Goal: Task Accomplishment & Management: Complete application form

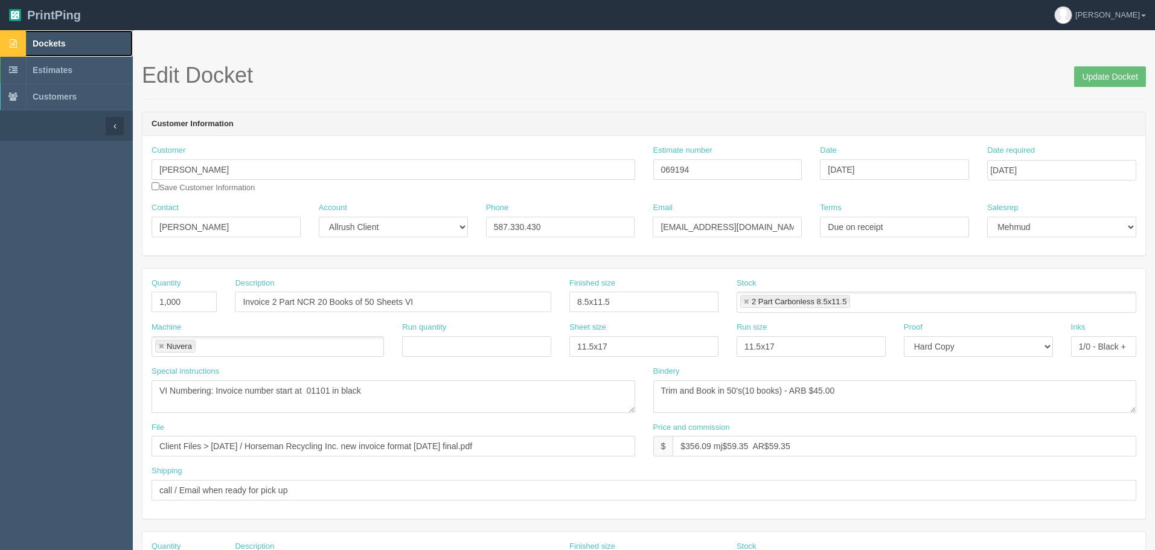
click at [73, 38] on link "Dockets" at bounding box center [66, 43] width 133 height 27
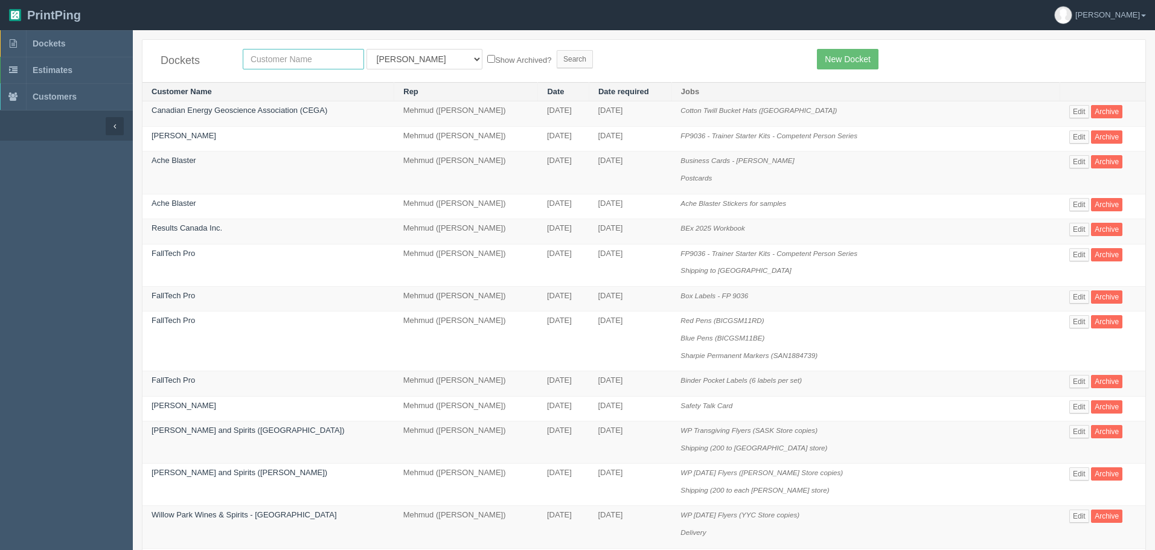
click at [313, 60] on input "text" at bounding box center [303, 59] width 121 height 21
type input "falltech"
click at [557, 50] on input "Search" at bounding box center [575, 59] width 36 height 18
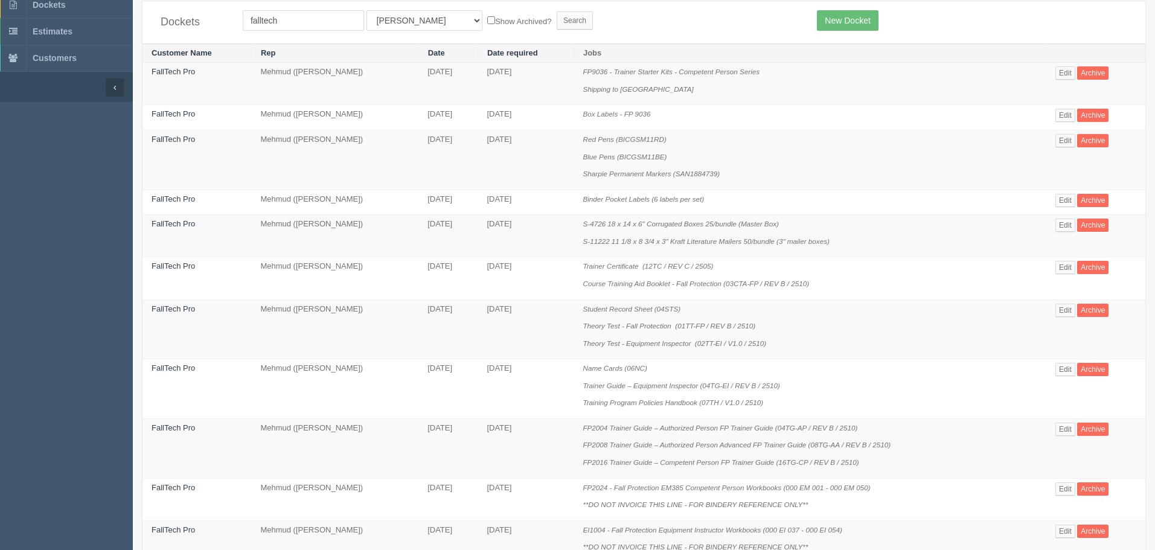
scroll to position [121, 0]
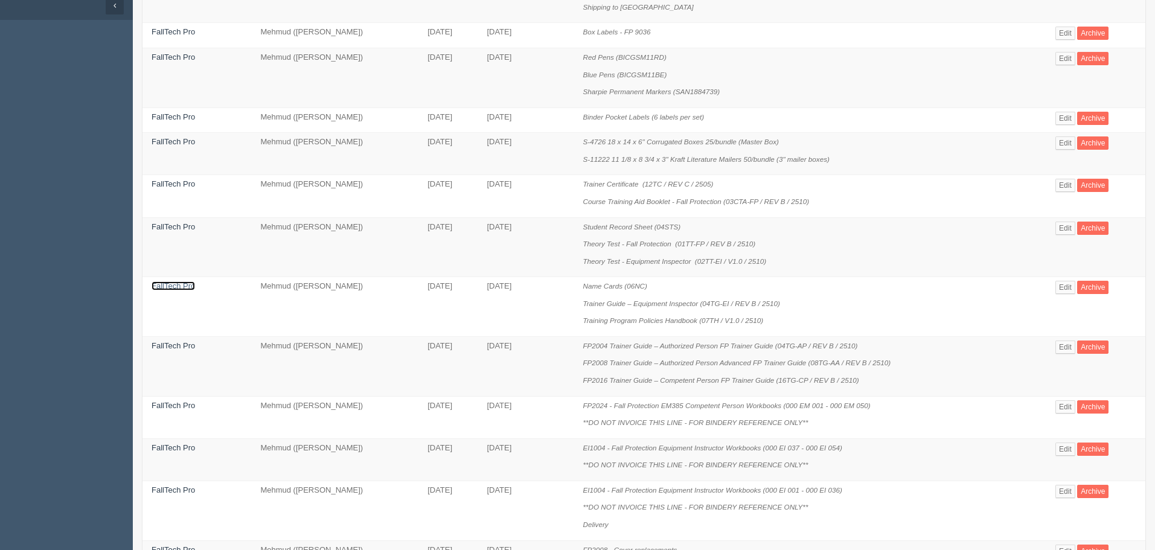
click at [177, 288] on link "FallTech Pro" at bounding box center [173, 285] width 43 height 9
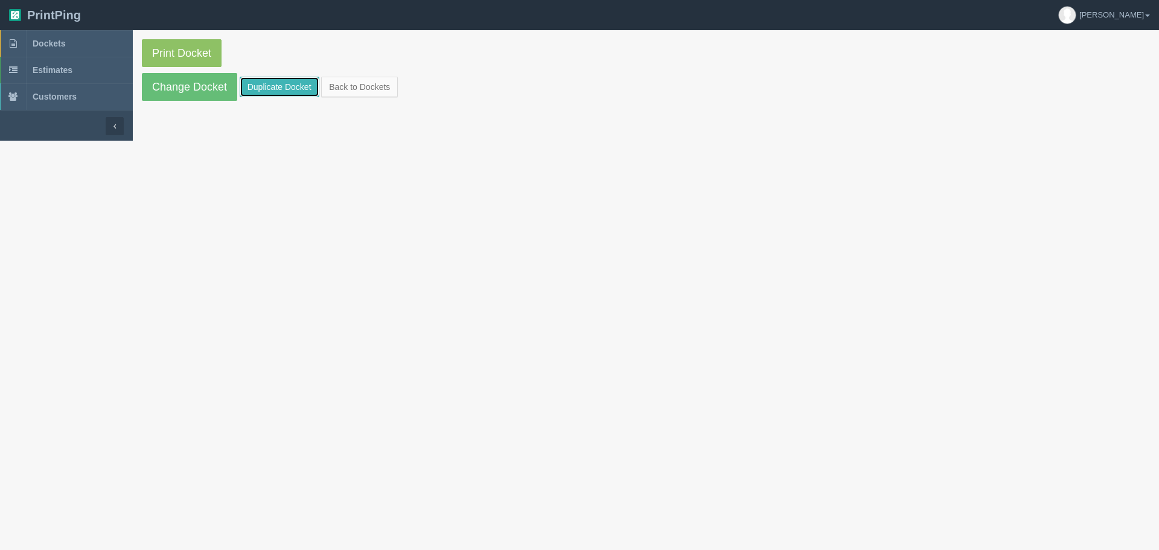
click at [279, 89] on link "Duplicate Docket" at bounding box center [280, 87] width 80 height 21
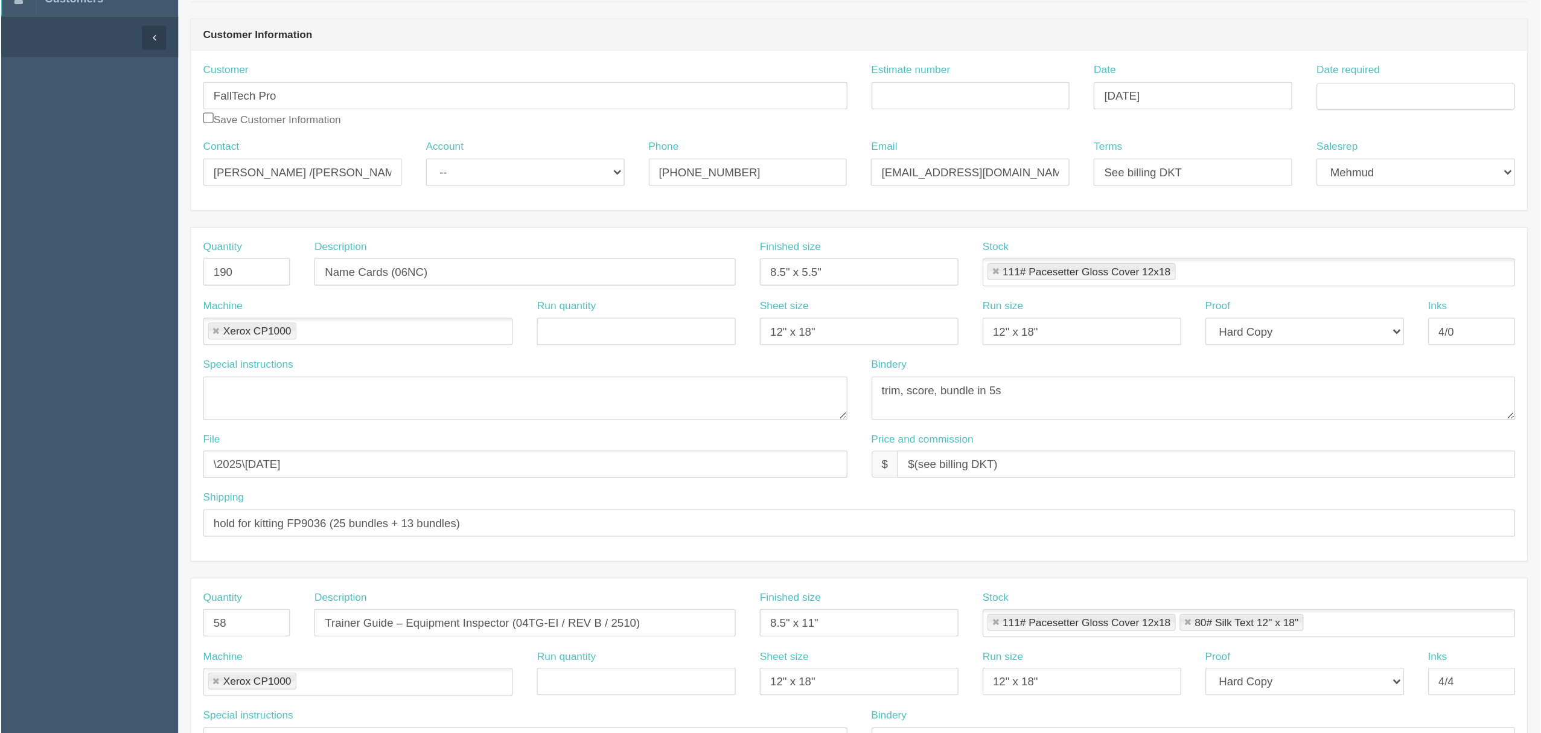
scroll to position [302, 0]
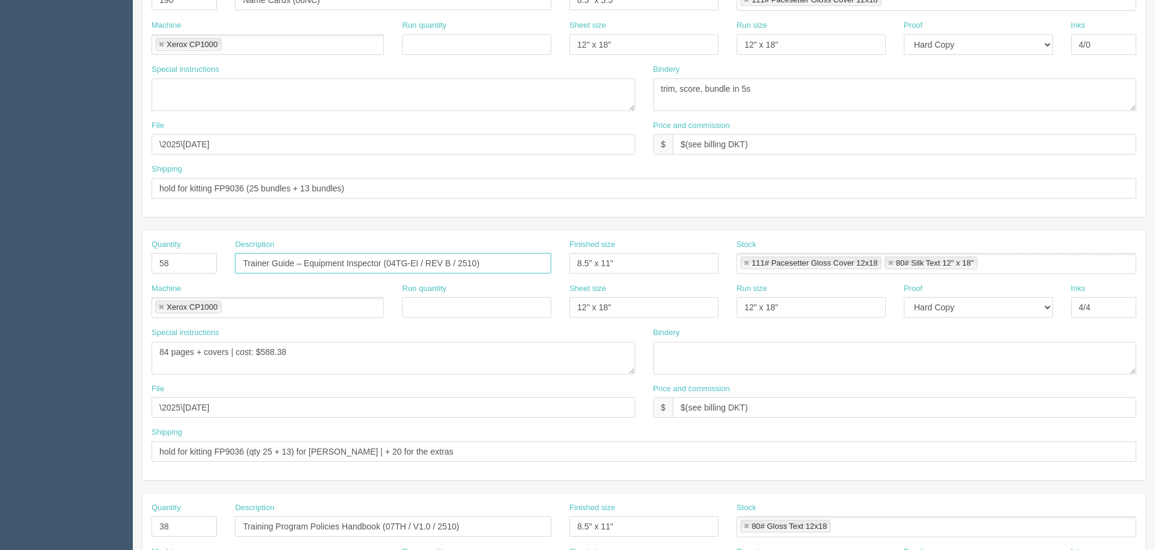
click at [388, 261] on input "Trainer Guide – Equipment Inspector (04TG-EI / REV B / 2510)" at bounding box center [393, 263] width 316 height 21
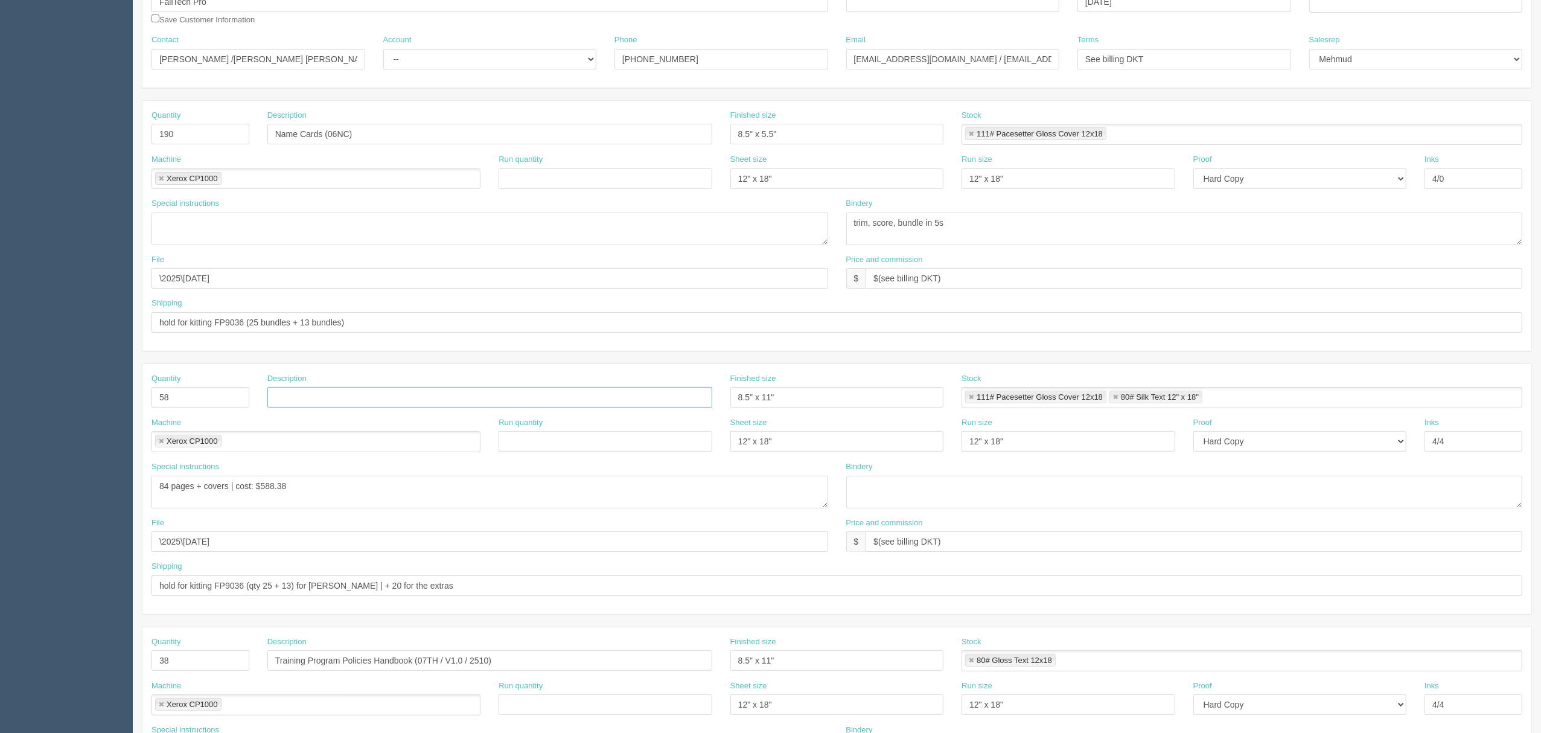
scroll to position [0, 0]
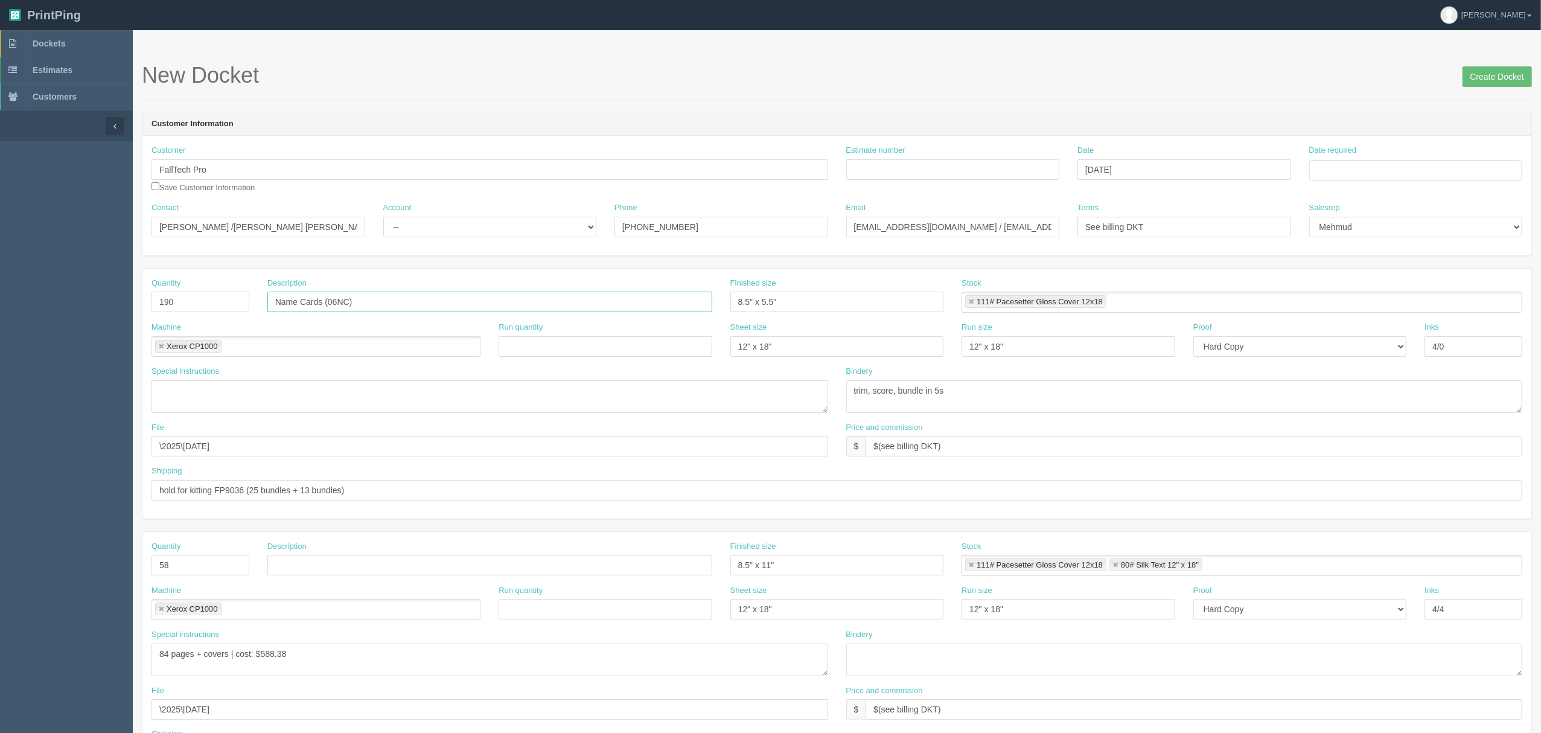
click at [392, 302] on input "Name Cards (06NC)" at bounding box center [489, 302] width 445 height 21
paste input "Trainer Guide – Equipment Inspector (04TG-EI / REV B / 2510"
type input "Trainer Guide – Equipment Inspector (04TG-EI / REV B / 2510)"
drag, startPoint x: 805, startPoint y: 566, endPoint x: 493, endPoint y: 531, distance: 314.0
click at [494, 531] on div "Quantity 190 Description Trainer Guide – Equipment Inspector (04TG-EI / REV B /…" at bounding box center [837, 656] width 1390 height 777
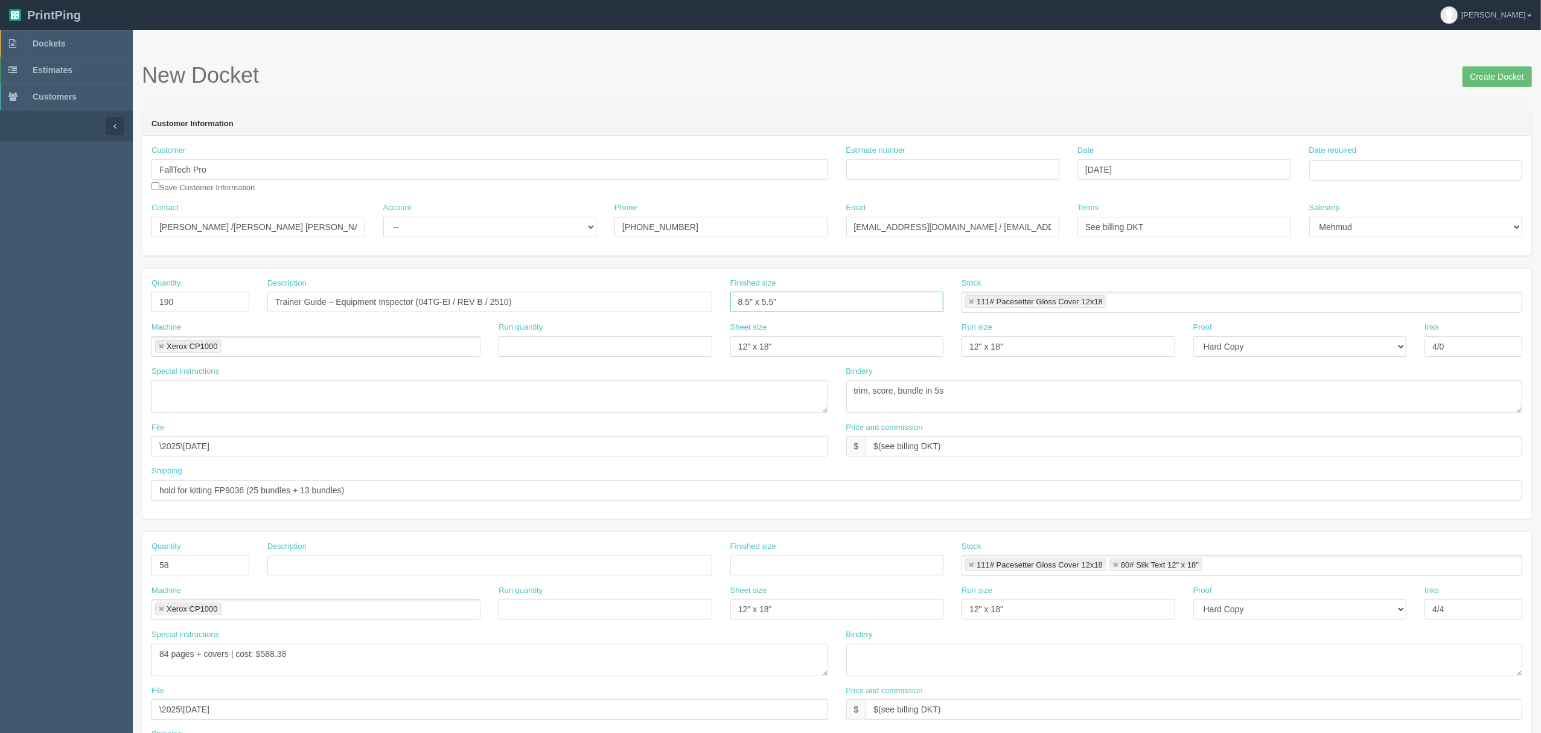
drag, startPoint x: 630, startPoint y: 307, endPoint x: 534, endPoint y: 307, distance: 96.6
click at [534, 307] on div "Quantity 190 Description Trainer Guide – Equipment Inspector (04TG-EI / REV B /…" at bounding box center [836, 300] width 1389 height 44
paste input "11"
type input "8.5" x 11""
click at [1147, 305] on ul "111# Pacesetter Gloss Cover 12x18" at bounding box center [1242, 302] width 561 height 21
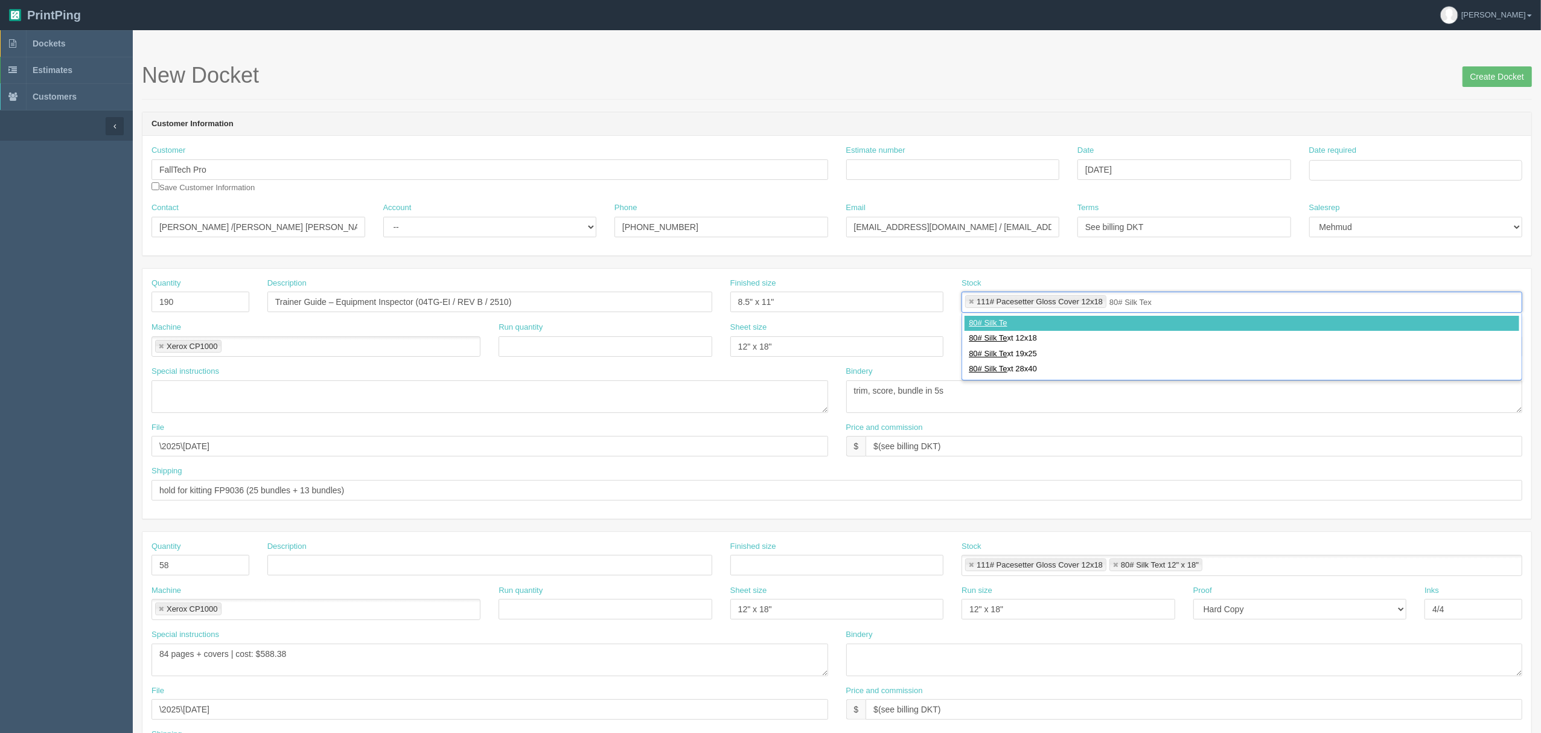
type input "80# Silk Text"
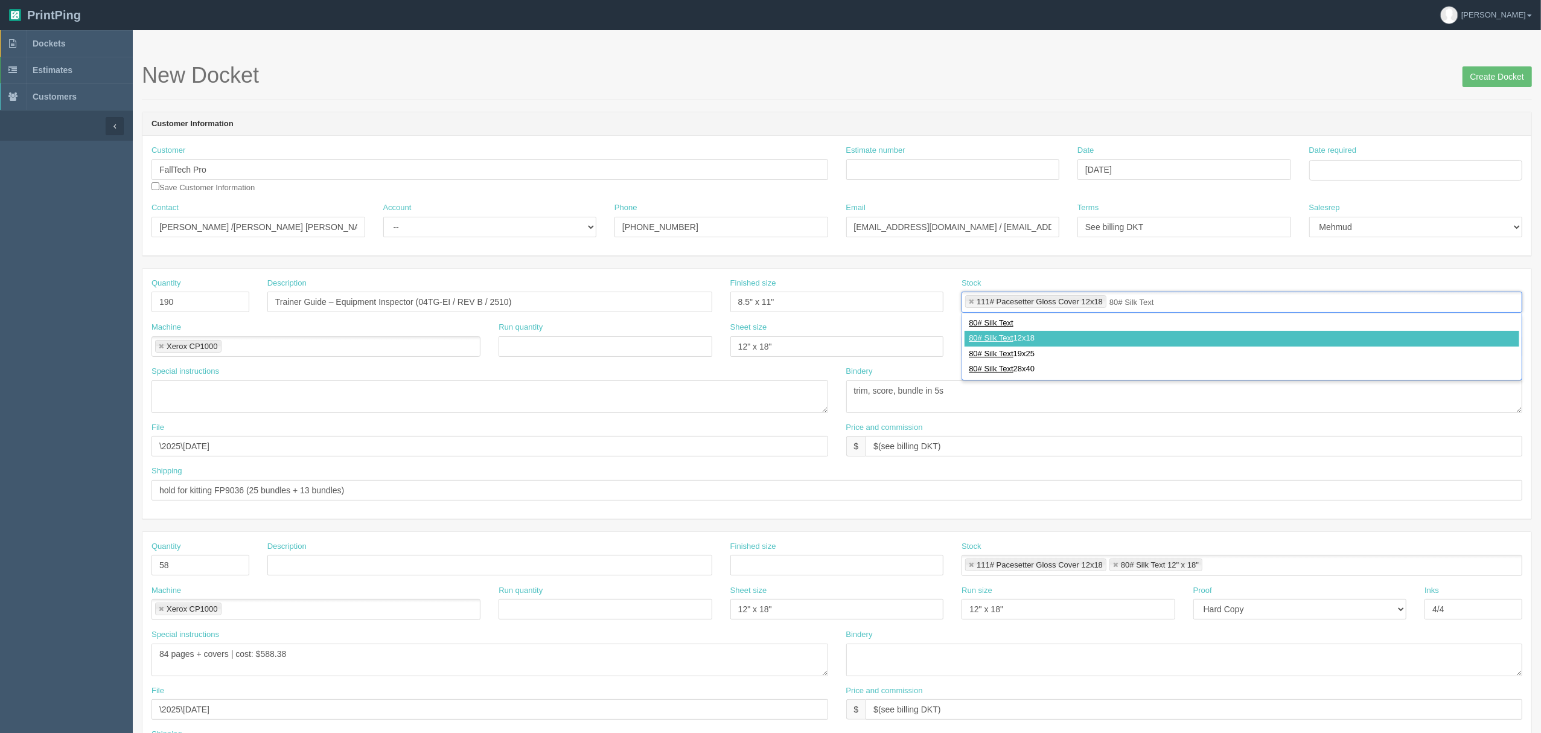
type input "111# Pacesetter Gloss Cover 12x18,80# Silk Text 12x18"
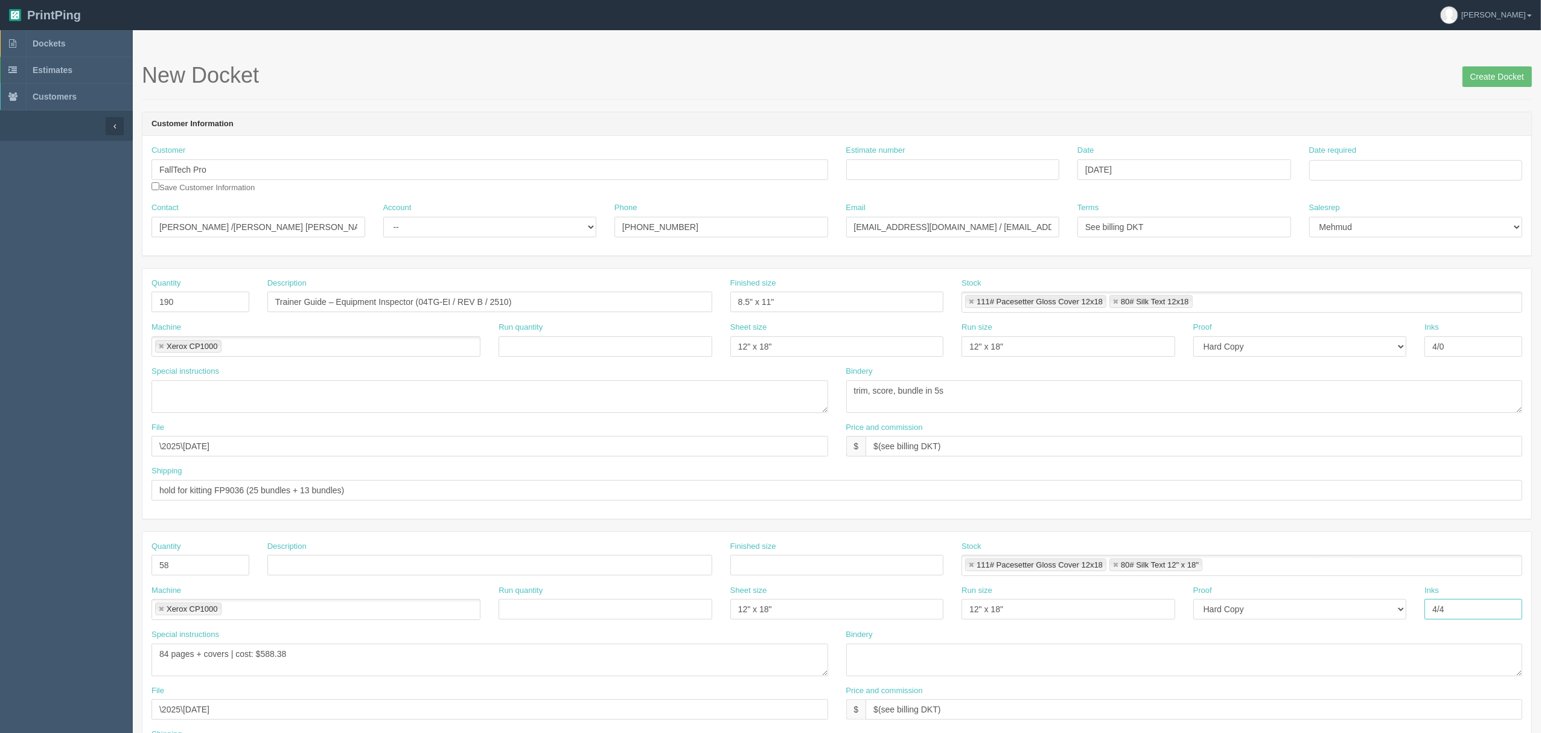
drag, startPoint x: 1348, startPoint y: 607, endPoint x: 1263, endPoint y: 607, distance: 85.1
click at [1154, 549] on div "Machine Xerox CP1000 Xerox CP1000 Run quantity Sheet size 12" x 18" Run size 12…" at bounding box center [836, 607] width 1389 height 44
drag, startPoint x: 1375, startPoint y: 343, endPoint x: 1278, endPoint y: 359, distance: 97.8
click at [1154, 343] on div "Machine Xerox CP1000 Xerox CP1000 Run quantity Sheet size 12" x 18" Run size 12…" at bounding box center [836, 344] width 1389 height 44
paste input "4"
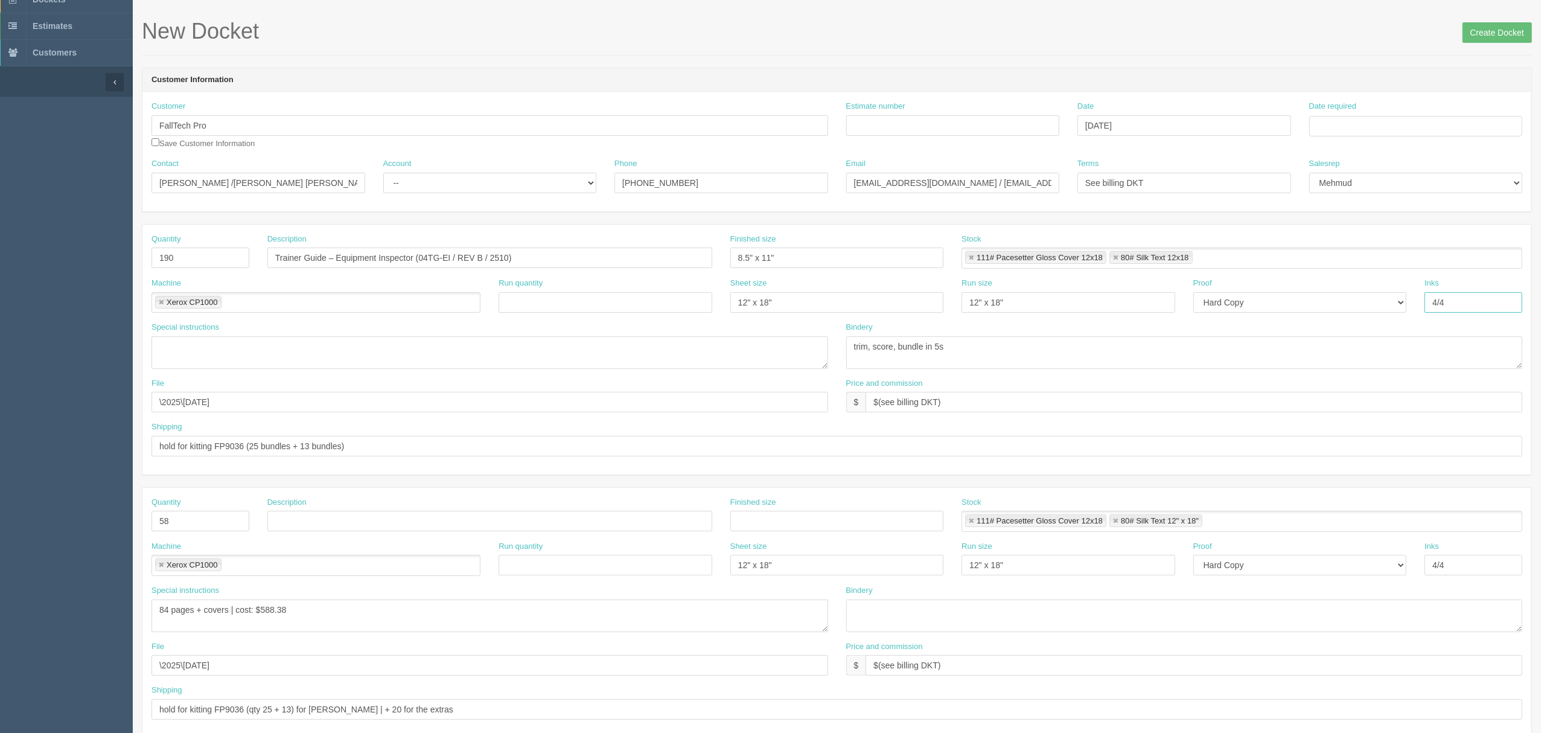
scroll to position [80, 0]
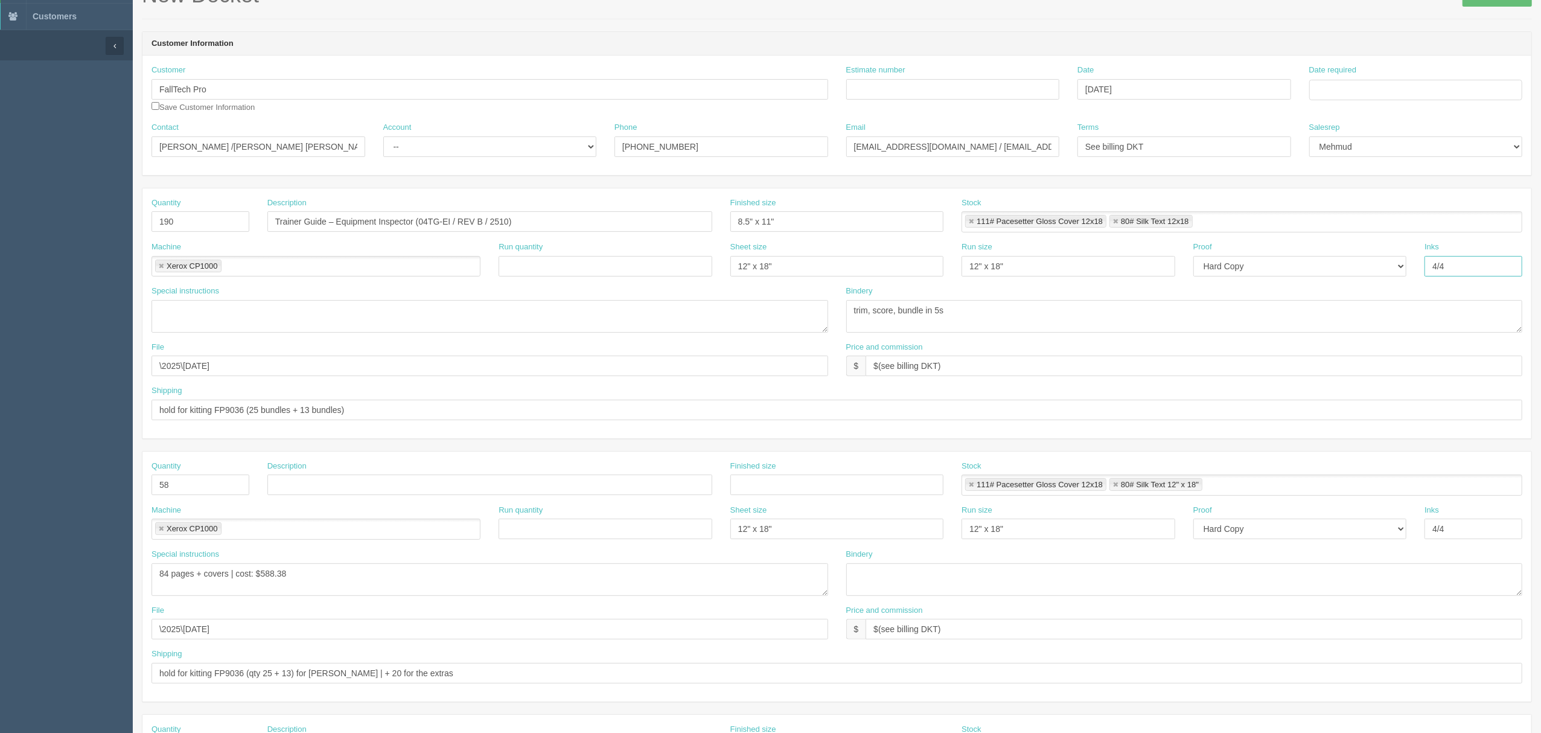
type input "4/4"
click at [932, 549] on textarea at bounding box center [1184, 579] width 677 height 33
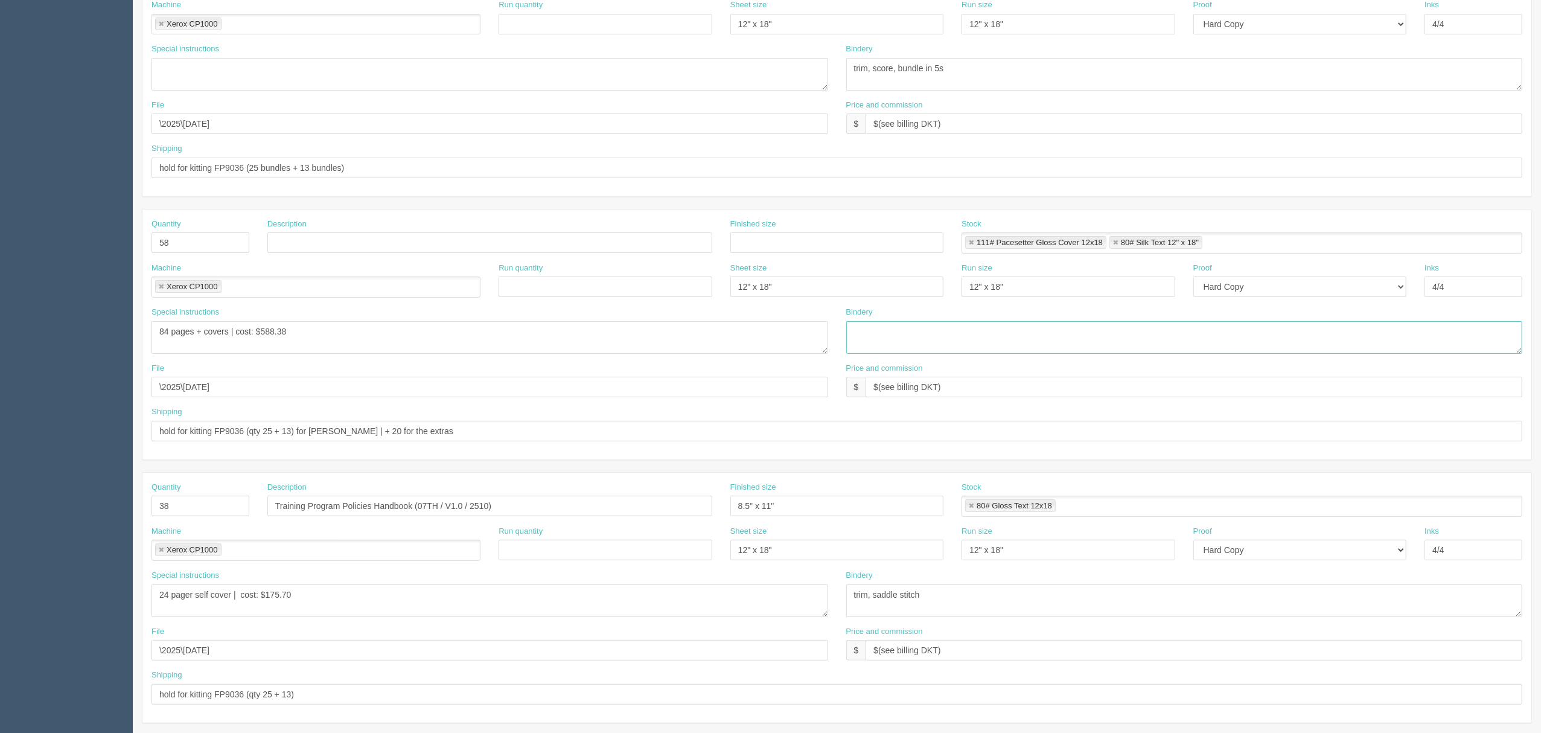
scroll to position [368, 0]
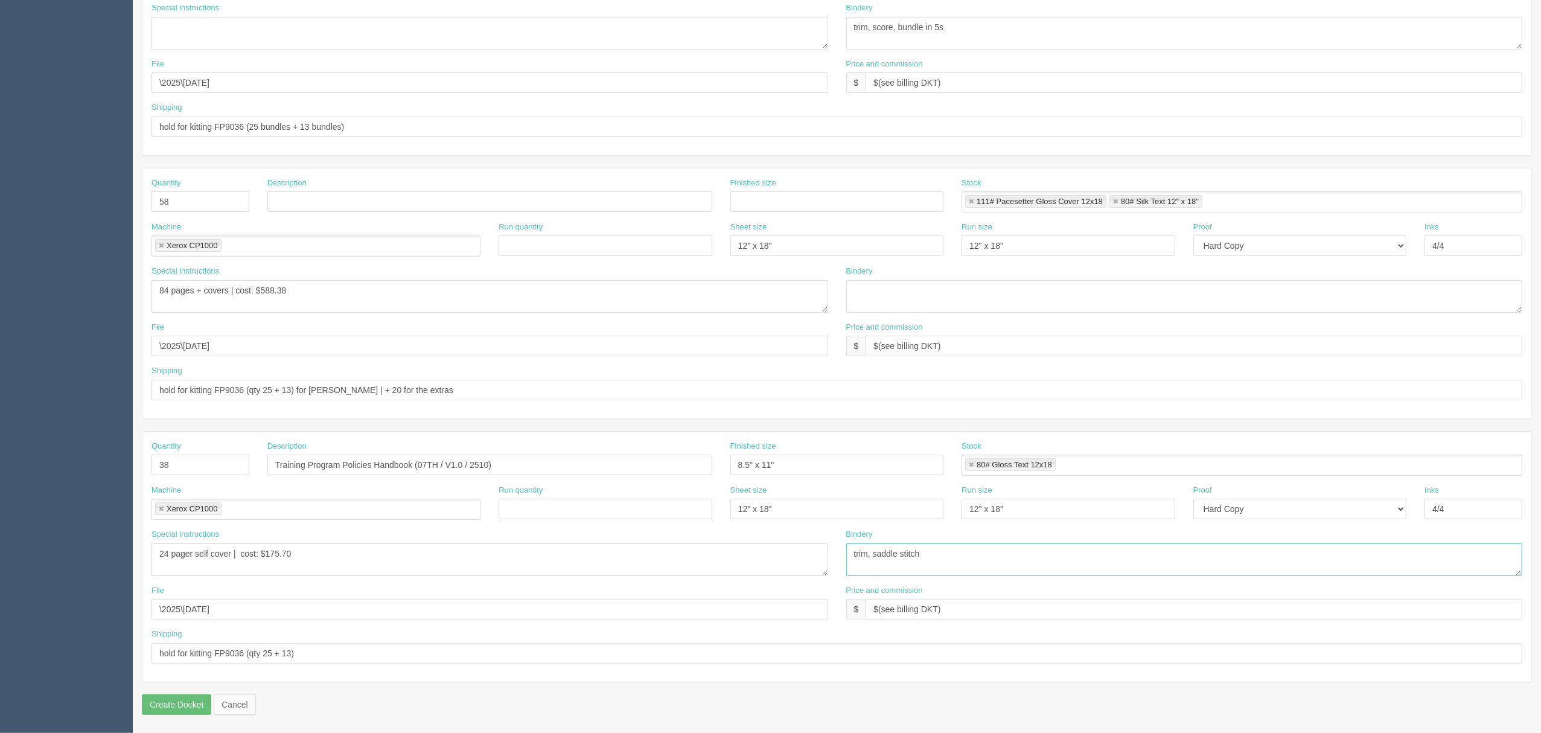
drag, startPoint x: 978, startPoint y: 554, endPoint x: 633, endPoint y: 567, distance: 345.5
click at [633, 549] on div "Special instructions 24 pager self cover | cost: $175.70 Bindery trim, saddle s…" at bounding box center [836, 557] width 1389 height 56
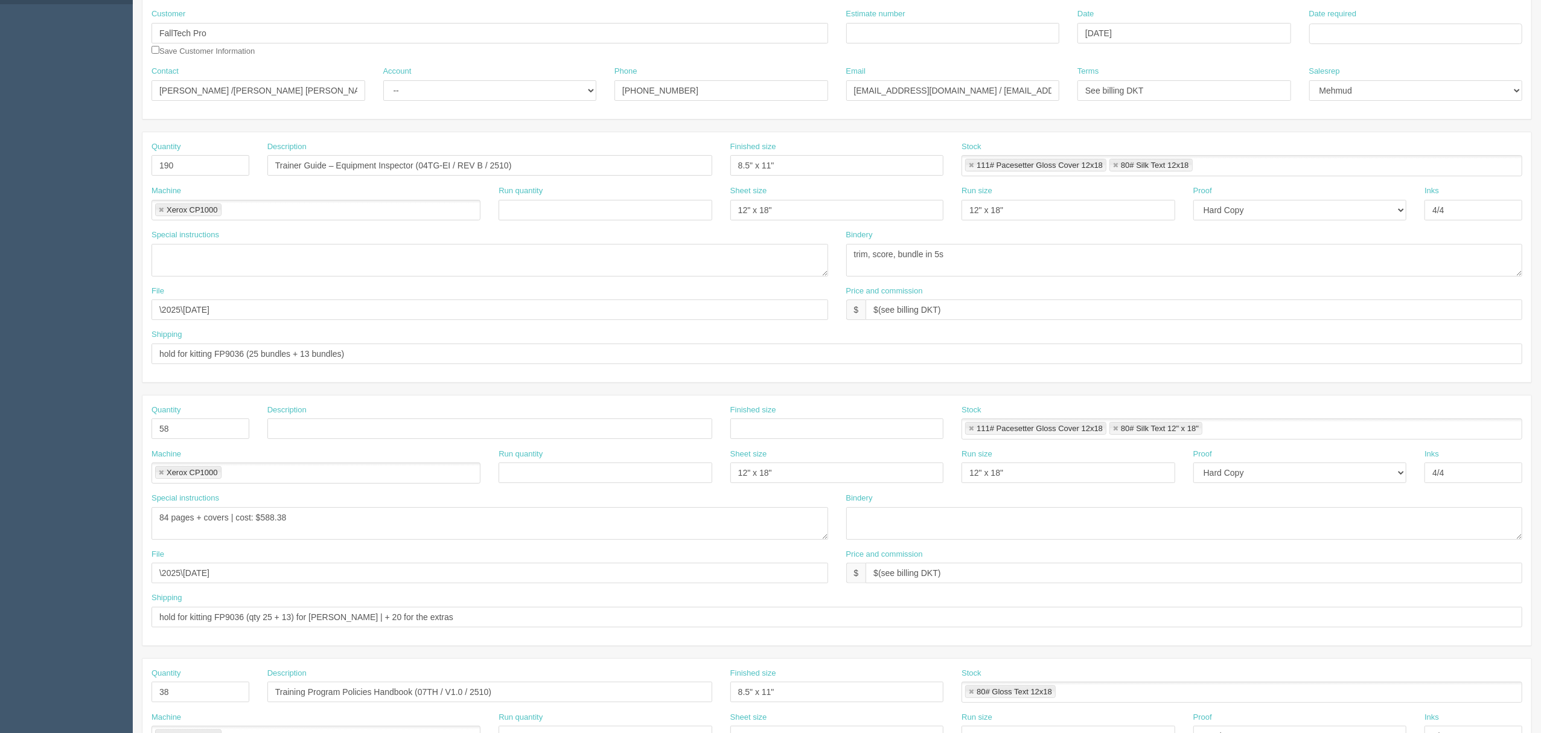
scroll to position [127, 0]
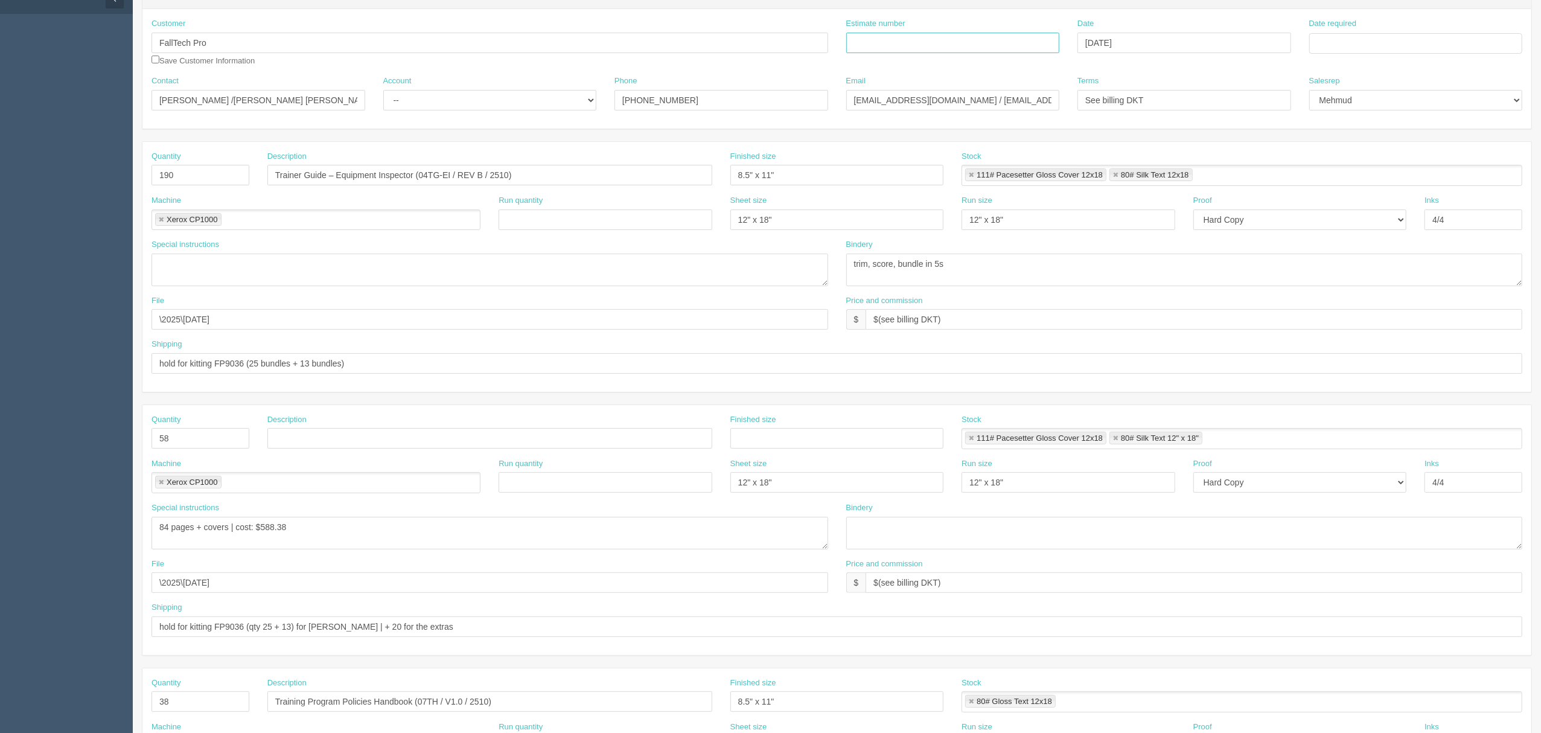
click at [891, 37] on input "Estimate number" at bounding box center [953, 43] width 214 height 21
paste input "91050"
type input "091050"
drag, startPoint x: 174, startPoint y: 177, endPoint x: 0, endPoint y: 144, distance: 177.6
click at [0, 145] on section "Dockets Estimates Customers" at bounding box center [770, 436] width 1541 height 1066
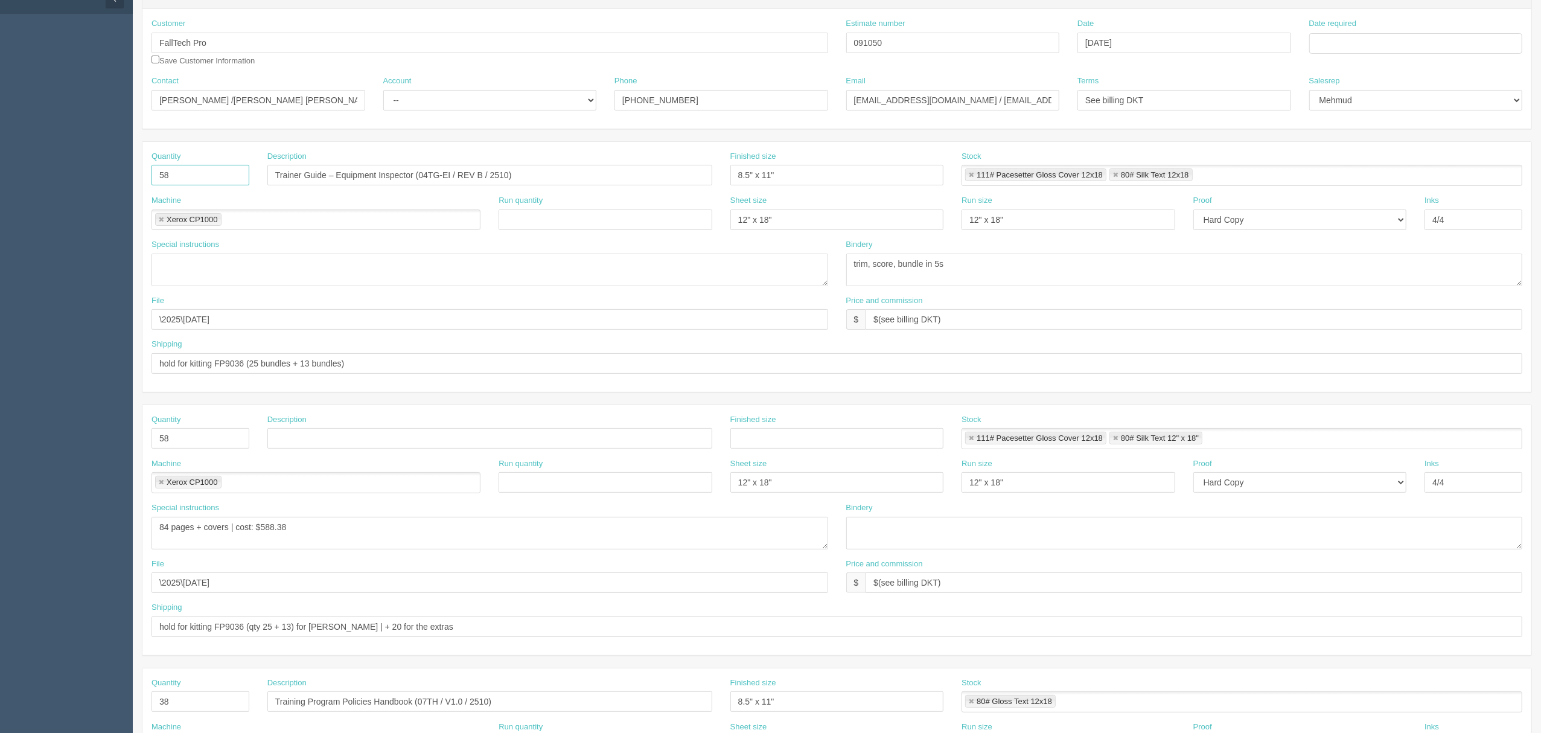
type input "5"
type input "60"
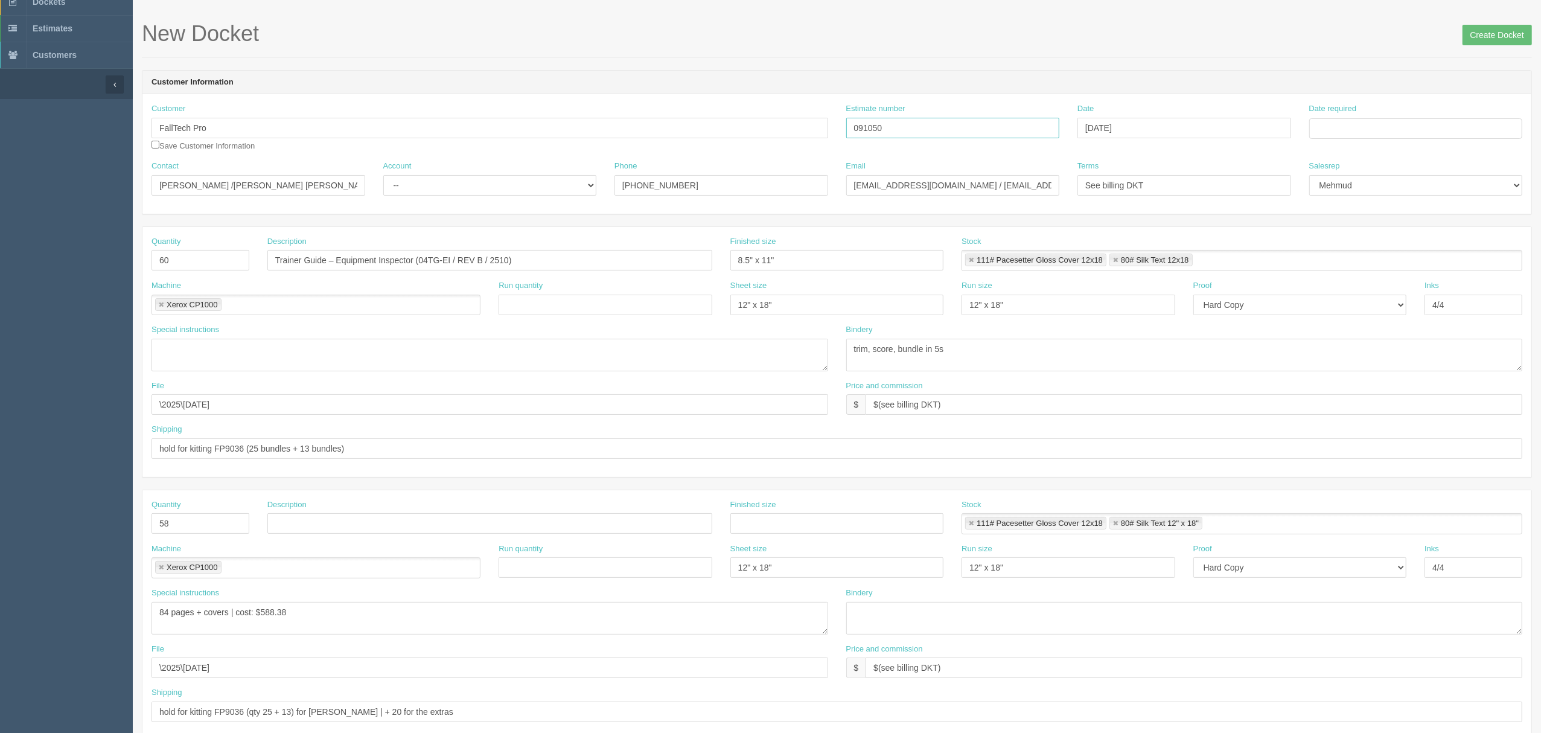
drag, startPoint x: 846, startPoint y: 37, endPoint x: 280, endPoint y: -16, distance: 568.1
click at [280, 0] on html "PrintPing Zack Edit account ( zack@allrush.ca ) Logout Dockets Estimates" at bounding box center [770, 506] width 1541 height 1096
type input "092452"
drag, startPoint x: 874, startPoint y: 348, endPoint x: 1416, endPoint y: 344, distance: 542.1
click at [1154, 344] on textarea "trim, score, bundle in 5s" at bounding box center [1184, 355] width 677 height 33
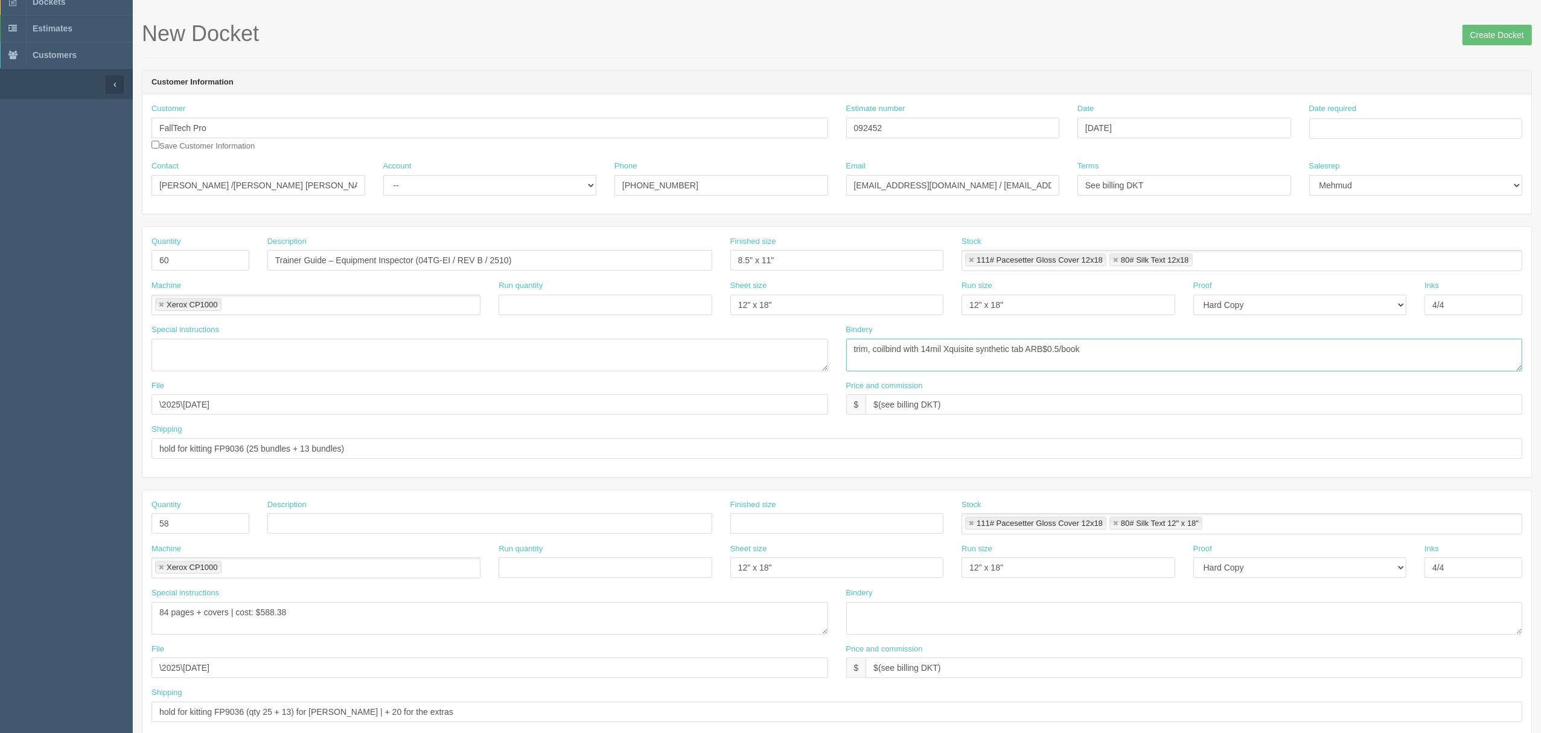
type textarea "trim, coilbind with 14mil Xquisite synthetic tab ARB$0.5/book"
click at [1154, 128] on input "Date required" at bounding box center [1416, 128] width 214 height 21
click at [1154, 208] on td "8" at bounding box center [1370, 211] width 18 height 18
click at [1154, 210] on td "9" at bounding box center [1386, 211] width 16 height 18
type input "October 9, 2025"
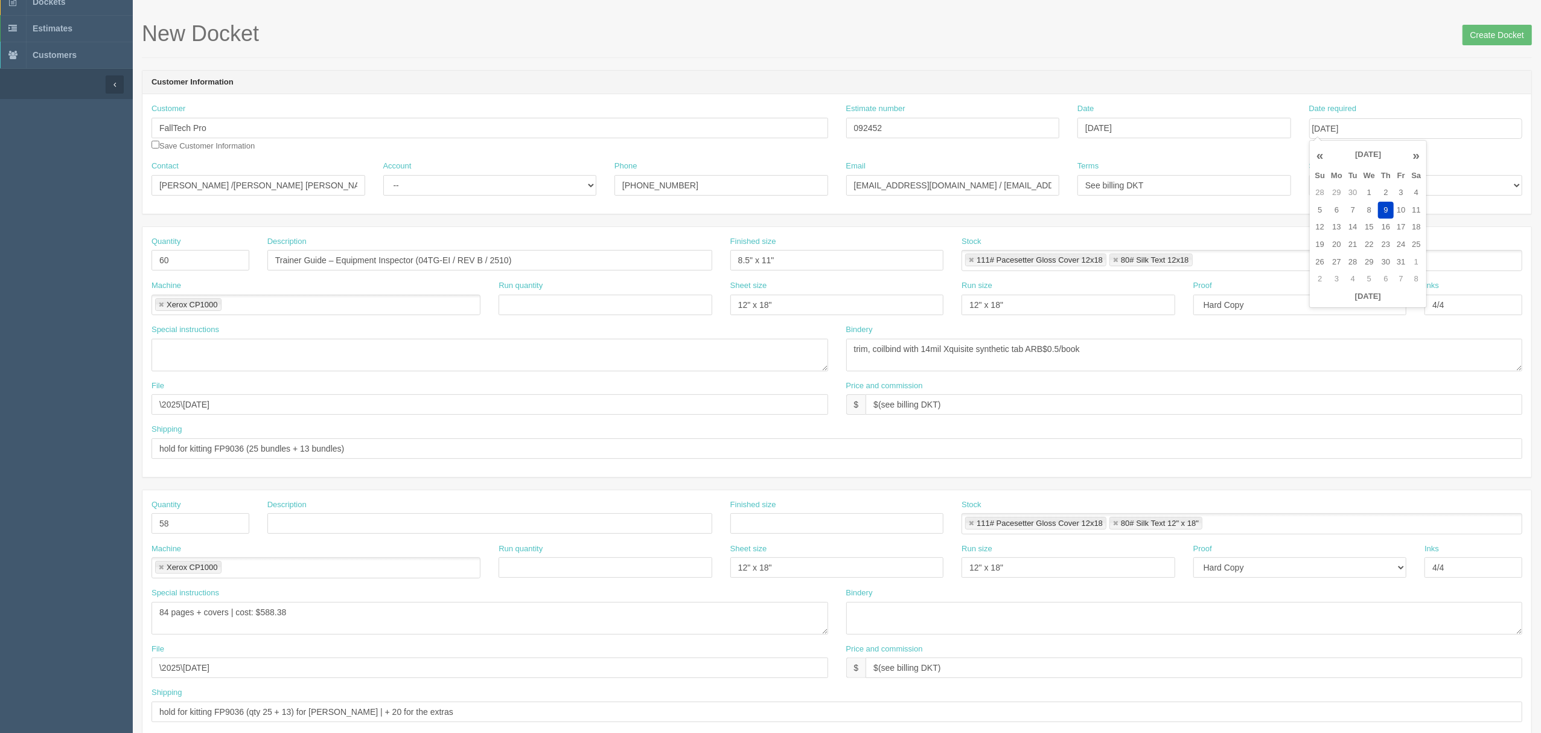
click at [1154, 72] on header "Customer Information" at bounding box center [836, 83] width 1389 height 24
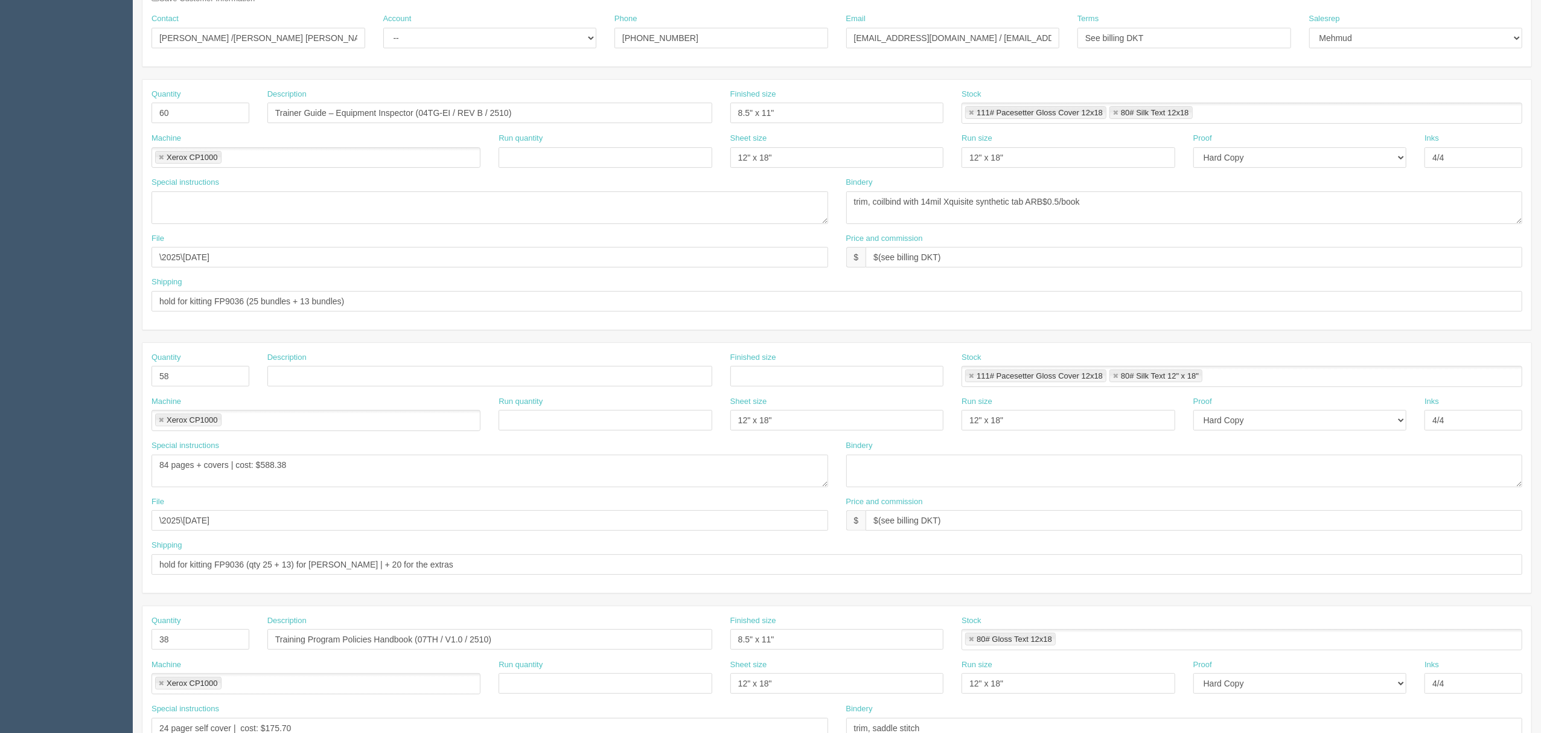
scroll to position [203, 0]
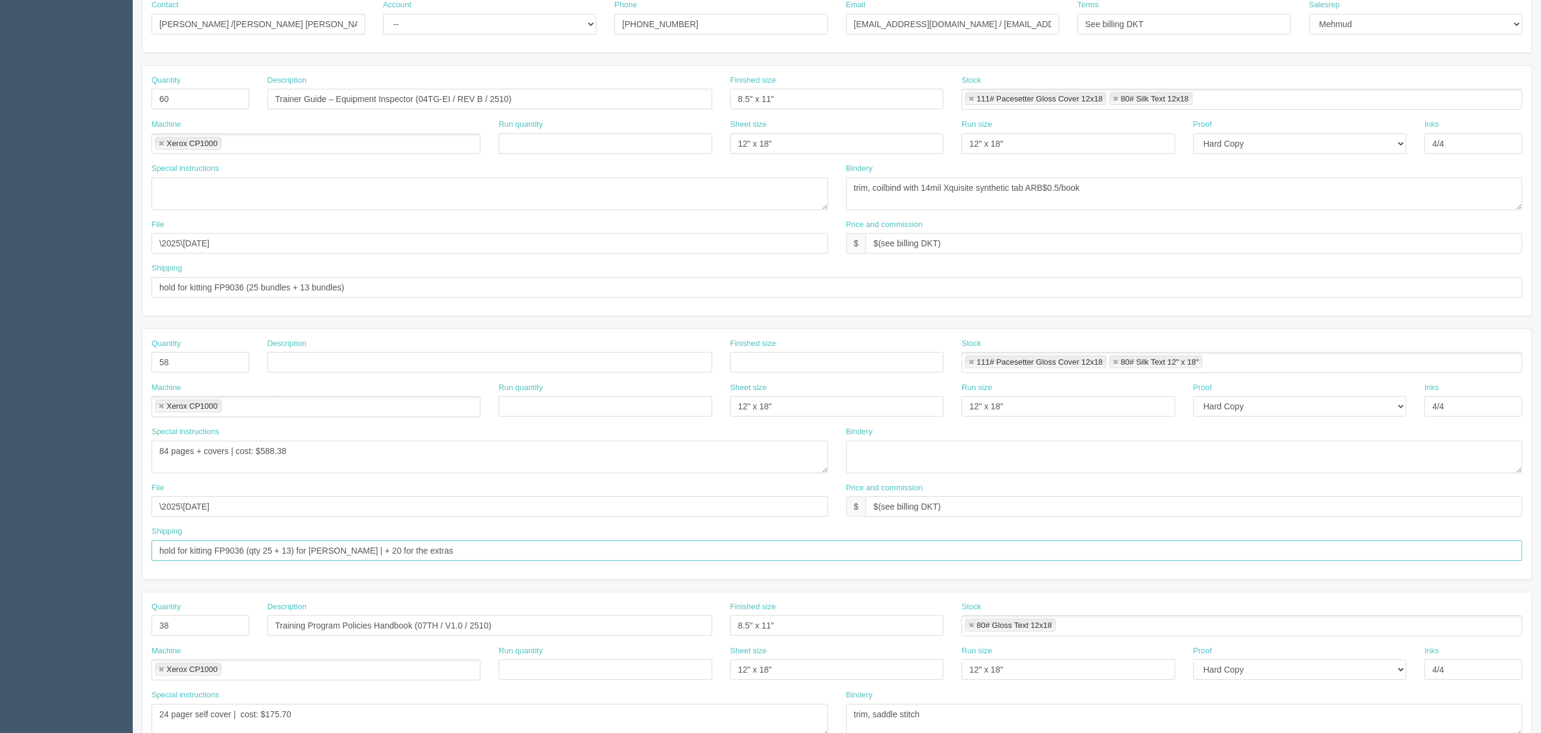
drag, startPoint x: 462, startPoint y: 553, endPoint x: 56, endPoint y: 518, distance: 407.7
click at [60, 518] on section "Dockets Estimates Customers" at bounding box center [770, 360] width 1541 height 1066
drag, startPoint x: 342, startPoint y: 288, endPoint x: 0, endPoint y: 288, distance: 341.7
click at [0, 288] on section "Dockets Estimates Customers" at bounding box center [770, 360] width 1541 height 1066
paste input "qty 25 + 13) for Compton | + 20 for the extras"
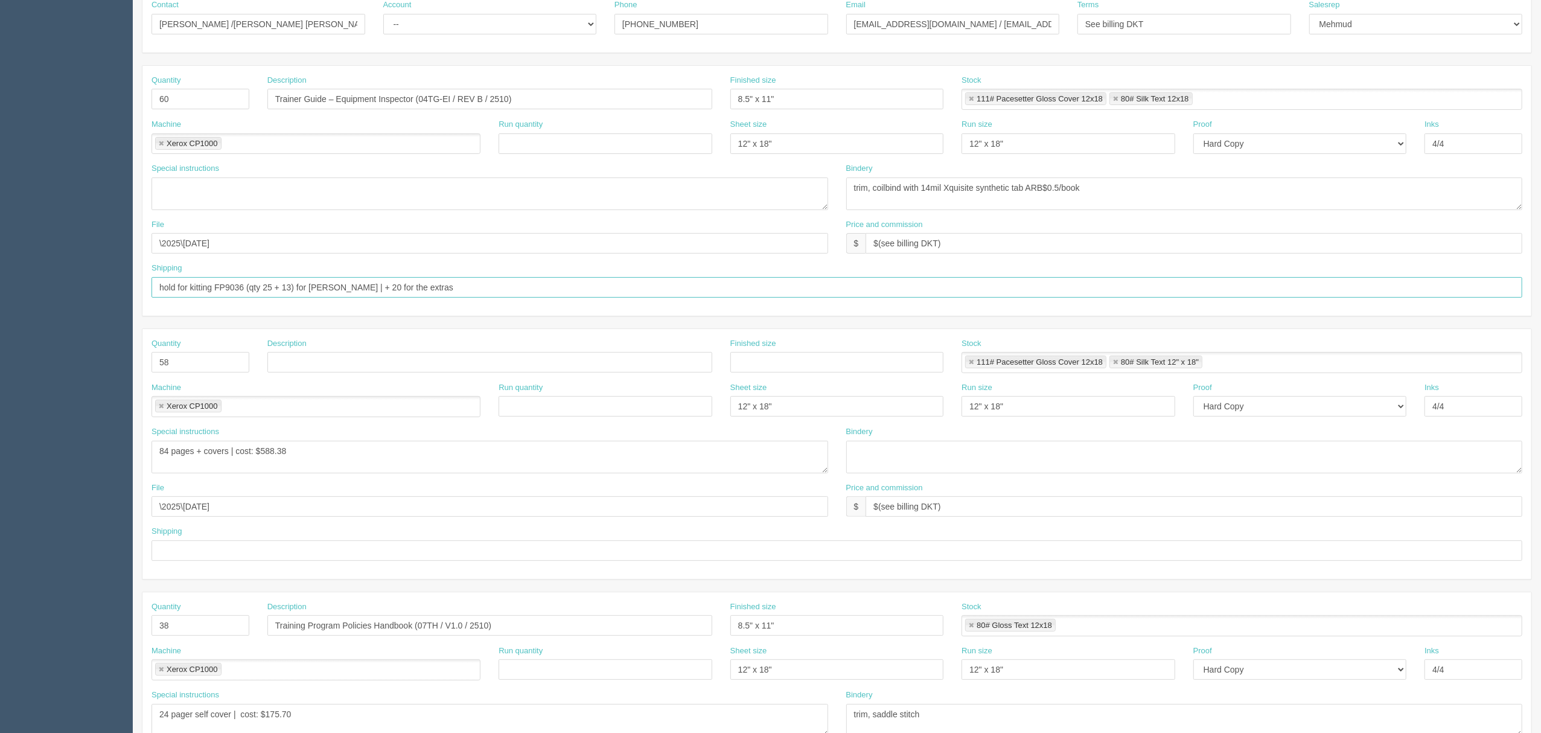
click at [365, 290] on input "hold for kitting FP9036 (qty 25 + 13) for Compton | + 20 for the extras" at bounding box center [837, 287] width 1371 height 21
type input "hold for kitting FP9036 (qty 25 + 13) for Compton | 2 + 20 for the extras(Marty…"
drag, startPoint x: 204, startPoint y: 360, endPoint x: 76, endPoint y: 360, distance: 128.0
click at [76, 360] on section "Dockets Estimates Customers" at bounding box center [770, 360] width 1541 height 1066
drag, startPoint x: 148, startPoint y: 462, endPoint x: 0, endPoint y: 443, distance: 149.1
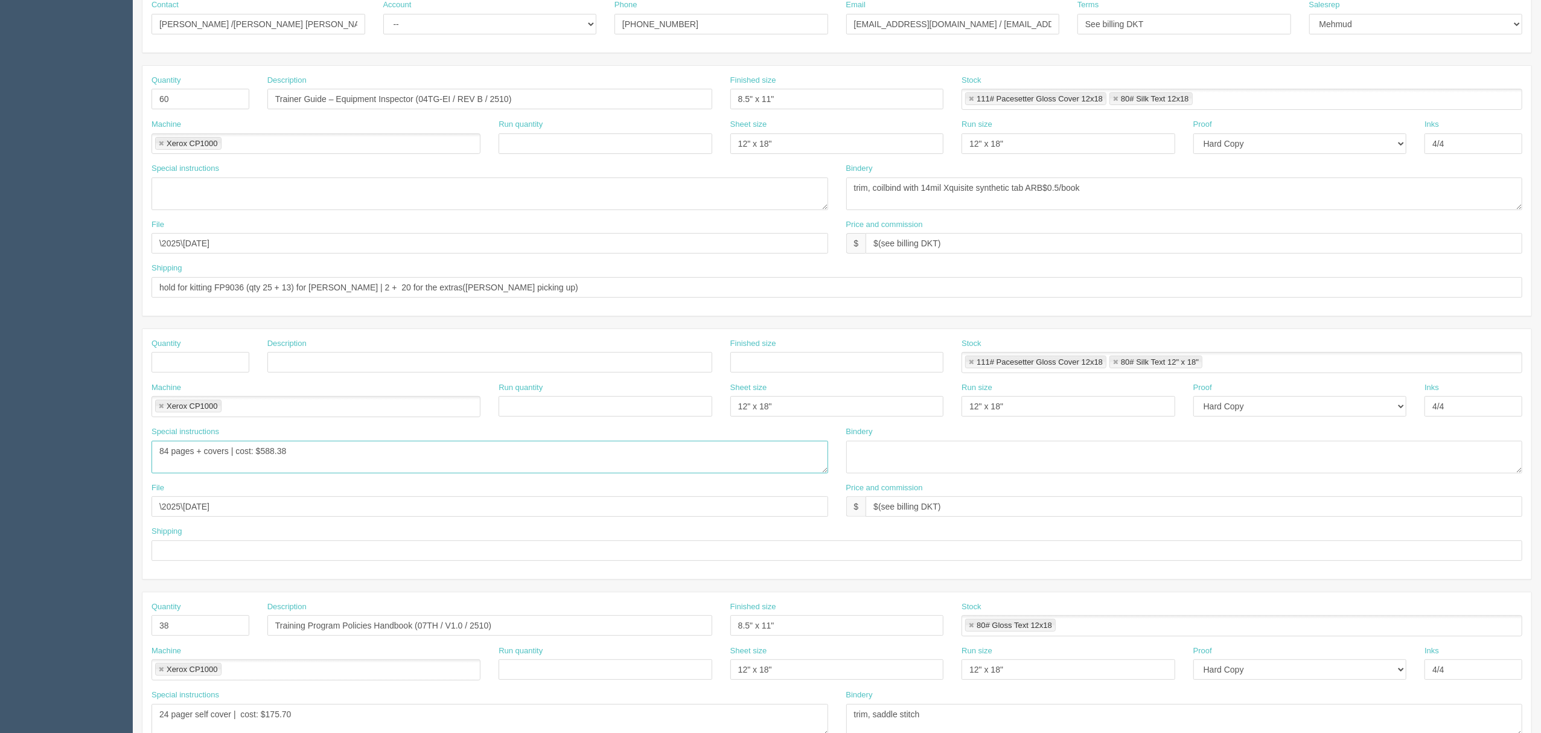
click at [0, 443] on section "Dockets Estimates Customers" at bounding box center [770, 360] width 1541 height 1066
click at [249, 186] on textarea at bounding box center [490, 193] width 677 height 33
paste textarea "84 pages + covers | cost: $588.38"
drag, startPoint x: 267, startPoint y: 187, endPoint x: 651, endPoint y: 133, distance: 387.6
click at [651, 133] on div "Quantity 60 Description Trainer Guide – Equipment Inspector (04TG-EI / REV B / …" at bounding box center [836, 191] width 1389 height 250
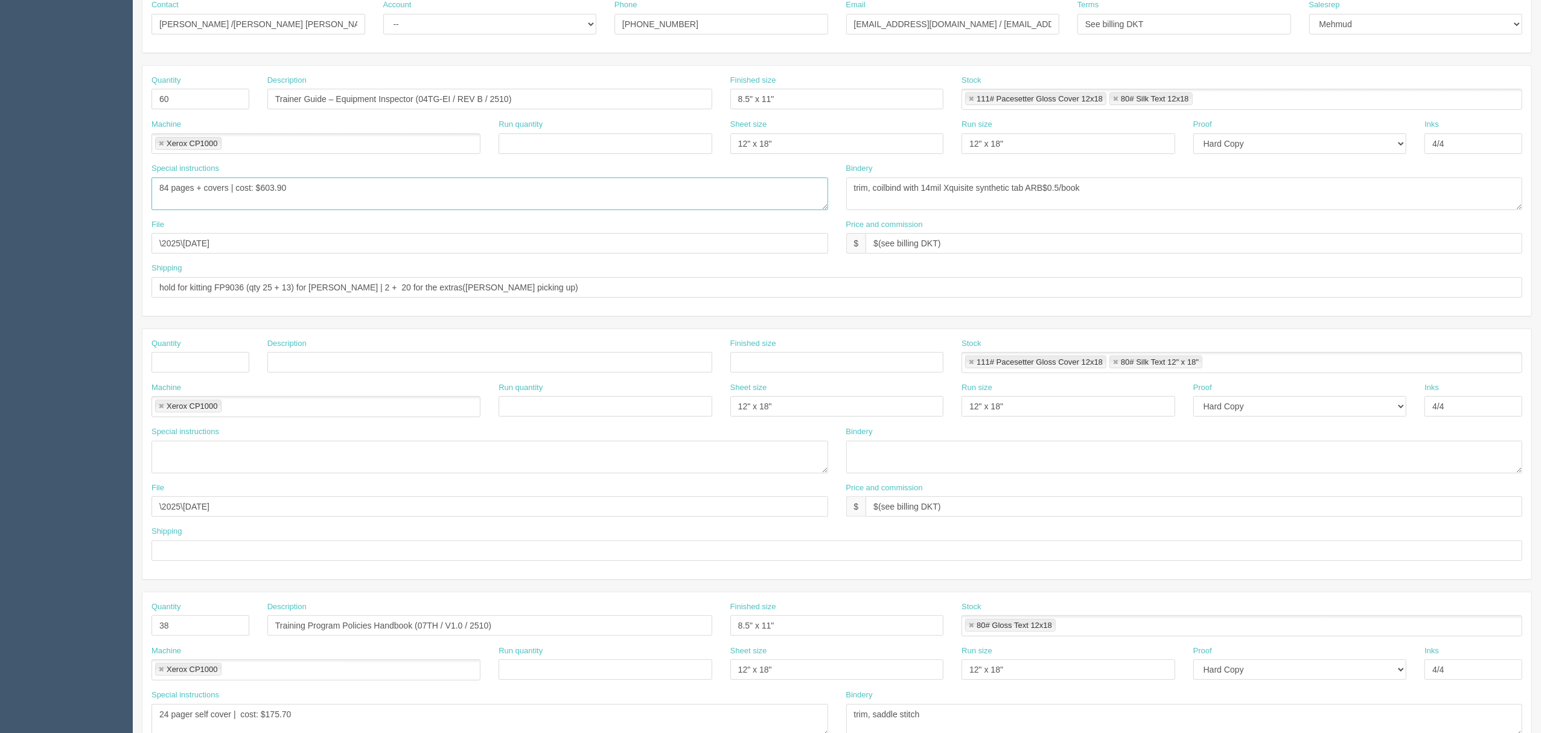
type textarea "84 pages + covers | cost: $603.90"
drag, startPoint x: 232, startPoint y: 503, endPoint x: 0, endPoint y: 486, distance: 232.5
click at [0, 486] on section "Dockets Estimates Customers" at bounding box center [770, 360] width 1541 height 1066
click at [161, 406] on link at bounding box center [161, 407] width 7 height 8
drag, startPoint x: 189, startPoint y: 622, endPoint x: 100, endPoint y: 628, distance: 89.0
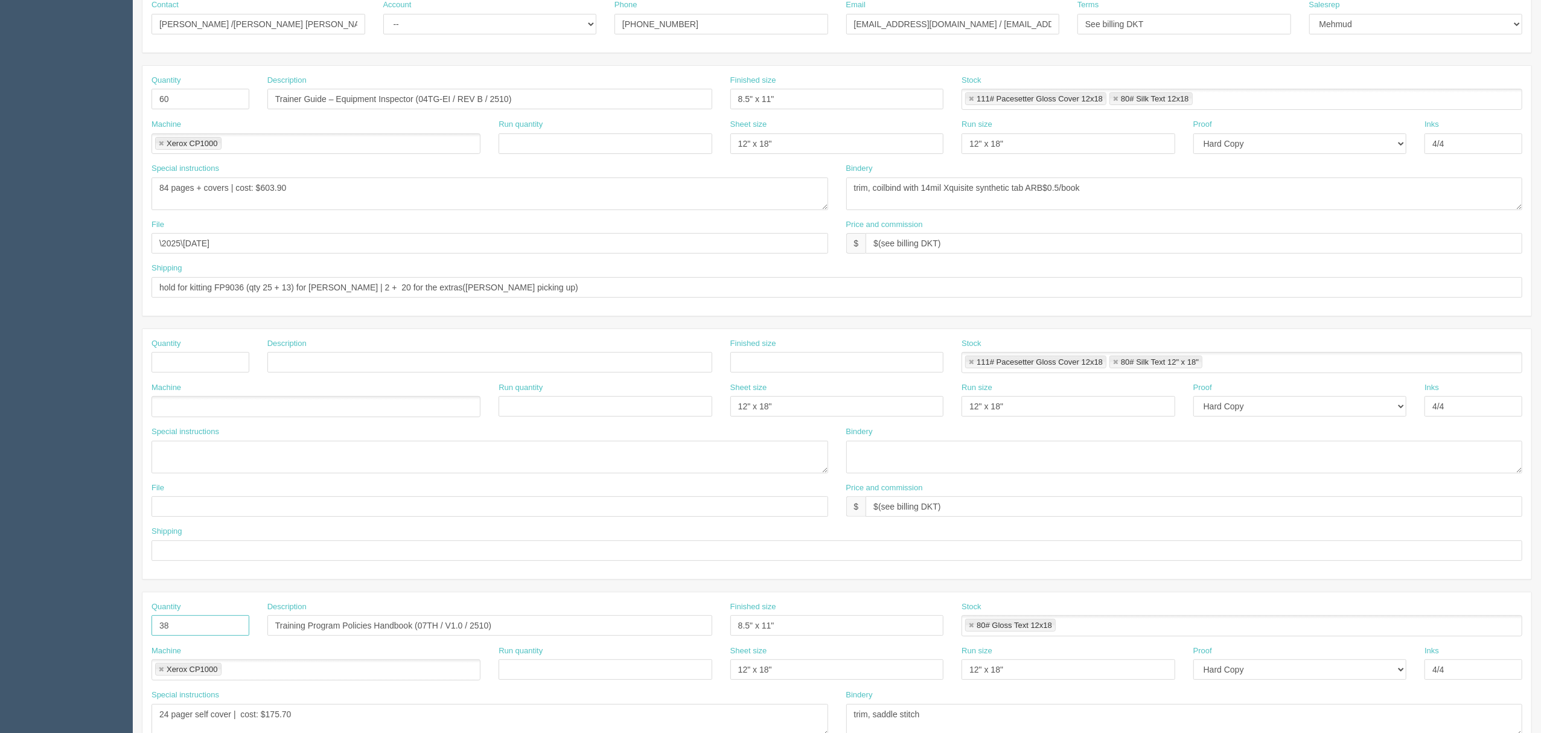
click at [102, 549] on section "Dockets Estimates Customers" at bounding box center [770, 360] width 1541 height 1066
drag, startPoint x: 77, startPoint y: 593, endPoint x: 93, endPoint y: 554, distance: 41.7
click at [0, 549] on section "Dockets Estimates Customers" at bounding box center [770, 360] width 1541 height 1066
drag, startPoint x: 514, startPoint y: 493, endPoint x: 606, endPoint y: 442, distance: 104.8
click at [453, 496] on div "File Price and commission $ $(see billing DKT)" at bounding box center [836, 504] width 1389 height 44
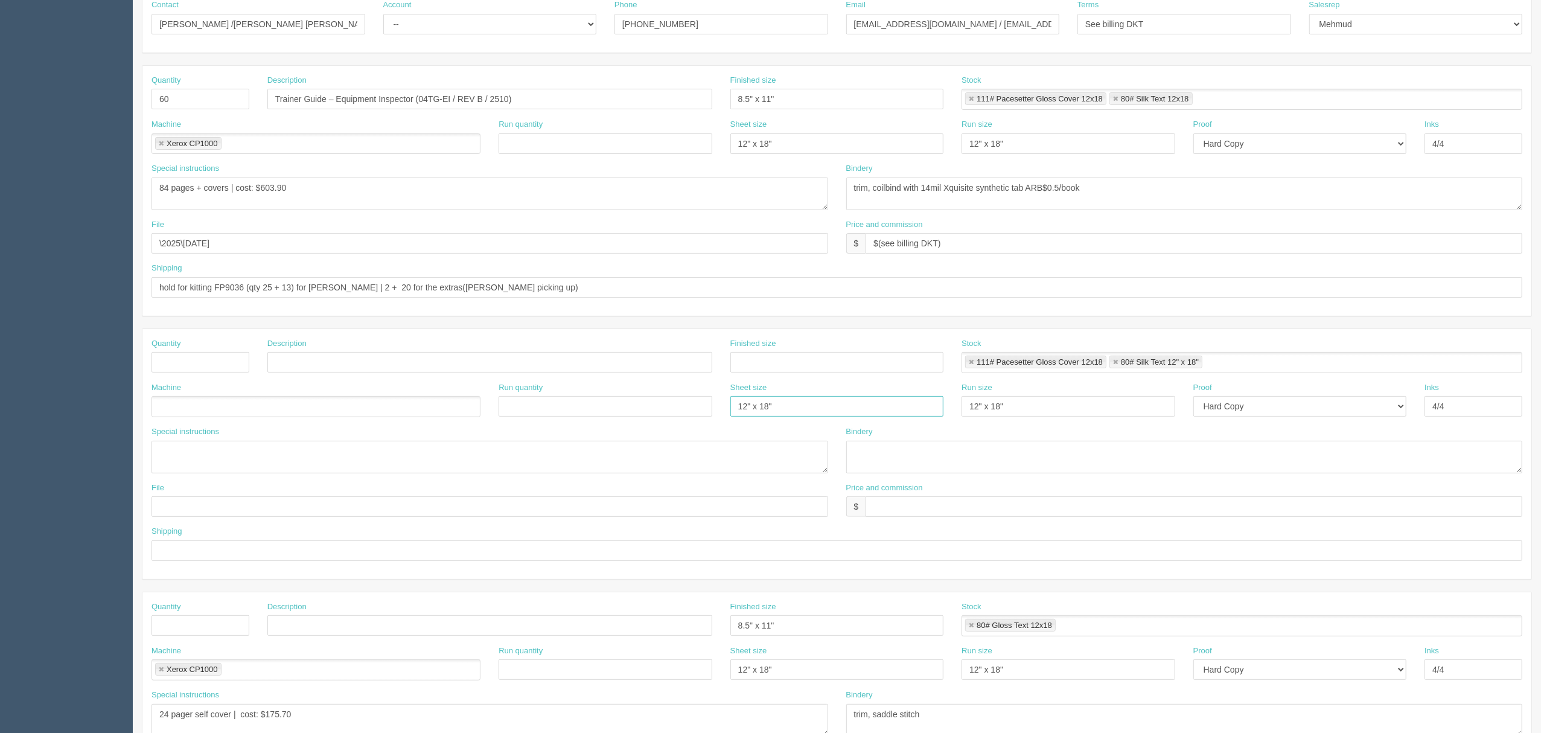
drag, startPoint x: 791, startPoint y: 411, endPoint x: 481, endPoint y: 414, distance: 309.7
click at [481, 413] on div "Machine Run quantity Sheet size 12" x 18" Run size 12" x 18" Proof -- Email Har…" at bounding box center [836, 404] width 1389 height 44
drag, startPoint x: 911, startPoint y: 397, endPoint x: 755, endPoint y: 394, distance: 156.4
click at [718, 399] on div "Machine Run quantity Sheet size Run size 12" x 18" Proof -- Email Hard Copy Ink…" at bounding box center [836, 404] width 1389 height 44
click at [972, 363] on link at bounding box center [971, 363] width 7 height 8
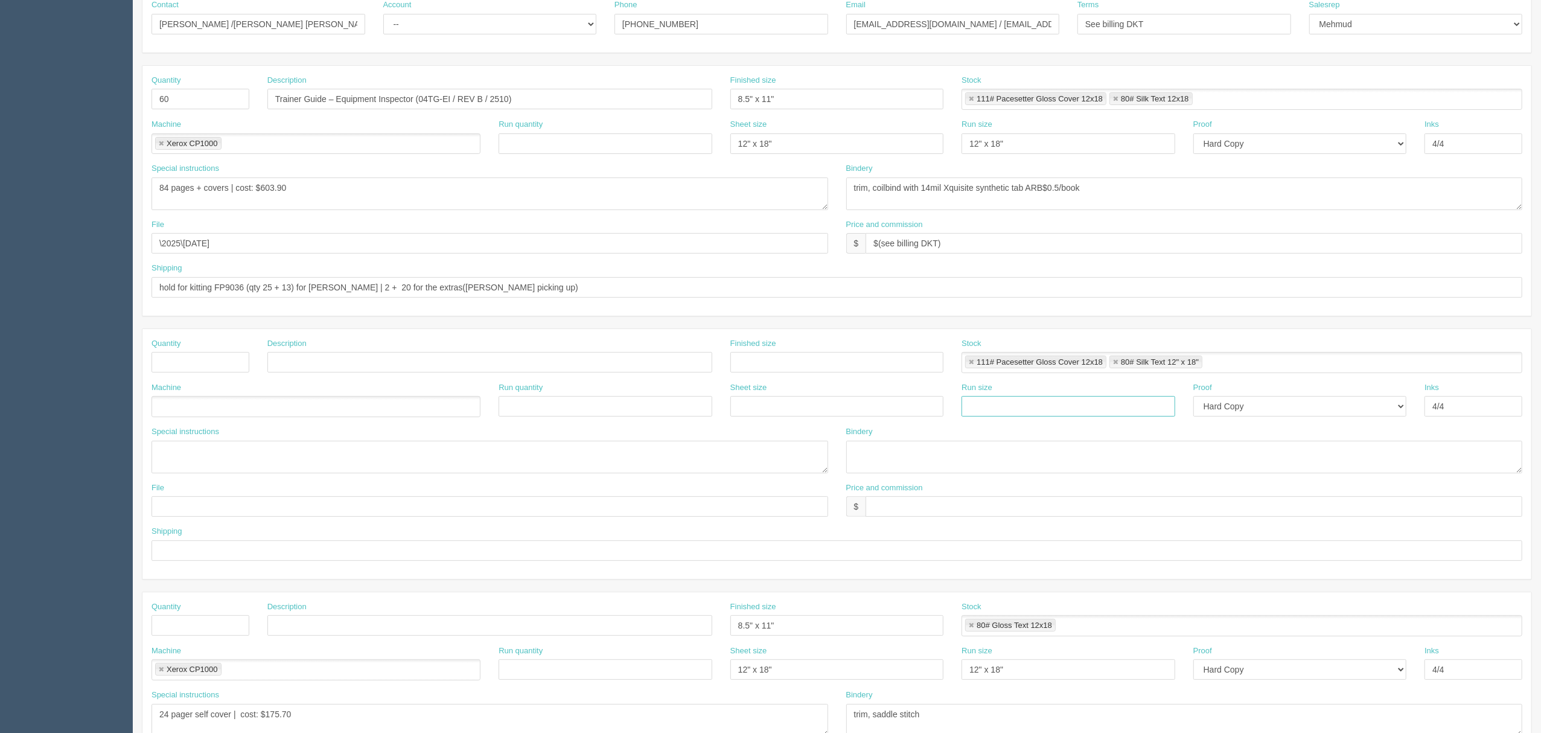
type input "80# Silk Text 12" x 18""
click at [972, 363] on link at bounding box center [971, 363] width 7 height 8
drag, startPoint x: 1239, startPoint y: 413, endPoint x: 1249, endPoint y: 418, distance: 11.3
click at [1154, 414] on select "-- Email Hard Copy" at bounding box center [1300, 406] width 214 height 21
select select
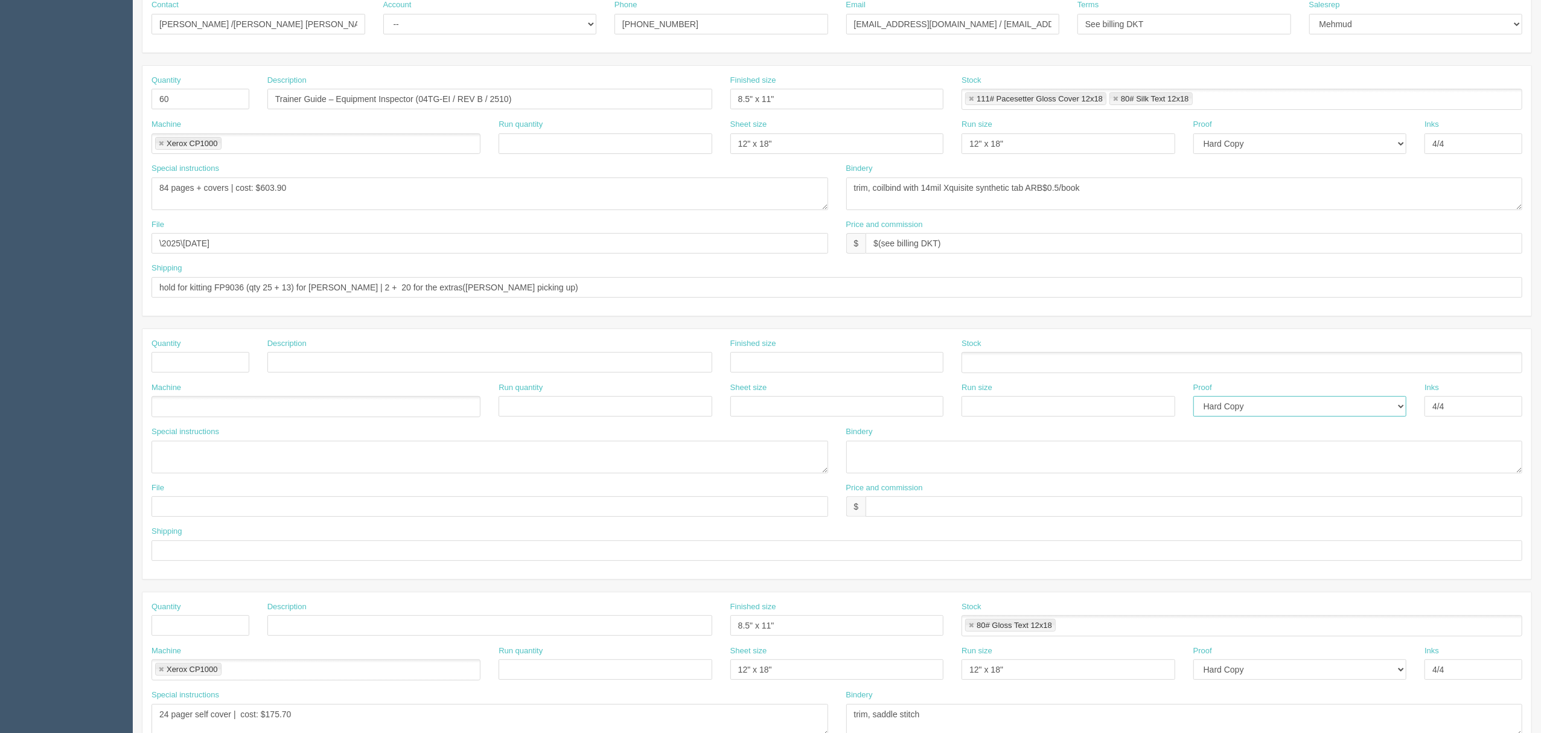
click at [1154, 399] on select "-- Email Hard Copy" at bounding box center [1300, 406] width 214 height 21
drag, startPoint x: 1250, startPoint y: 407, endPoint x: 1208, endPoint y: 409, distance: 41.7
click at [1154, 409] on div "Machine Run quantity Sheet size Run size Proof -- Email Hard Copy Inks 4/4" at bounding box center [836, 404] width 1389 height 44
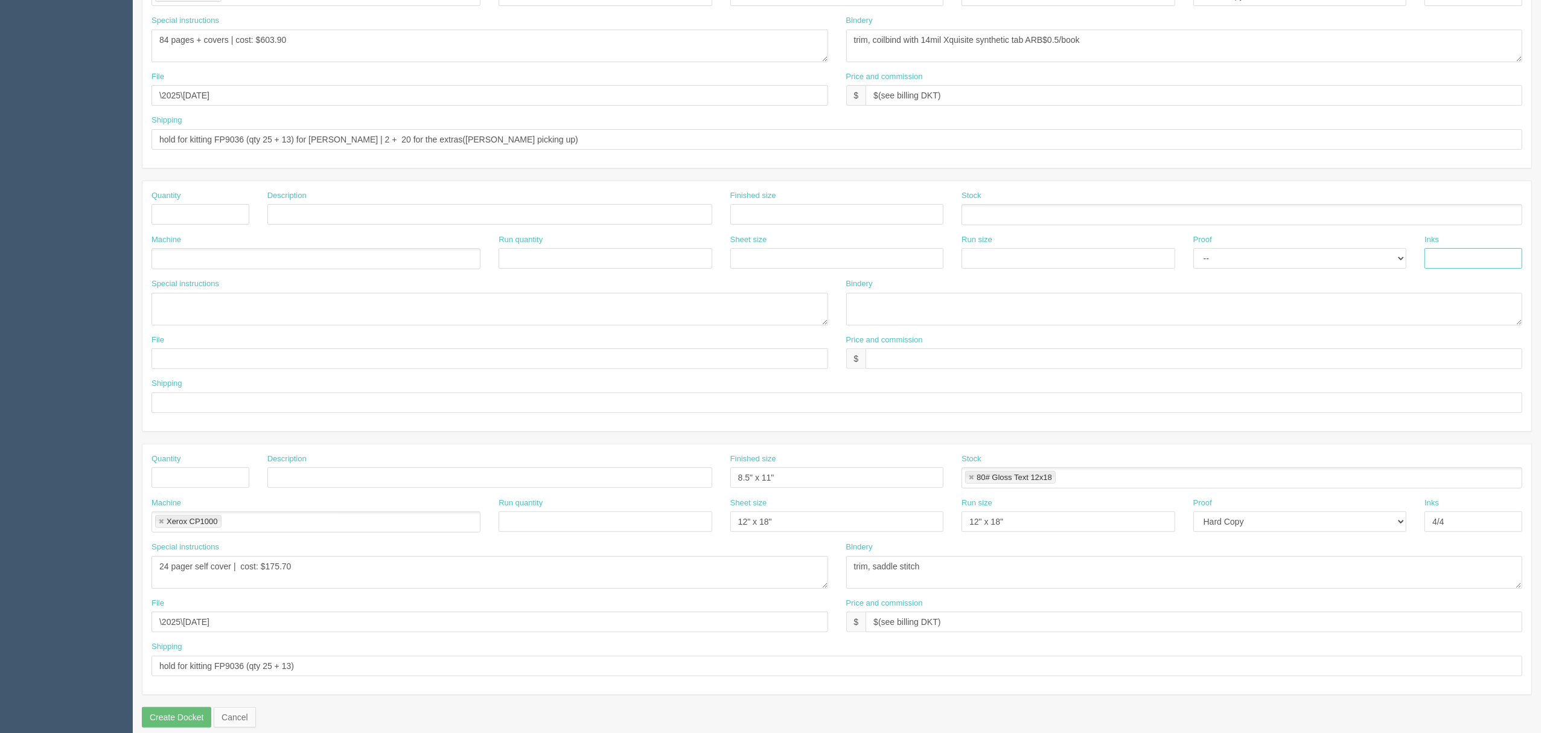
scroll to position [368, 0]
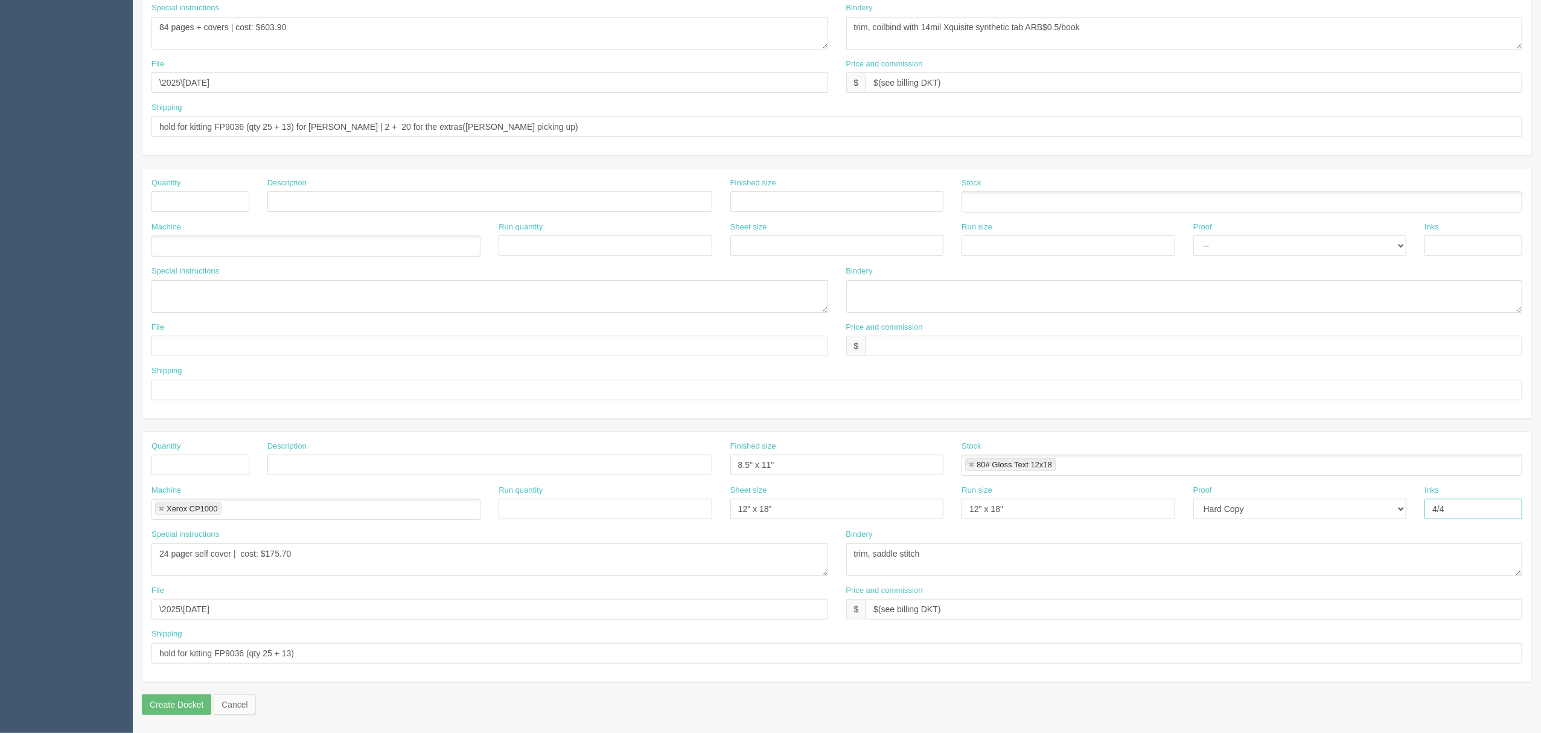
drag, startPoint x: 1459, startPoint y: 509, endPoint x: 995, endPoint y: 496, distance: 463.8
click at [998, 496] on div "Machine Xerox CP1000 Xerox CP1000 Run quantity Sheet size 12" x 18" Run size 12…" at bounding box center [836, 507] width 1389 height 44
drag, startPoint x: 1027, startPoint y: 501, endPoint x: 933, endPoint y: 514, distance: 94.5
click at [933, 514] on div "Machine Xerox CP1000 Xerox CP1000 Run quantity Sheet size 12" x 18" Run size 12…" at bounding box center [836, 507] width 1389 height 44
drag, startPoint x: 974, startPoint y: 464, endPoint x: 870, endPoint y: 467, distance: 103.9
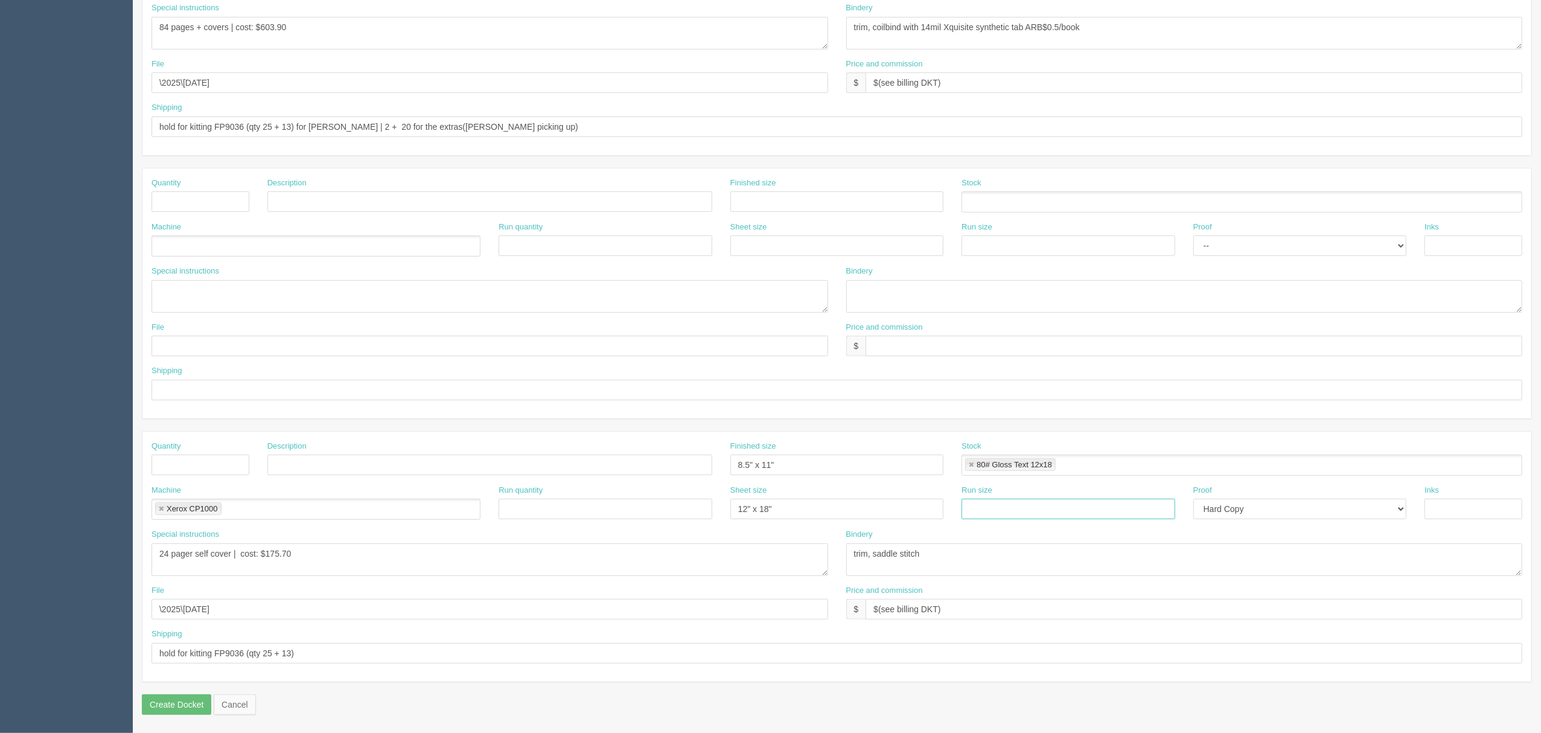
click at [972, 464] on link at bounding box center [971, 465] width 7 height 8
drag, startPoint x: 855, startPoint y: 467, endPoint x: 611, endPoint y: 467, distance: 243.9
click at [614, 467] on div "Quantity Description Finished size 8.5" x 11" Stock" at bounding box center [836, 463] width 1389 height 44
drag, startPoint x: 663, startPoint y: 505, endPoint x: 382, endPoint y: 505, distance: 280.7
click at [456, 505] on div "Machine Xerox CP1000 Xerox CP1000 Run quantity Sheet size 12" x 18" Run size Pr…" at bounding box center [836, 507] width 1389 height 44
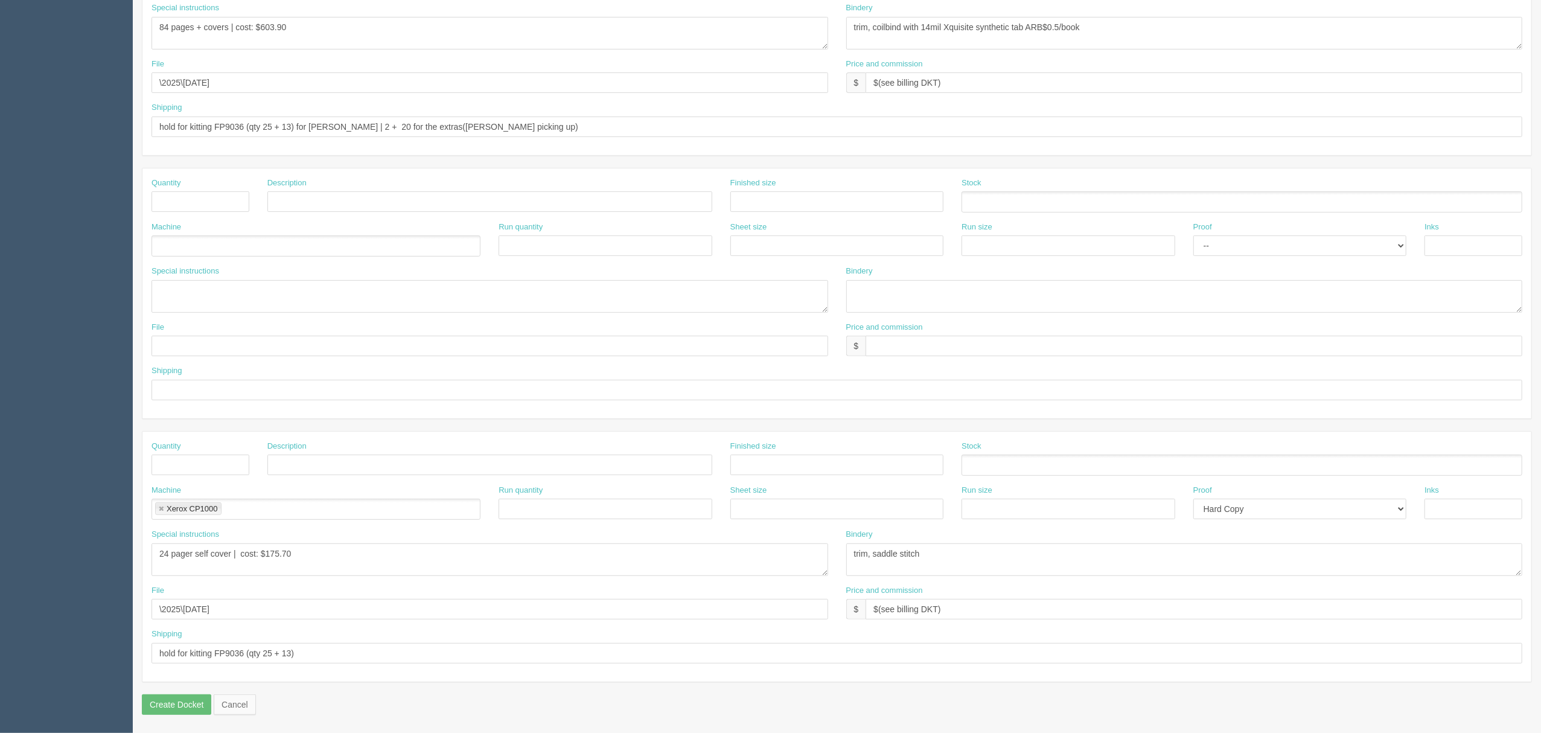
click at [158, 505] on li "Xerox CP1000" at bounding box center [188, 508] width 66 height 13
click at [160, 507] on link at bounding box center [161, 509] width 7 height 8
drag, startPoint x: 104, startPoint y: 549, endPoint x: 0, endPoint y: 563, distance: 105.3
click at [0, 549] on section "Dockets Estimates Customers" at bounding box center [770, 200] width 1541 height 1066
drag, startPoint x: 247, startPoint y: 611, endPoint x: 5, endPoint y: 608, distance: 242.1
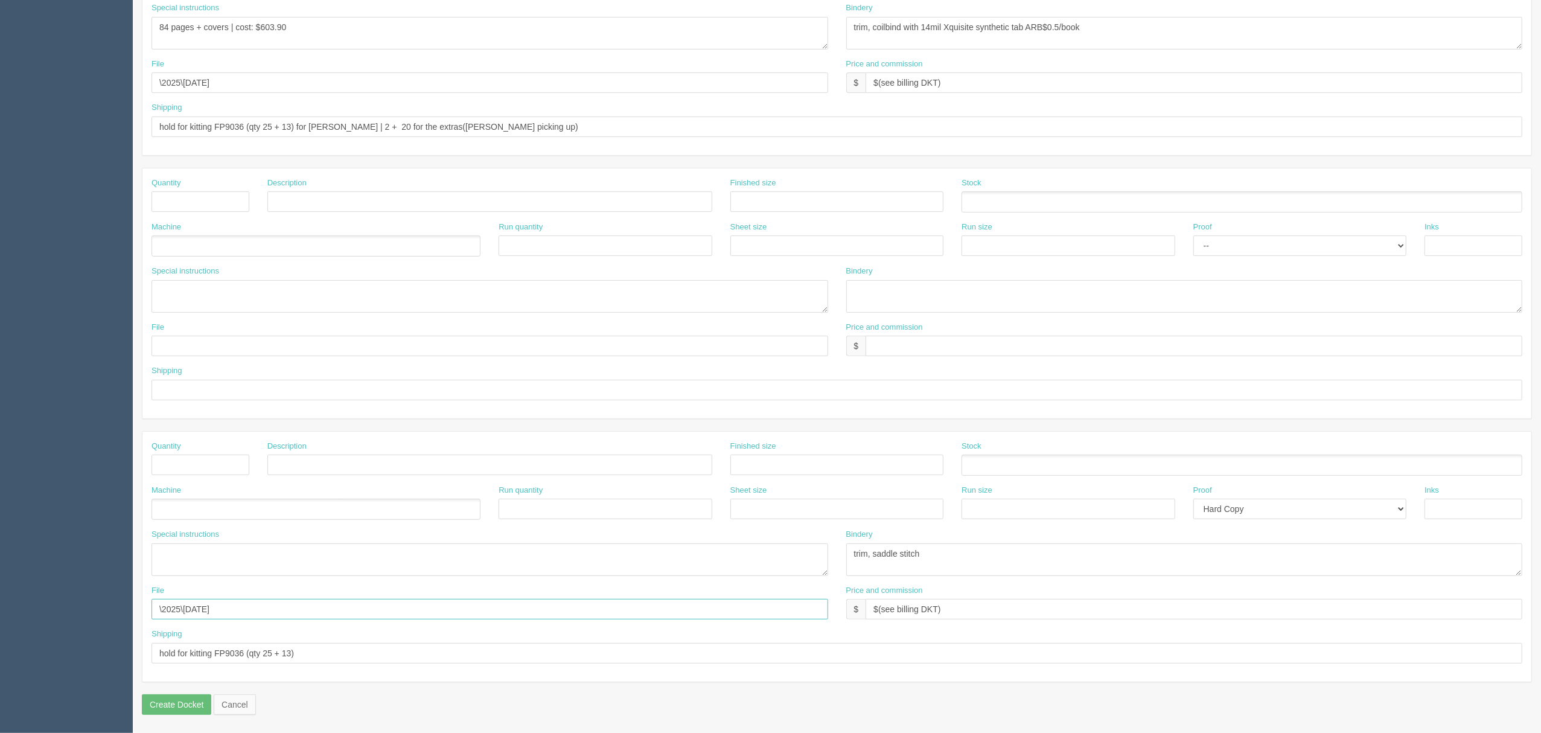
click at [5, 549] on section "Dockets Estimates Customers" at bounding box center [770, 200] width 1541 height 1066
drag, startPoint x: 339, startPoint y: 658, endPoint x: 0, endPoint y: 638, distance: 339.8
click at [0, 549] on section "Dockets Estimates Customers" at bounding box center [770, 200] width 1541 height 1066
drag, startPoint x: 860, startPoint y: 611, endPoint x: 732, endPoint y: 609, distance: 128.6
click at [732, 549] on div "File Price and commission $ $(see billing DKT)" at bounding box center [836, 607] width 1389 height 44
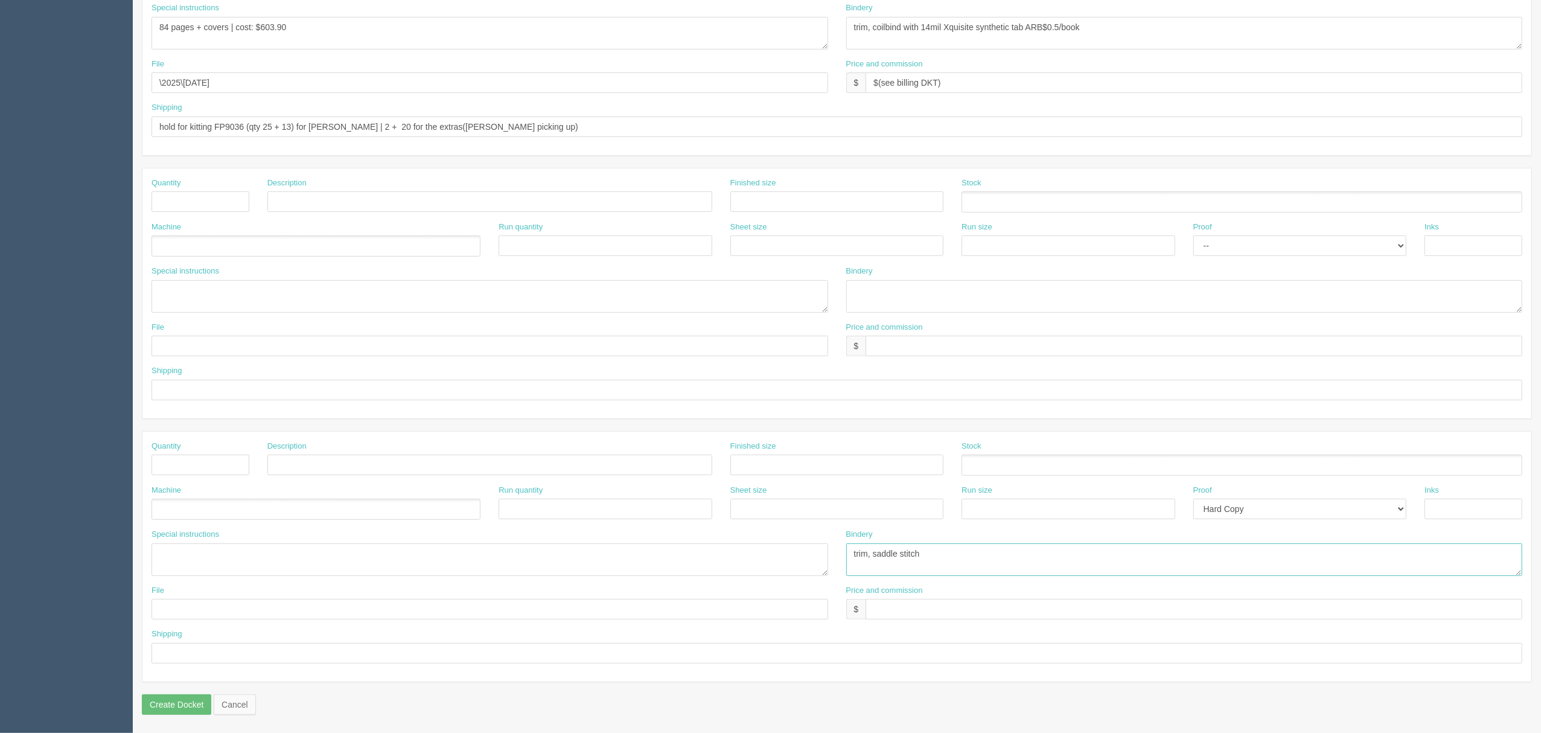
drag, startPoint x: 716, startPoint y: 558, endPoint x: 843, endPoint y: 559, distance: 127.4
click at [672, 549] on div "Special instructions 24 pager self cover | cost: $175.70 Bindery trim, saddle s…" at bounding box center [836, 557] width 1389 height 56
drag, startPoint x: 1345, startPoint y: 508, endPoint x: 1331, endPoint y: 517, distance: 16.6
click at [1154, 510] on select "-- Email Hard Copy" at bounding box center [1300, 509] width 214 height 21
select select
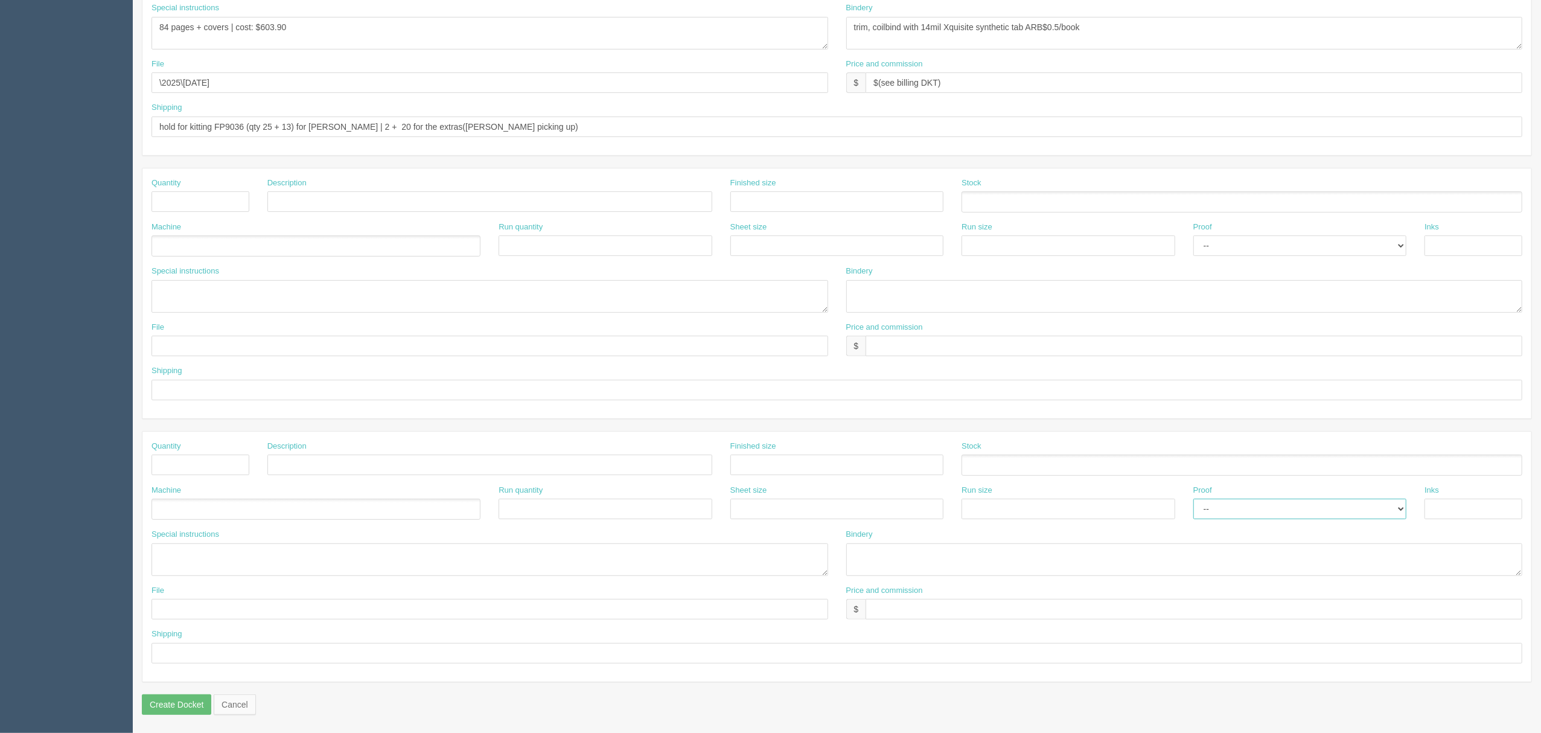
click at [1154, 499] on select "-- Email Hard Copy" at bounding box center [1300, 509] width 214 height 21
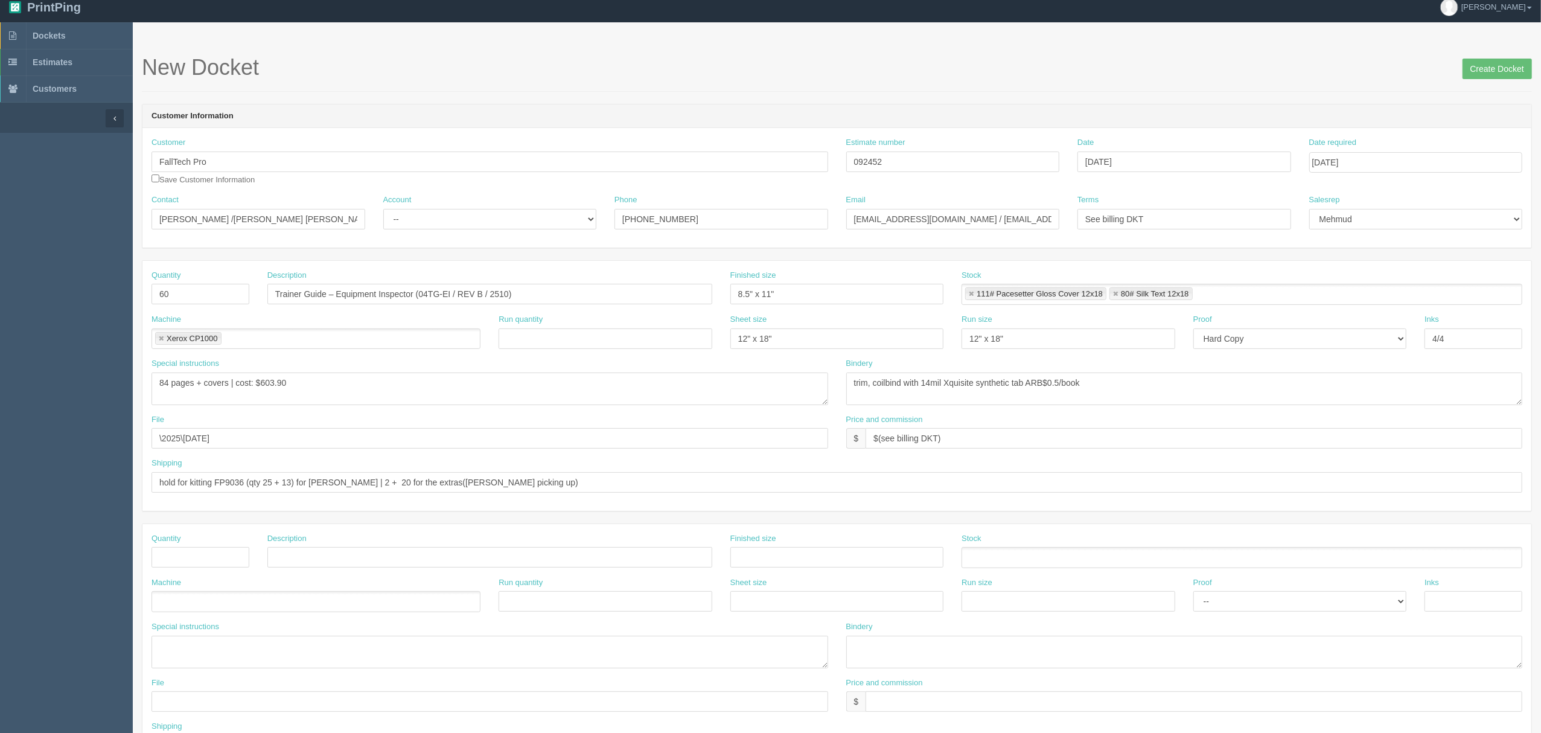
scroll to position [0, 0]
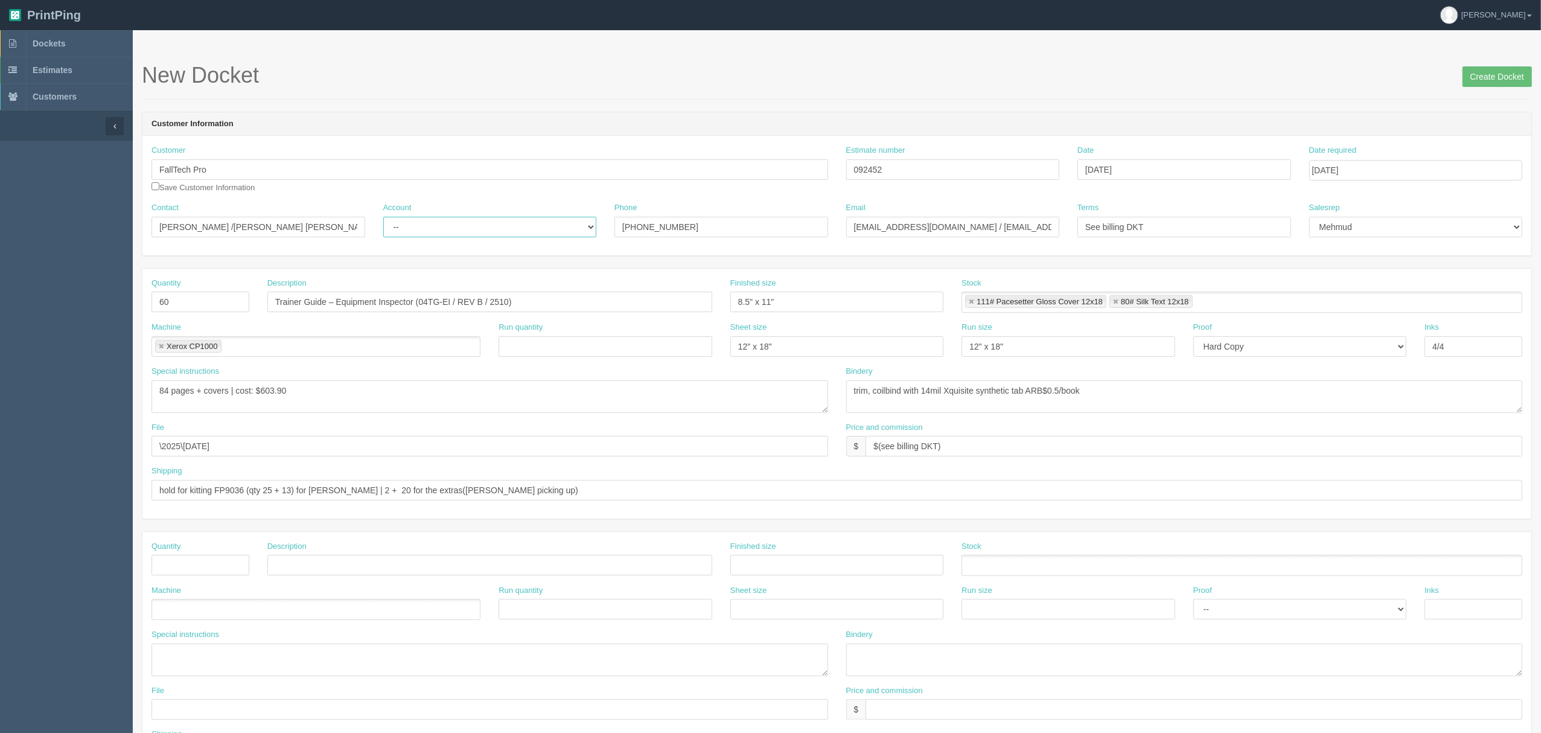
drag, startPoint x: 532, startPoint y: 225, endPoint x: 532, endPoint y: 237, distance: 12.1
click at [532, 225] on select "-- Existing Client Allrush Client Rep Client" at bounding box center [490, 227] width 214 height 21
select select "Rep Client"
click at [383, 217] on select "-- Existing Client Allrush Client Rep Client" at bounding box center [490, 227] width 214 height 21
click at [1154, 72] on input "Create Docket" at bounding box center [1497, 76] width 69 height 21
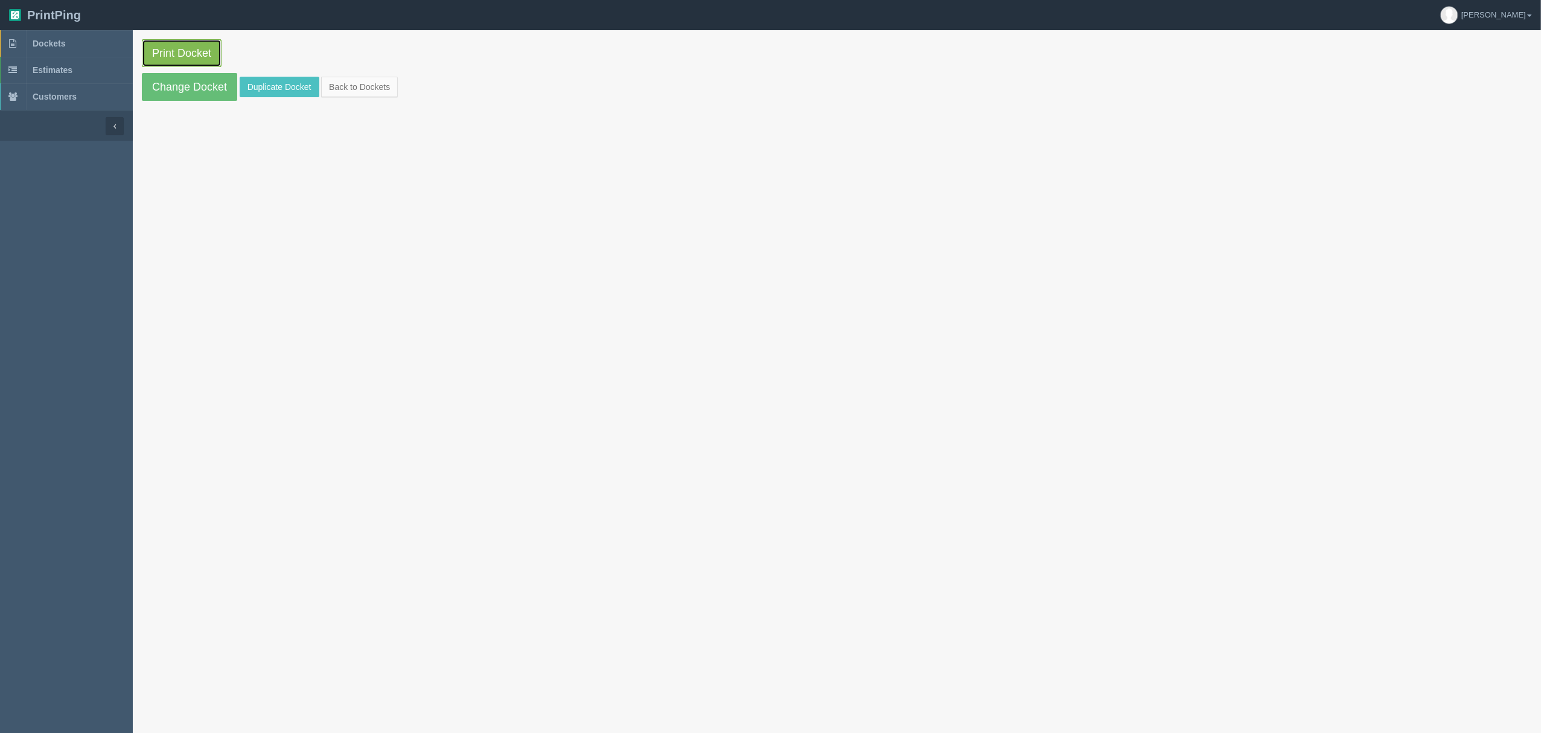
click at [205, 48] on link "Print Docket" at bounding box center [182, 53] width 80 height 28
click at [74, 51] on link "Dockets" at bounding box center [66, 43] width 133 height 27
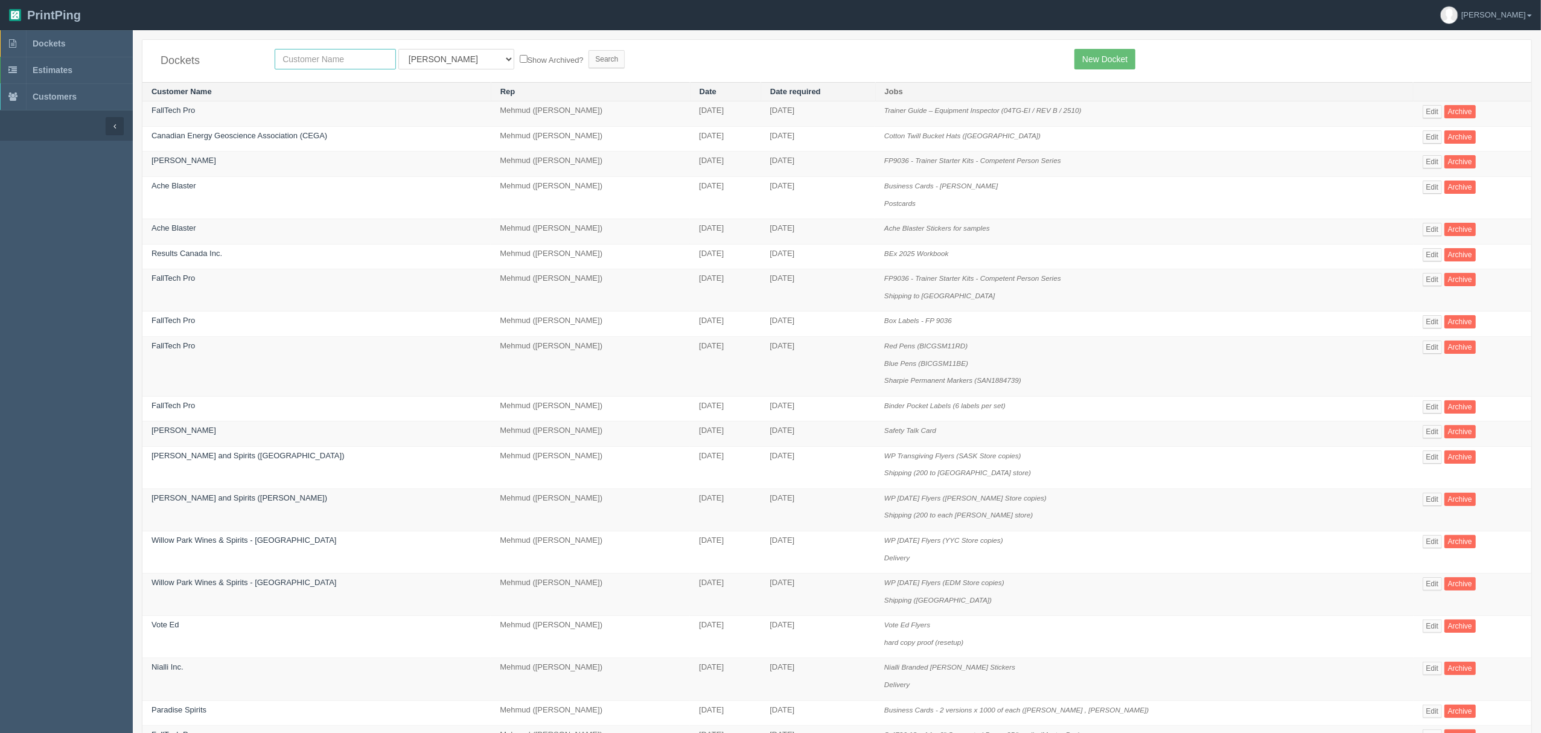
click at [331, 56] on input "text" at bounding box center [335, 59] width 121 height 21
type input "fall"
click at [589, 50] on input "Search" at bounding box center [607, 59] width 36 height 18
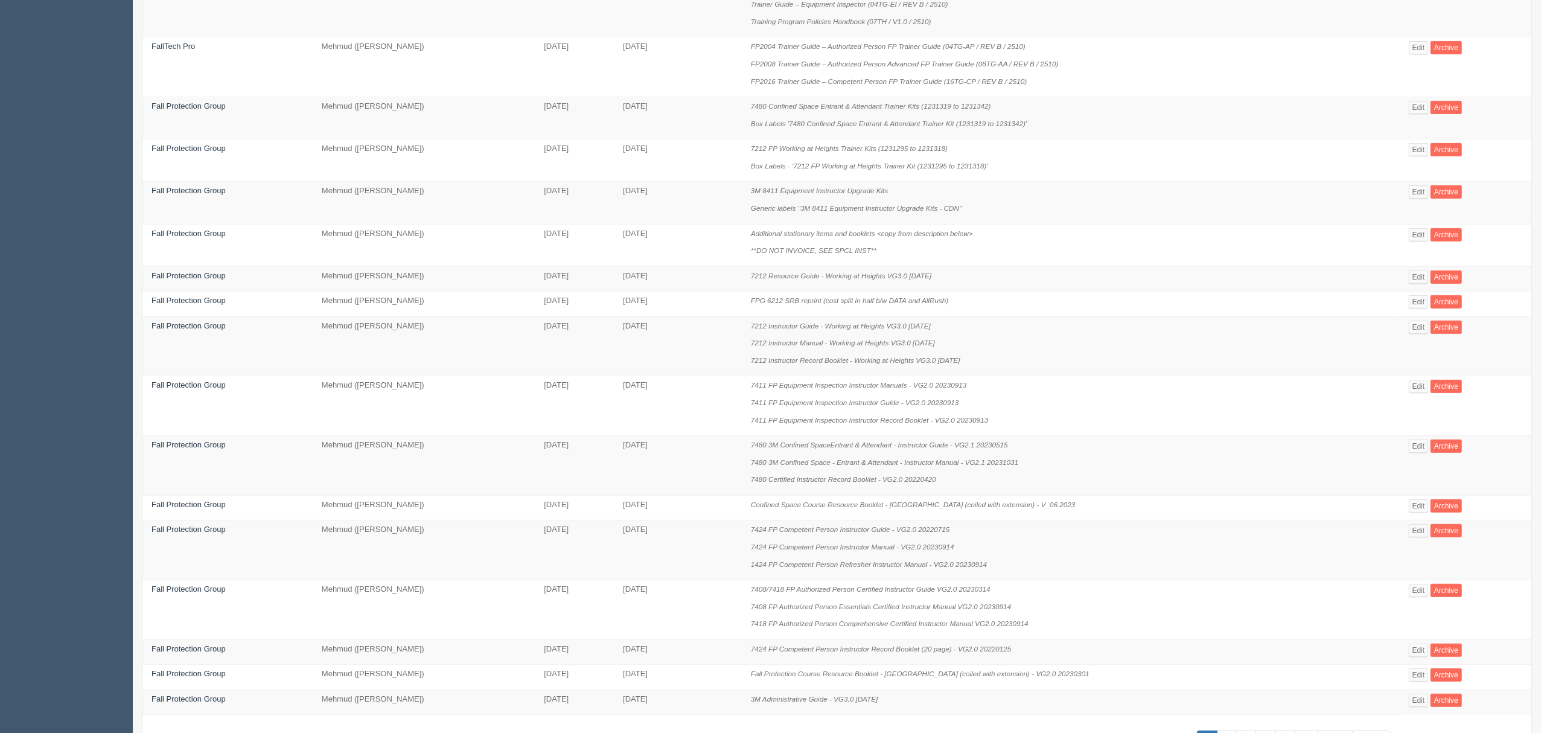
scroll to position [508, 0]
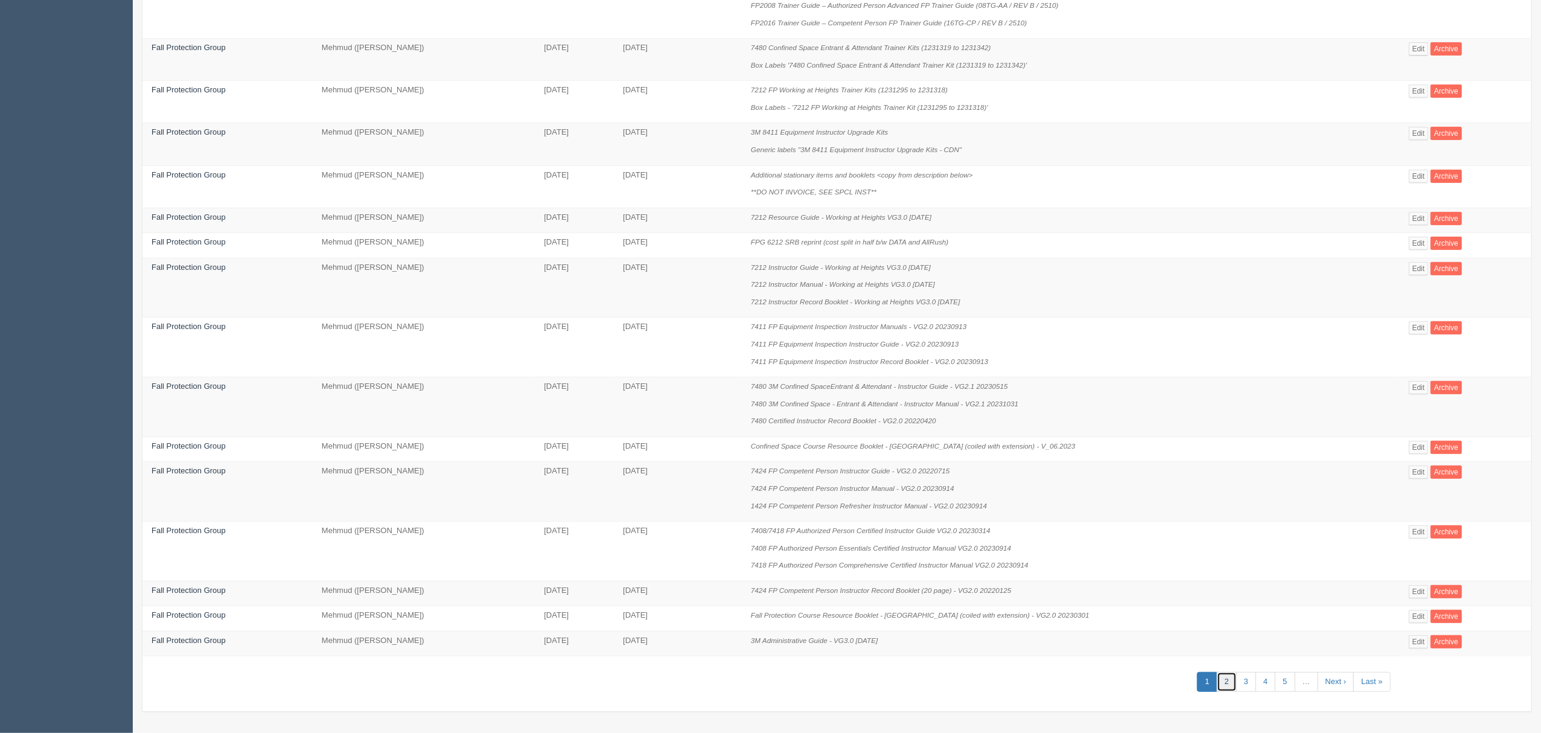
click at [1222, 674] on link "2" at bounding box center [1227, 682] width 20 height 20
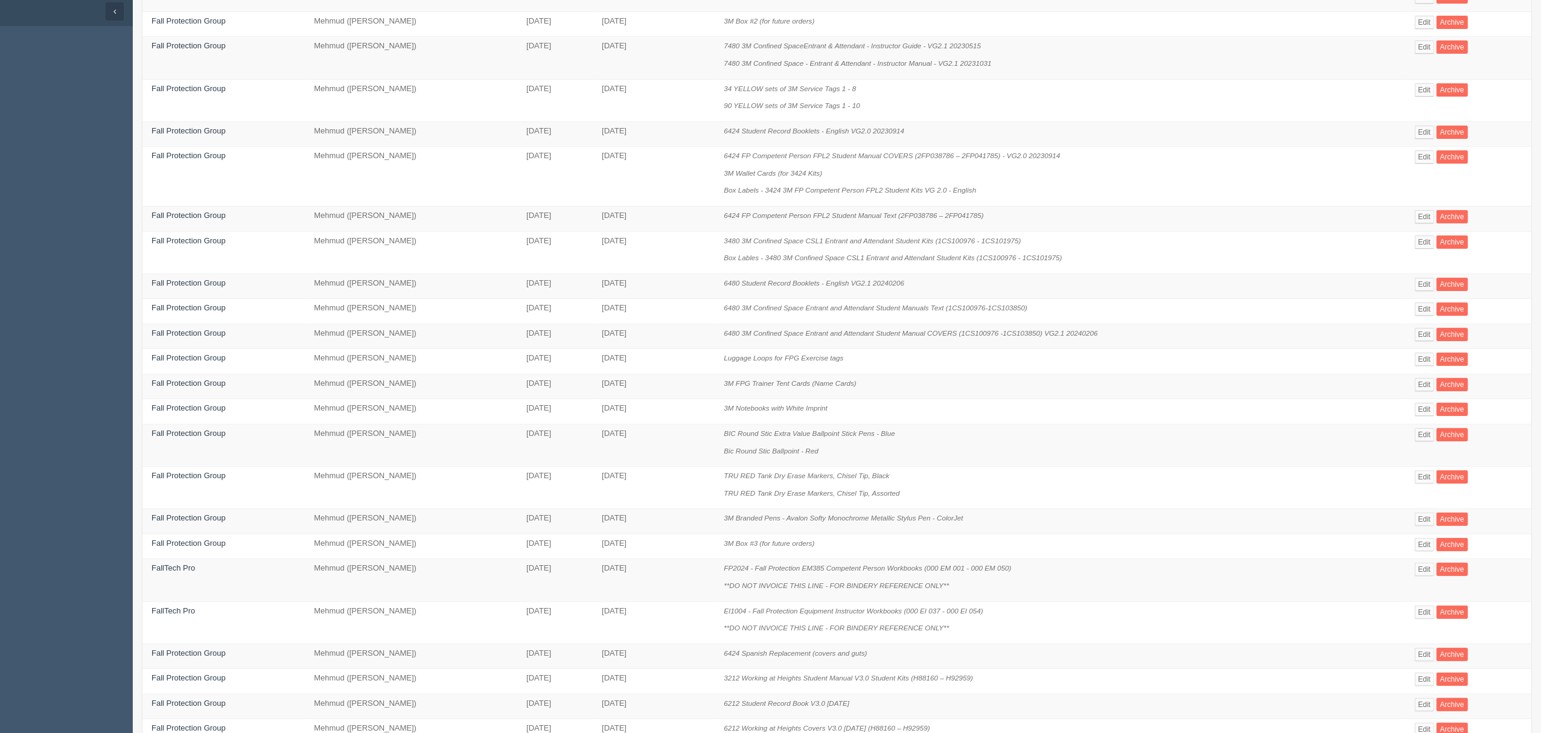
scroll to position [267, 0]
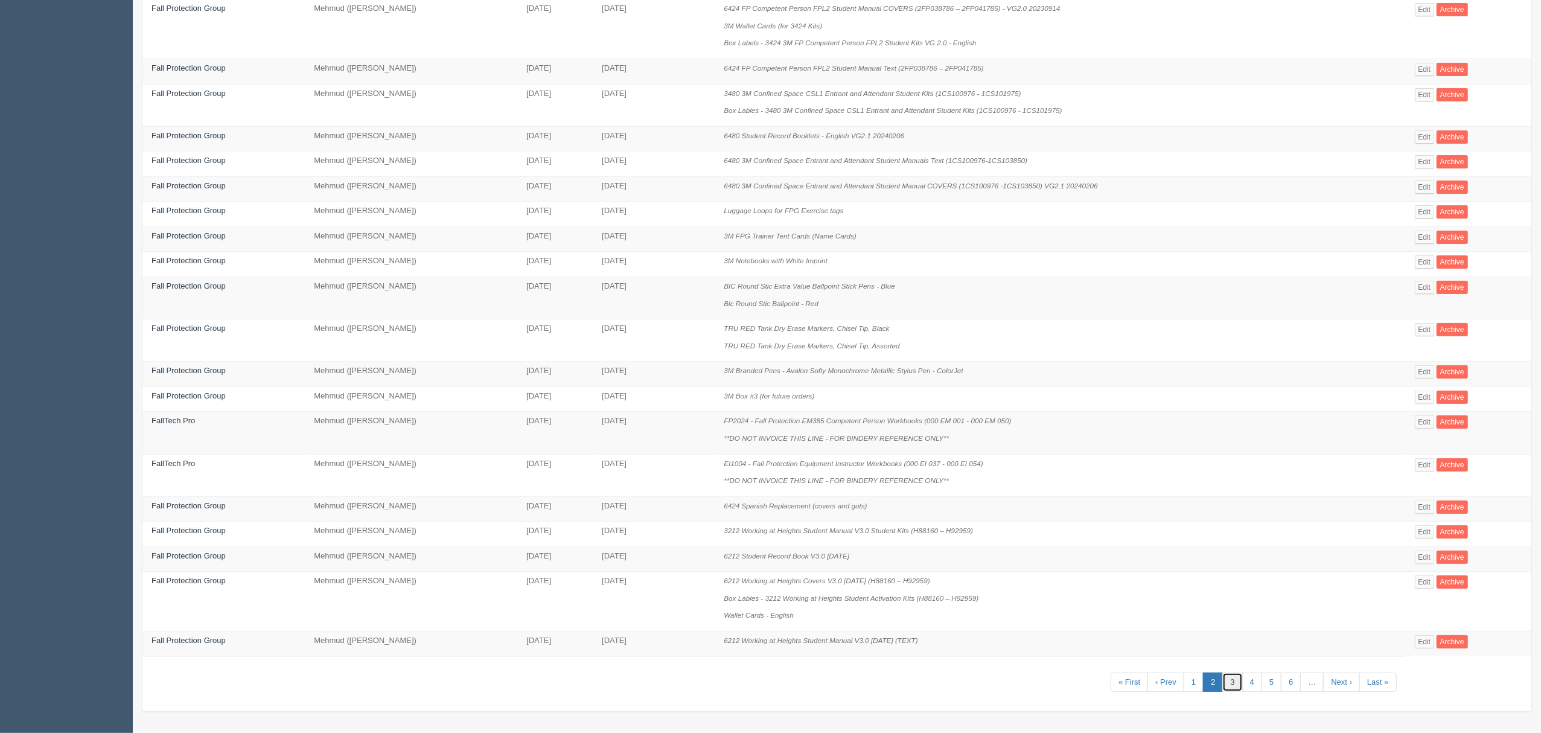
click at [1234, 682] on link "3" at bounding box center [1232, 682] width 20 height 20
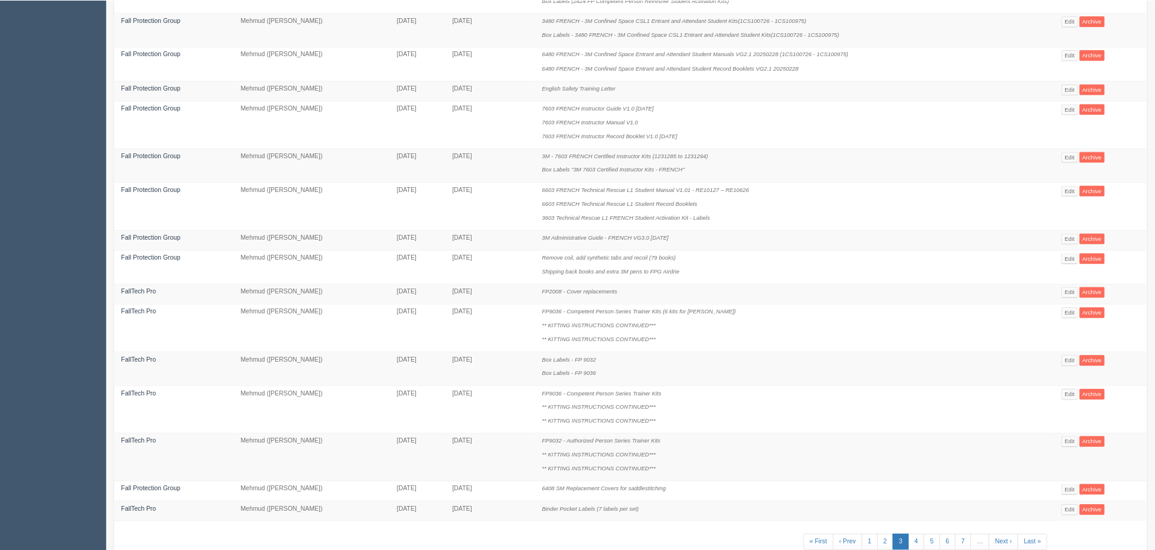
scroll to position [440, 0]
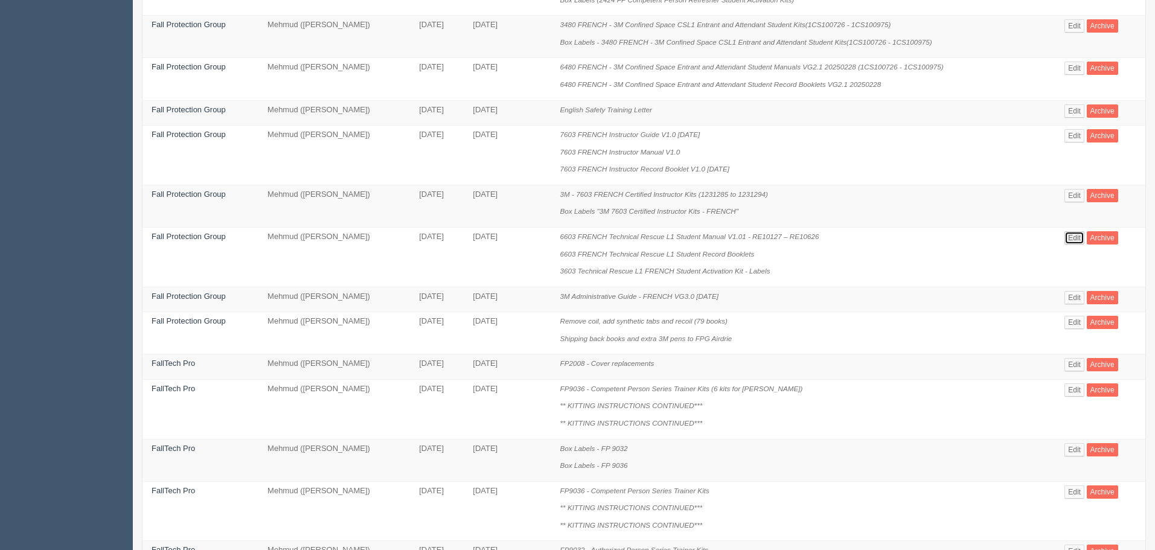
click at [1075, 237] on link "Edit" at bounding box center [1074, 237] width 20 height 13
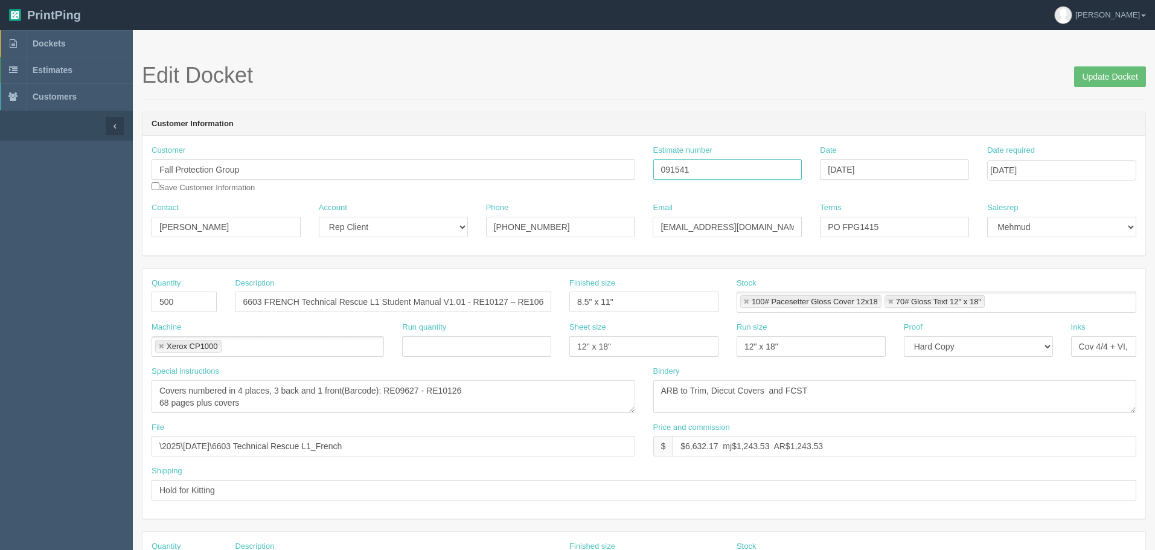
drag, startPoint x: 677, startPoint y: 166, endPoint x: 598, endPoint y: 156, distance: 80.3
click at [598, 156] on div "Customer Fall Protection Group Save Customer Information Estimate number 091541…" at bounding box center [643, 173] width 1003 height 57
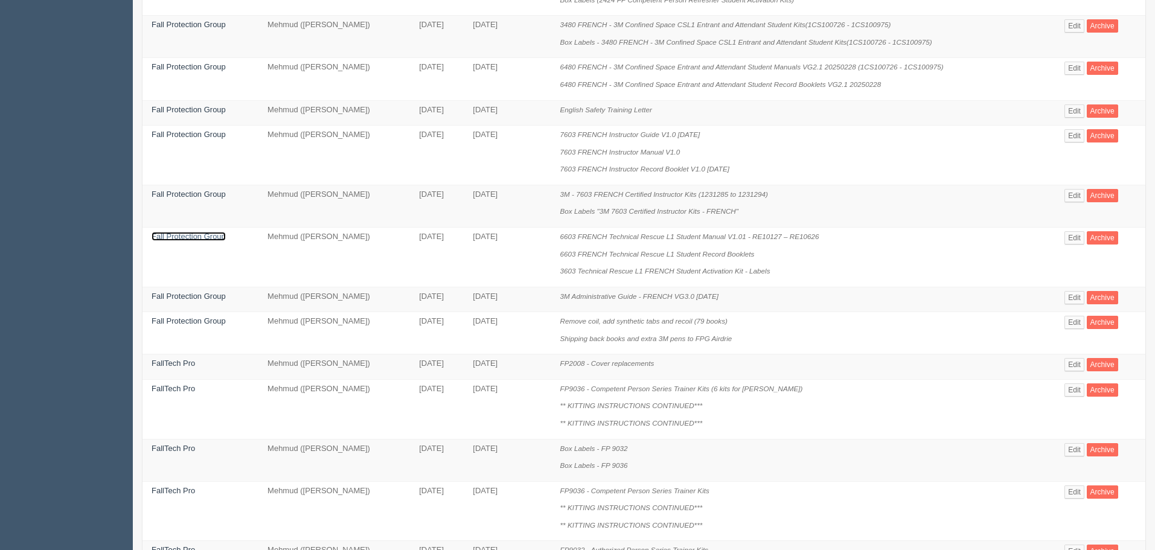
click at [196, 238] on link "Fall Protection Group" at bounding box center [189, 236] width 74 height 9
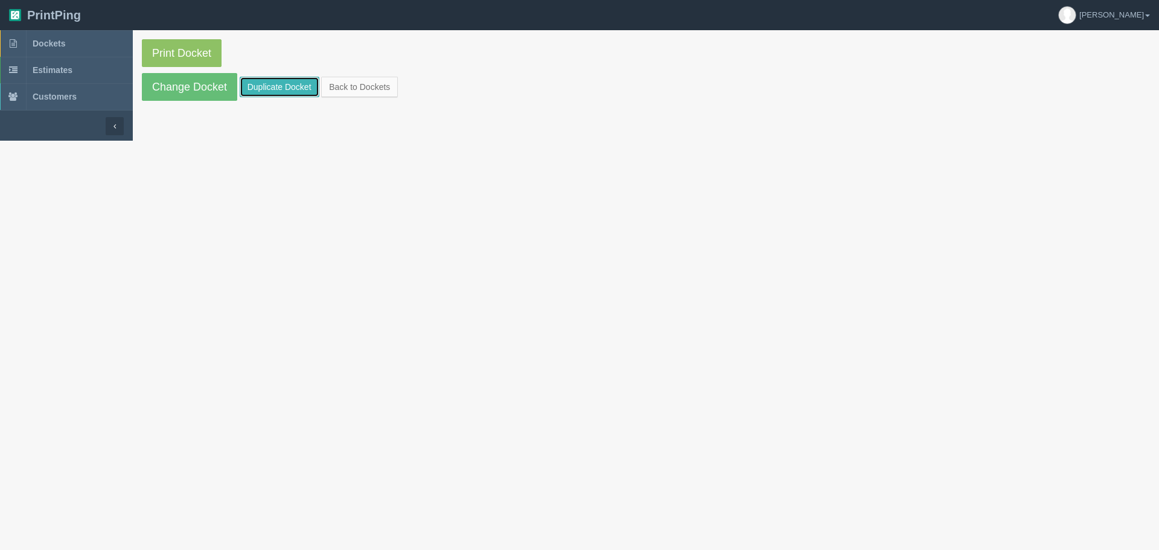
click at [271, 80] on link "Duplicate Docket" at bounding box center [280, 87] width 80 height 21
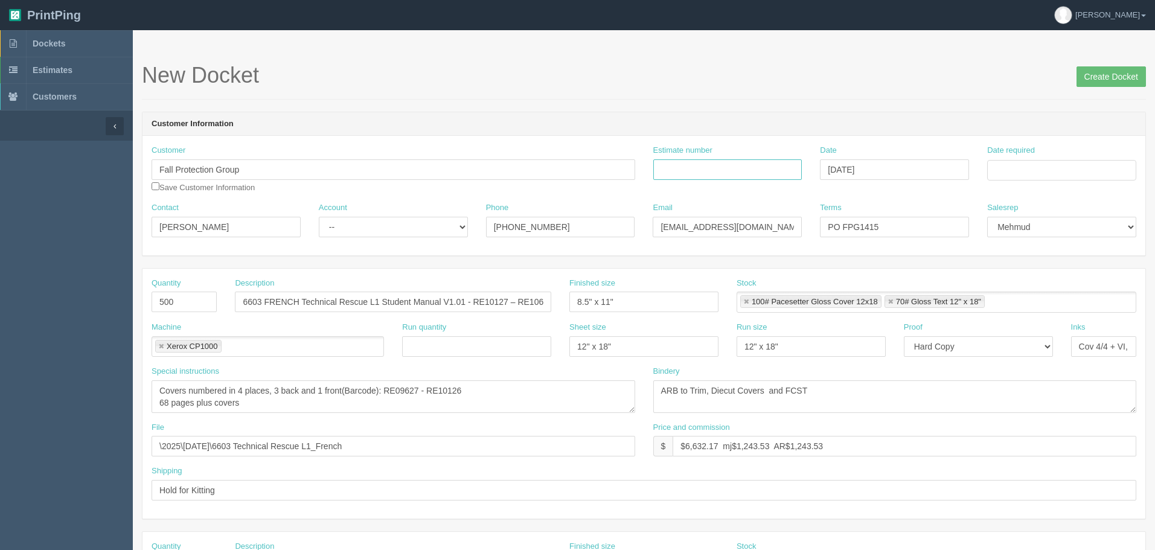
click at [710, 172] on input "Estimate number" at bounding box center [727, 169] width 149 height 21
paste input "091541"
click at [516, 302] on input "6603 FRENCH Technical Rescue L1 Student Manual V1.01 - RE10127 – RE10626" at bounding box center [393, 302] width 316 height 21
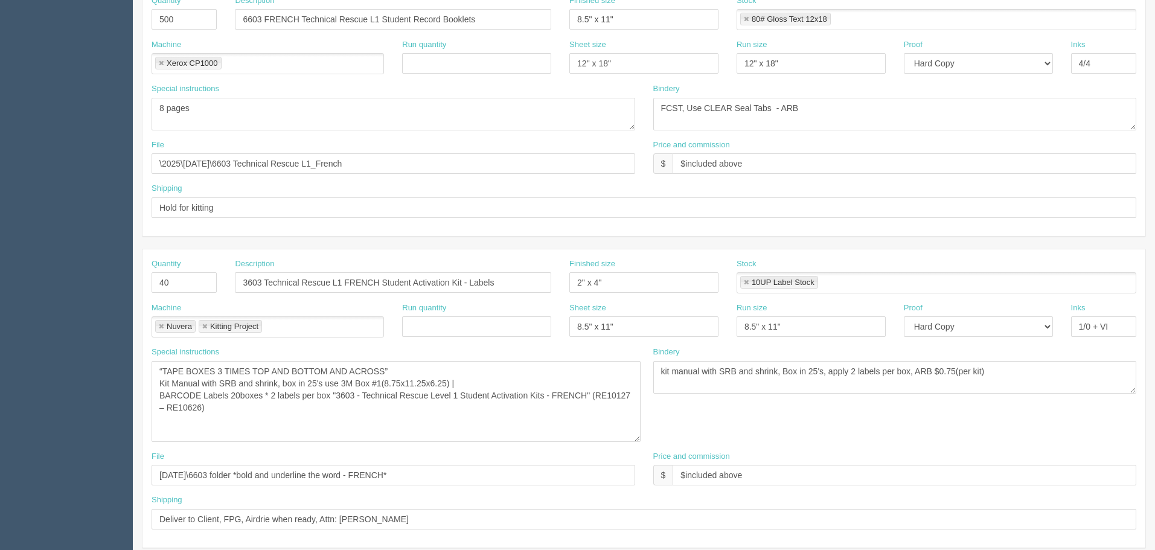
drag, startPoint x: 633, startPoint y: 388, endPoint x: 638, endPoint y: 436, distance: 48.6
click at [638, 436] on textarea "“TAPE BOXES 3 TIMES TOP AND BOTTOM AND ACROSS” Kit Manual with SRB and shrink, …" at bounding box center [396, 401] width 489 height 81
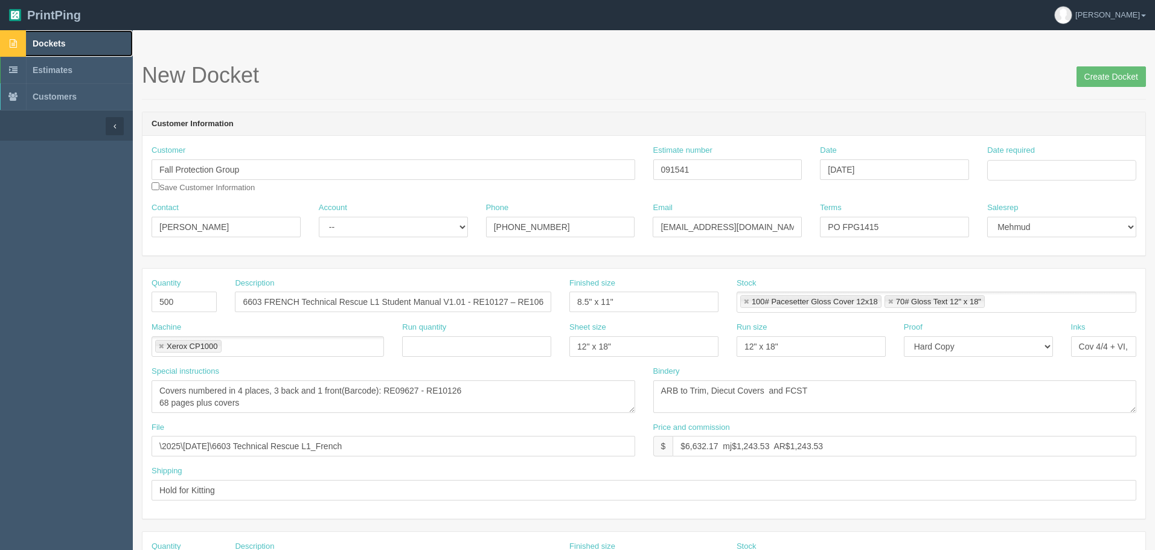
click at [62, 40] on span "Dockets" at bounding box center [49, 44] width 33 height 10
drag, startPoint x: 703, startPoint y: 172, endPoint x: 509, endPoint y: 174, distance: 193.2
click at [509, 174] on div "Customer Fall Protection Group Save Customer Information Estimate number 091541…" at bounding box center [643, 173] width 1003 height 57
click at [737, 167] on input "091541" at bounding box center [727, 169] width 149 height 21
drag, startPoint x: 748, startPoint y: 168, endPoint x: 330, endPoint y: 142, distance: 419.7
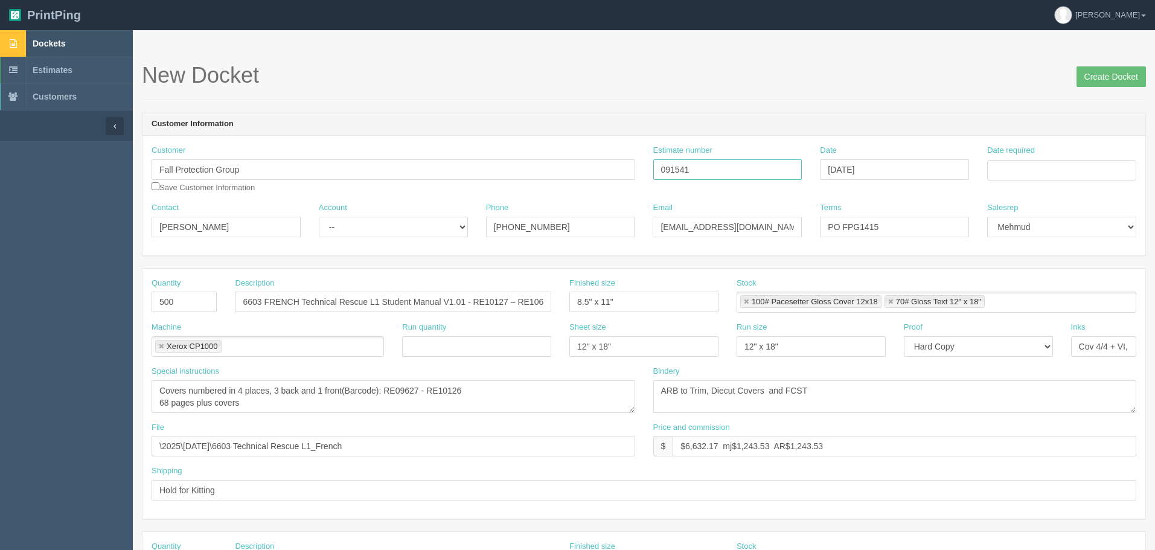
click at [330, 142] on div "Customer Fall Protection Group Save Customer Information Estimate number 091541…" at bounding box center [643, 196] width 1003 height 120
type input "092731"
type input "October 3, 2025"
click at [1076, 250] on td "10" at bounding box center [1079, 252] width 14 height 18
type input "[DATE]"
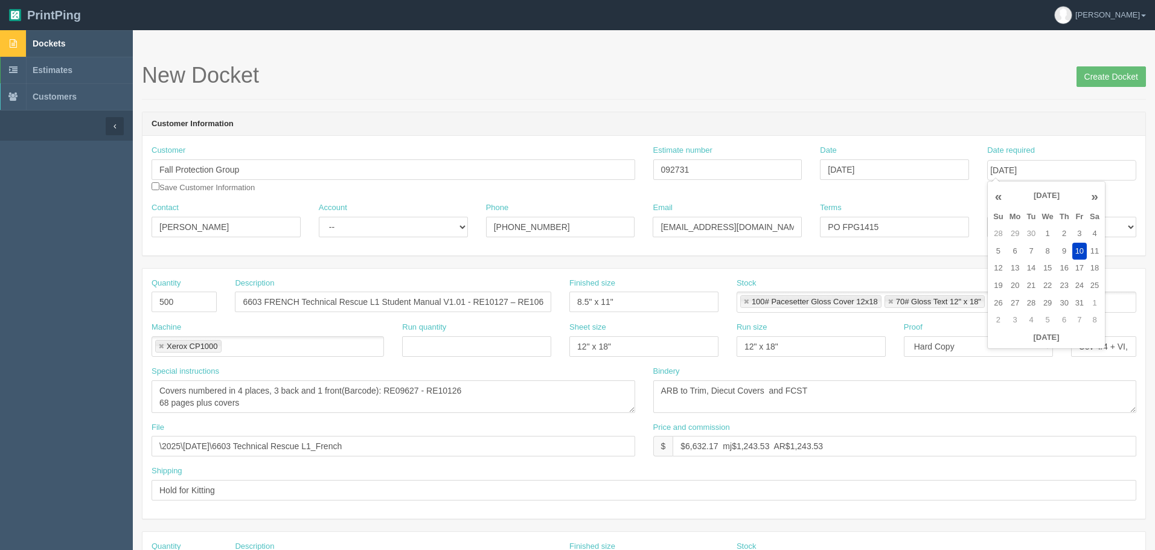
drag, startPoint x: 953, startPoint y: 120, endPoint x: 1136, endPoint y: 203, distance: 201.5
click at [951, 120] on header "Customer Information" at bounding box center [643, 124] width 1003 height 24
click at [879, 225] on input "PO FPG1415" at bounding box center [894, 227] width 149 height 21
paste input "49"
type input "PO FPG1449"
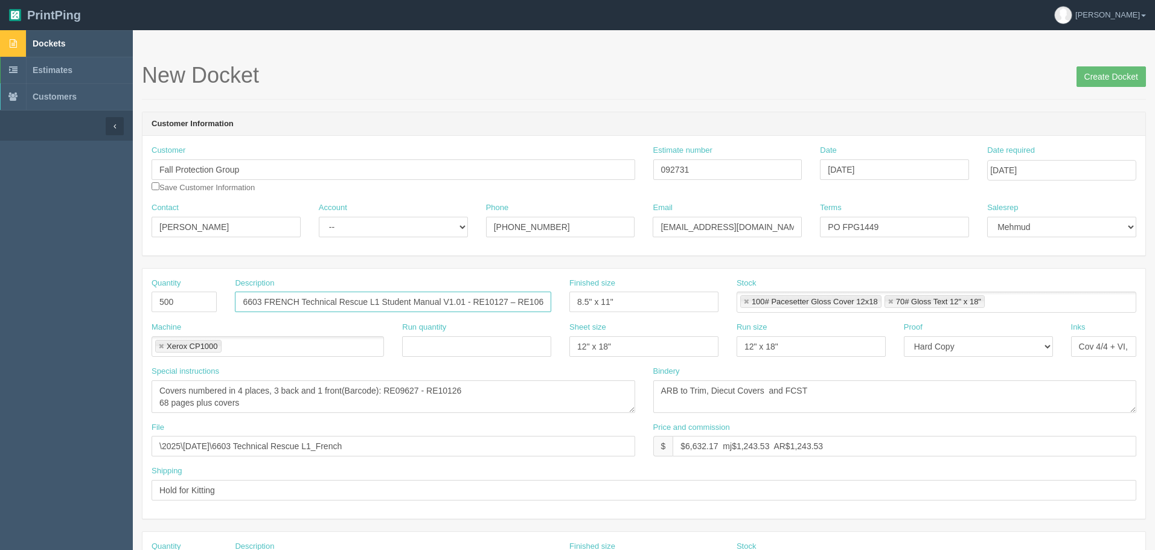
drag, startPoint x: 478, startPoint y: 298, endPoint x: 700, endPoint y: 441, distance: 264.5
click at [487, 302] on input "6603 FRENCH Technical Rescue L1 Student Manual V1.01 - RE10127 – RE10626" at bounding box center [393, 302] width 316 height 21
paste input "6"
click at [533, 299] on input "6603 FRENCH Technical Rescue L1 Student Manual V1.01 - RE10627 – RE10626" at bounding box center [393, 302] width 316 height 21
paste input "1126"
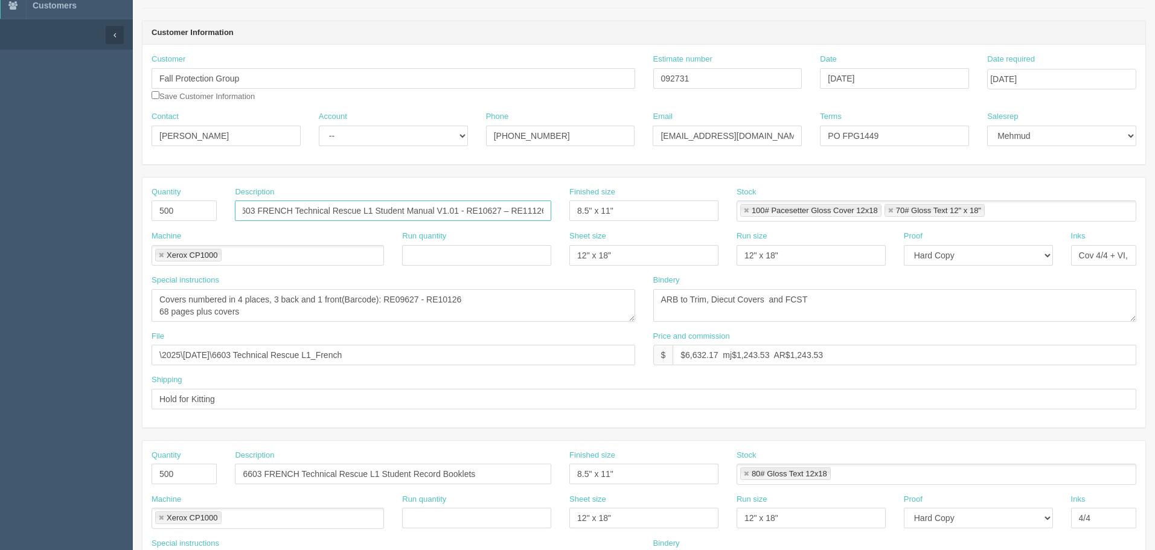
scroll to position [121, 0]
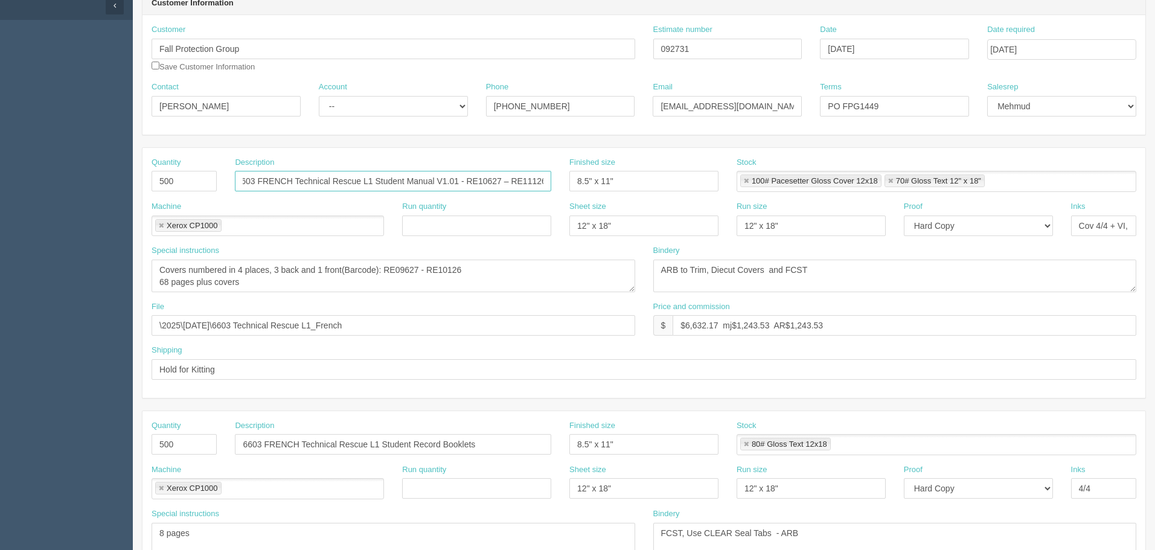
type input "6603 FRENCH Technical Rescue L1 Student Manual V1.01 - RE10627 – RE11126"
drag, startPoint x: 392, startPoint y: 272, endPoint x: 584, endPoint y: 266, distance: 192.7
click at [584, 266] on textarea "Covers numbered in 4 places, 3 back and 1 front(Barcode): RE09627 - RE10126 68 …" at bounding box center [394, 276] width 484 height 33
paste textarea "10627 – RE11"
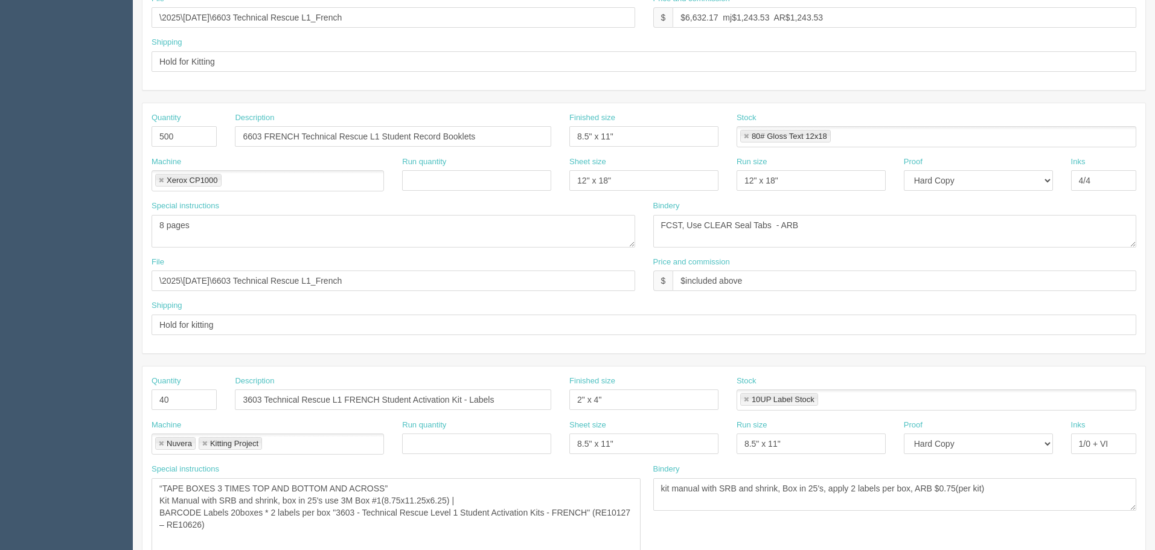
scroll to position [594, 0]
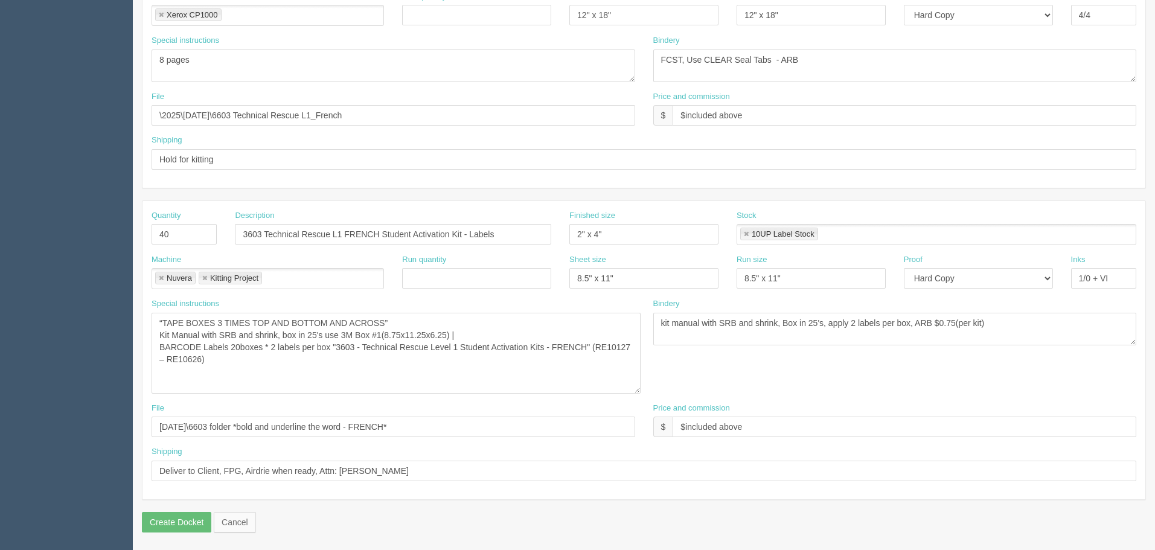
type textarea "Covers numbered in 4 places, 3 back and 1 front(Barcode): RE10627 – RE11126 68 …"
drag, startPoint x: 247, startPoint y: 355, endPoint x: 254, endPoint y: 364, distance: 11.2
click at [247, 356] on textarea "“TAPE BOXES 3 TIMES TOP AND BOTTOM AND ACROSS” Kit Manual with SRB and shrink, …" at bounding box center [396, 353] width 489 height 81
paste textarea "627 – RE111"
click at [417, 385] on textarea "“TAPE BOXES 3 TIMES TOP AND BOTTOM AND ACROSS” Kit Manual with SRB and shrink, …" at bounding box center [396, 353] width 489 height 81
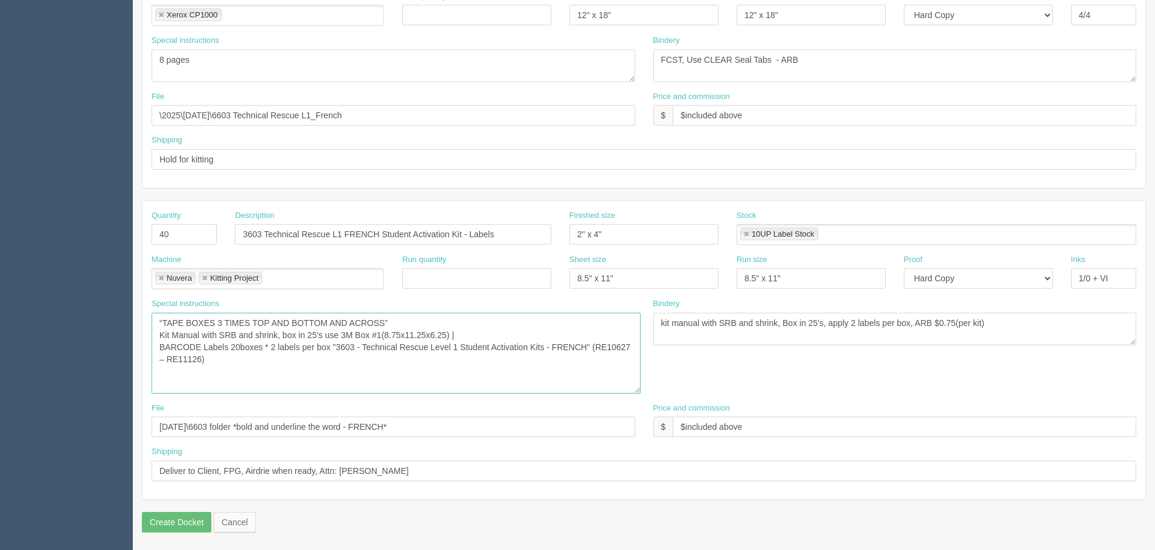
type textarea "“TAPE BOXES 3 TIMES TOP AND BOTTOM AND ACROSS” Kit Manual with SRB and shrink, …"
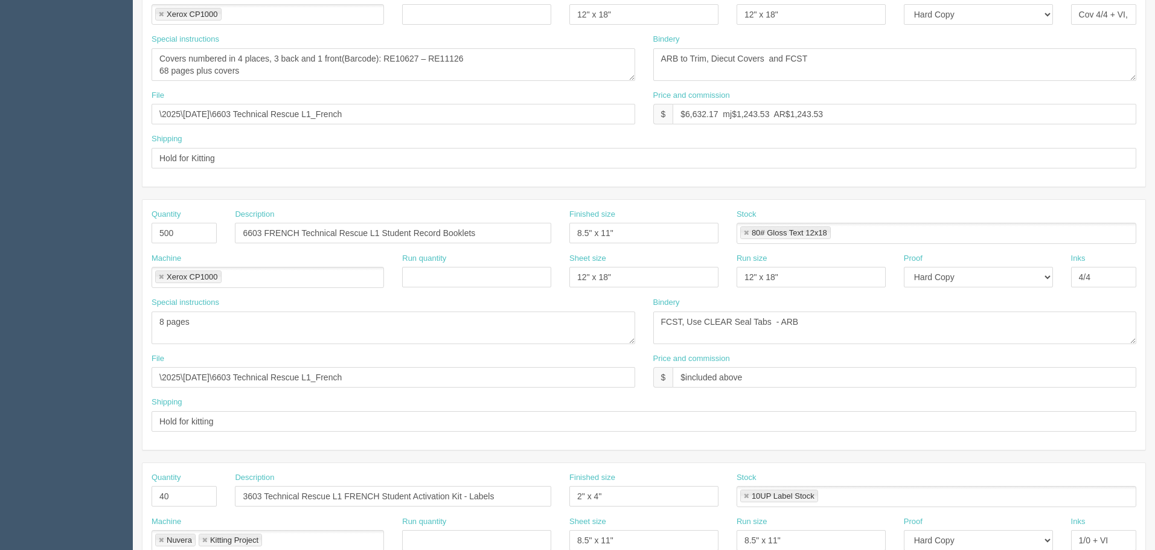
scroll to position [111, 0]
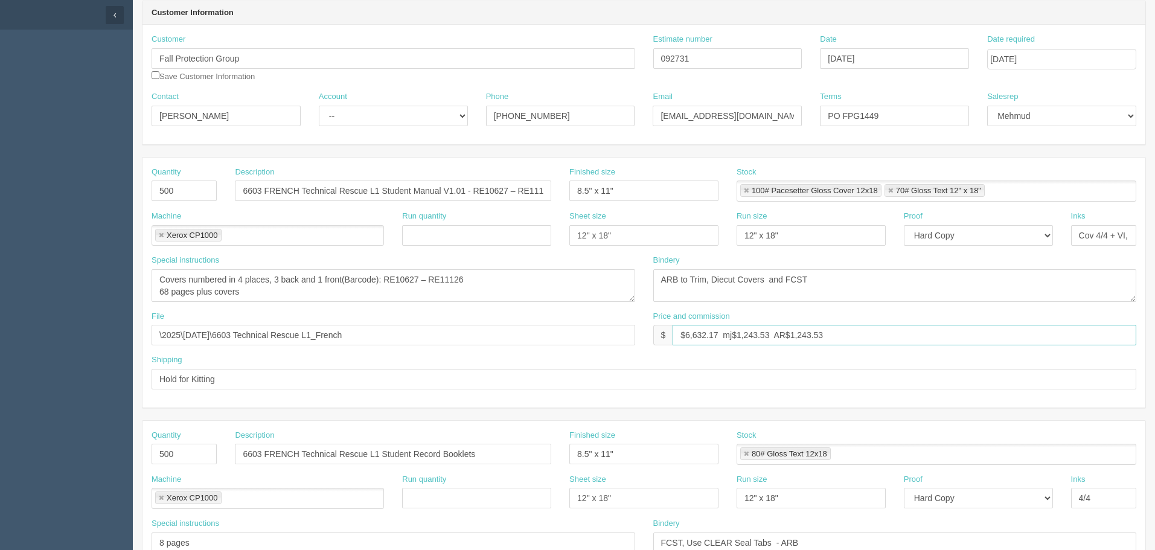
drag, startPoint x: 697, startPoint y: 333, endPoint x: 1128, endPoint y: 459, distance: 449.8
click at [698, 333] on input "$6,632.17 mj$1,243.53 AR$1,243.53" at bounding box center [904, 335] width 464 height 21
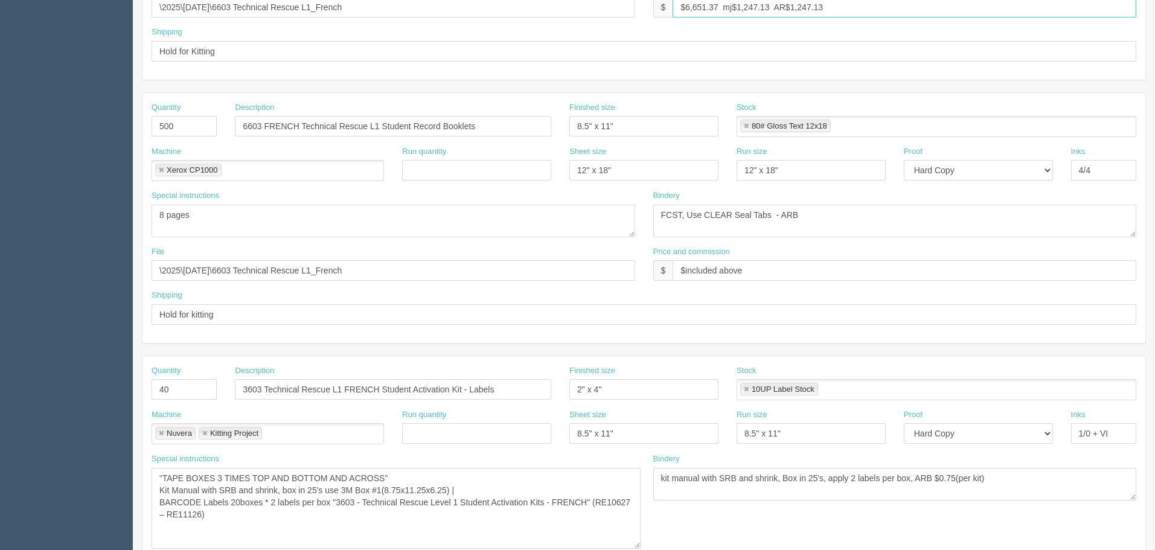
scroll to position [594, 0]
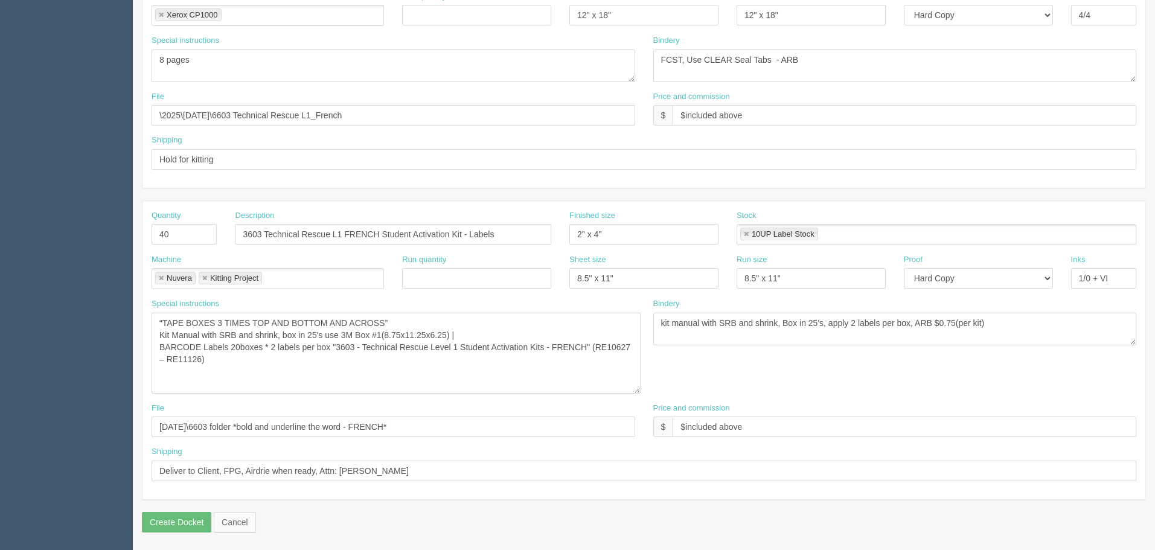
type input "$6,651.37 mj$1,247.13 AR$1,247.13"
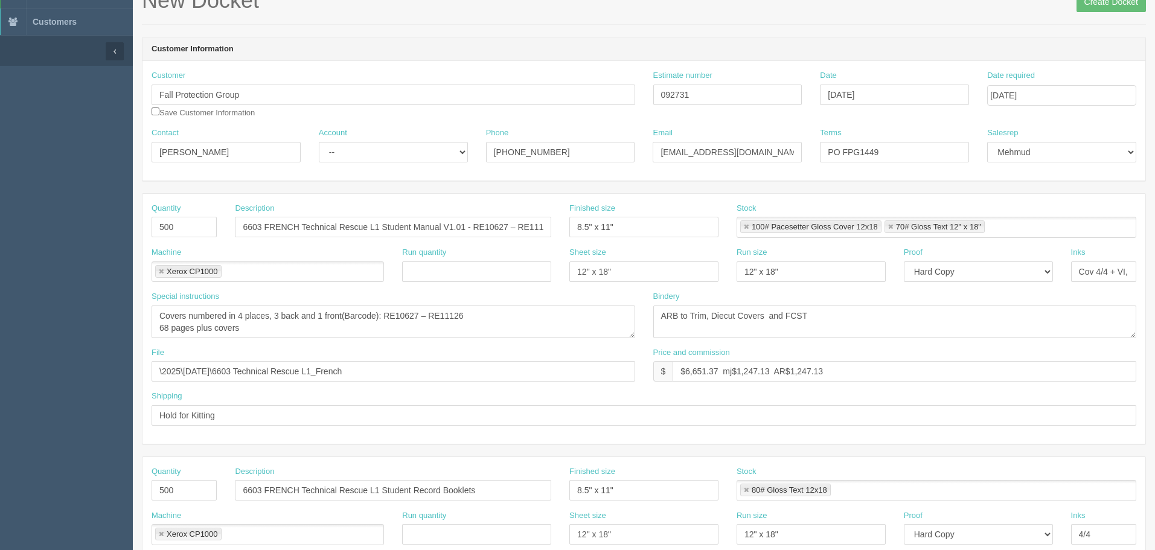
scroll to position [0, 0]
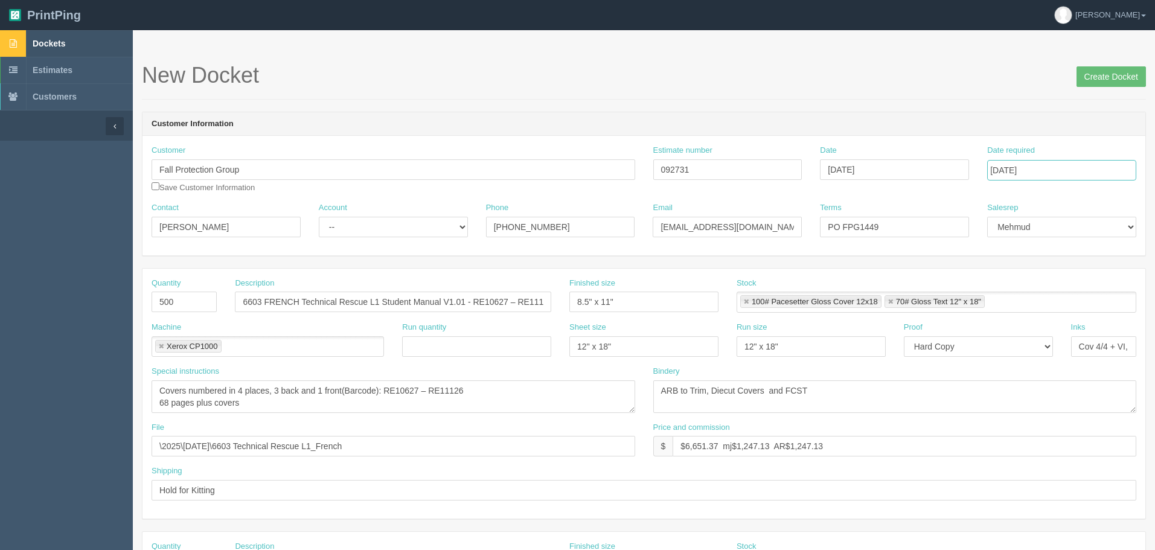
click at [1038, 173] on input "[DATE]" at bounding box center [1061, 170] width 149 height 21
click at [1063, 249] on td "9" at bounding box center [1064, 252] width 16 height 18
type input "October 9, 2025"
click at [877, 124] on header "Customer Information" at bounding box center [643, 124] width 1003 height 24
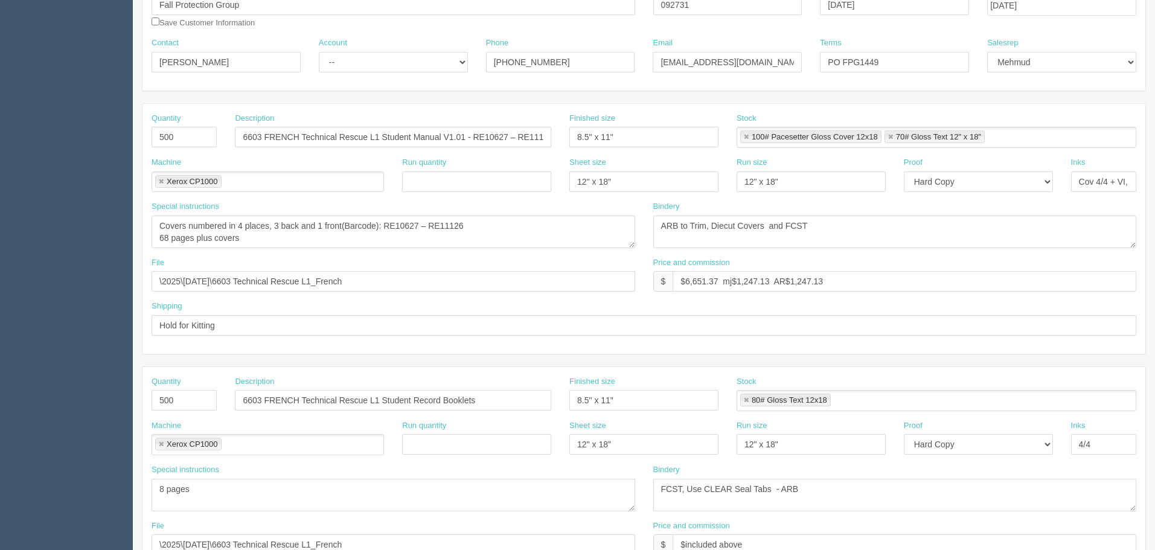
scroll to position [181, 0]
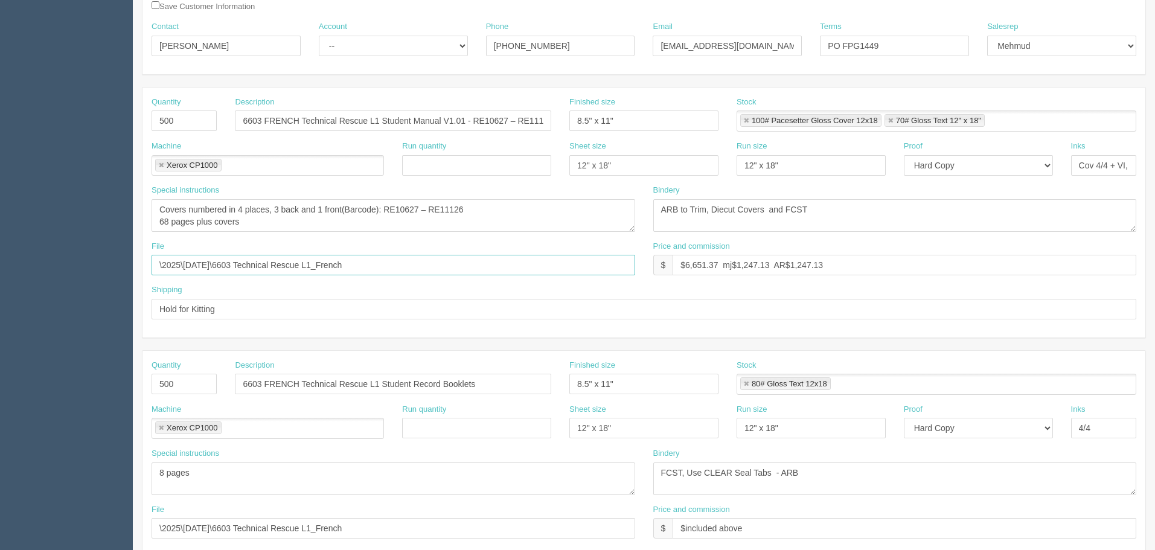
drag, startPoint x: 405, startPoint y: 267, endPoint x: 0, endPoint y: 263, distance: 405.0
click at [0, 263] on section "Dockets Estimates Customers" at bounding box center [577, 406] width 1155 height 1114
paste input "Z:\F\Fall Protection Group\2024\July 2024\6603 Technical Rescue L1_Englis"
drag, startPoint x: 281, startPoint y: 264, endPoint x: 0, endPoint y: 269, distance: 280.7
click at [0, 269] on section "Dockets Estimates Customers" at bounding box center [577, 406] width 1155 height 1114
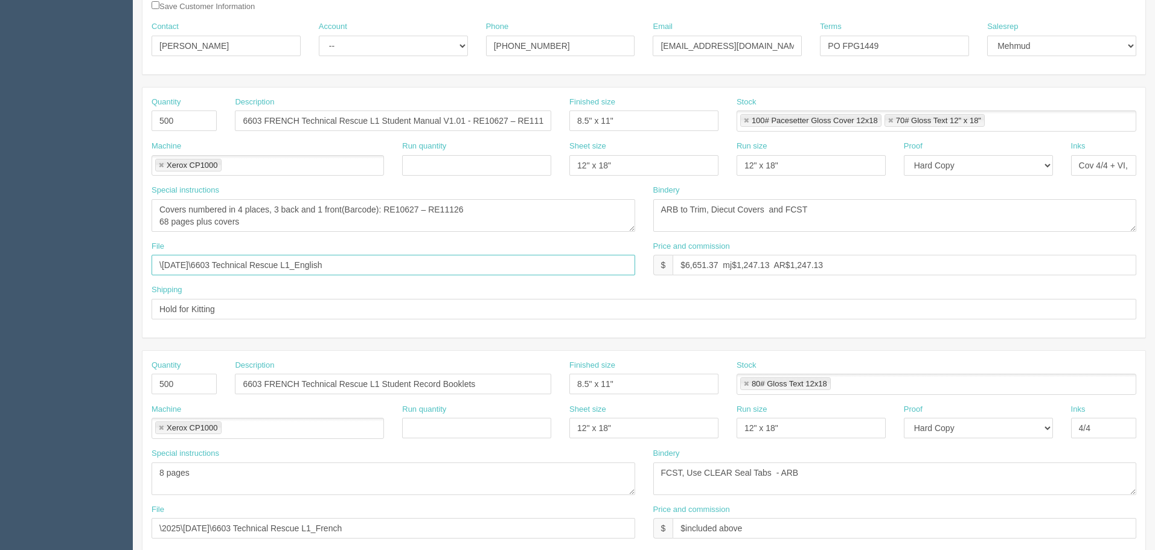
drag, startPoint x: 380, startPoint y: 266, endPoint x: 0, endPoint y: 263, distance: 380.3
click at [0, 263] on section "Dockets Estimates Customers" at bounding box center [577, 406] width 1155 height 1114
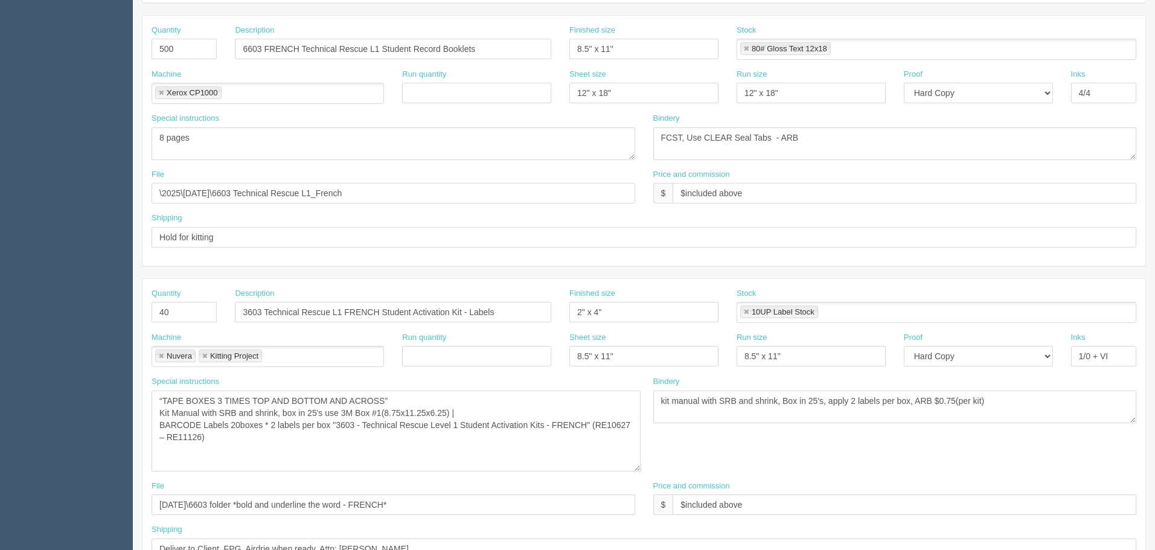
scroll to position [543, 0]
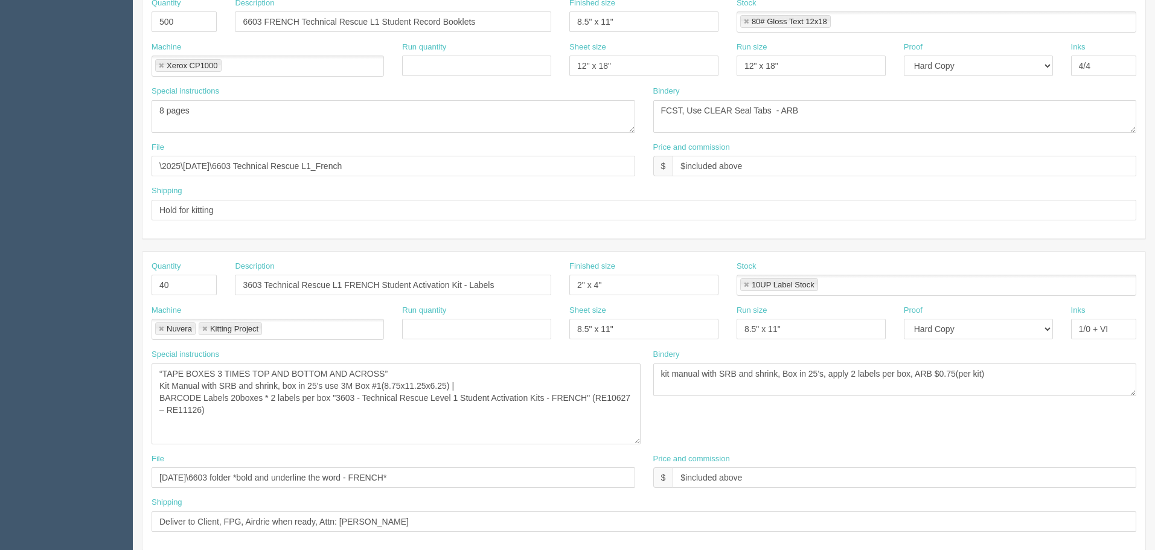
type input "\July 2024\6603 Technical Rescue L1_English"
drag, startPoint x: 391, startPoint y: 167, endPoint x: 0, endPoint y: 170, distance: 390.6
click at [0, 170] on section "Dockets Estimates Customers" at bounding box center [577, 44] width 1155 height 1114
drag, startPoint x: 404, startPoint y: 172, endPoint x: 436, endPoint y: 170, distance: 31.5
click at [404, 172] on input "\2025\March 2025\6603 Technical Rescue L1_French" at bounding box center [394, 166] width 484 height 21
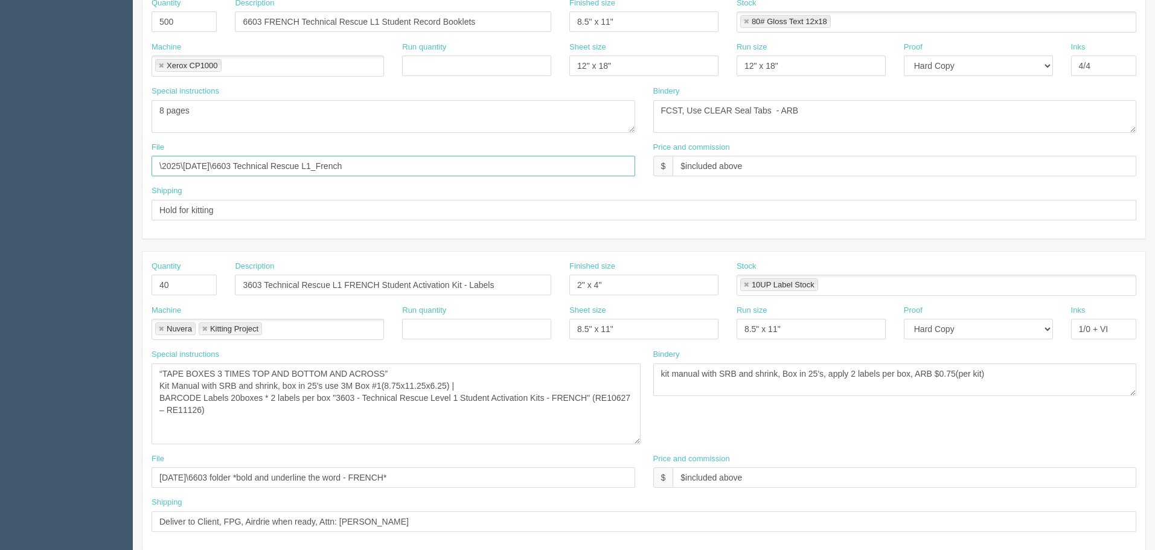
drag, startPoint x: 437, startPoint y: 168, endPoint x: 100, endPoint y: 167, distance: 337.4
click at [0, 167] on section "Dockets Estimates Customers" at bounding box center [577, 44] width 1155 height 1114
paste input "Z:\F\Fall Protection Group\2025\June"
drag, startPoint x: 281, startPoint y: 165, endPoint x: 0, endPoint y: 165, distance: 281.3
click at [0, 165] on section "Dockets Estimates Customers" at bounding box center [577, 44] width 1155 height 1114
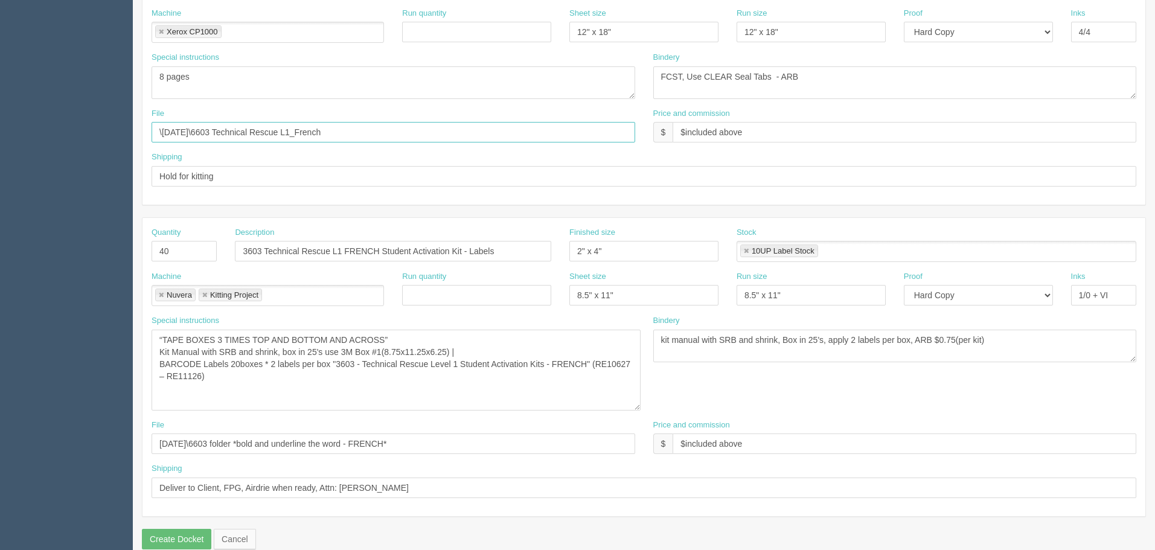
scroll to position [594, 0]
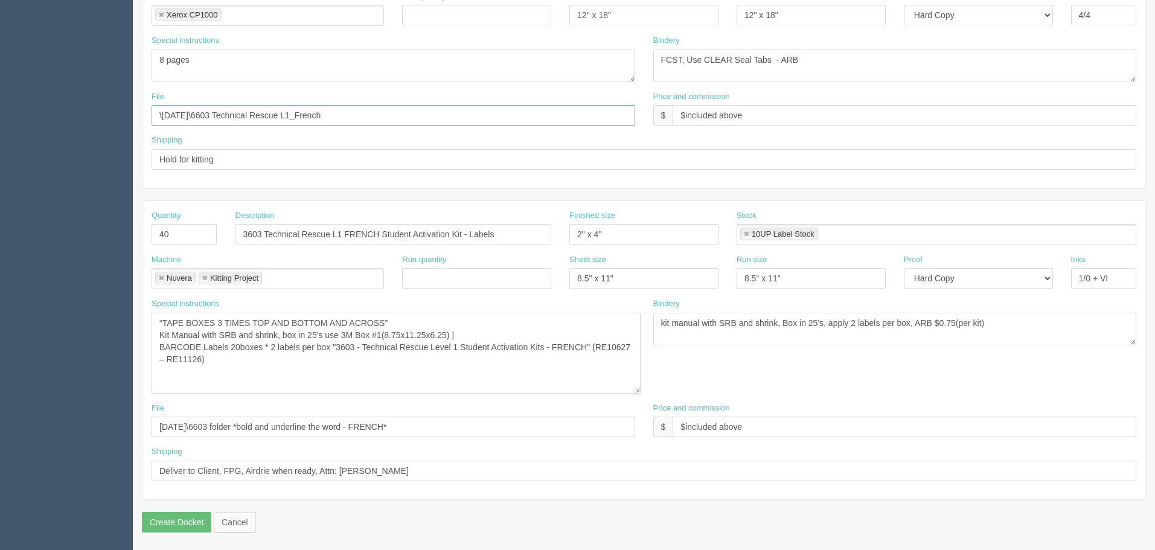
type input "\June 2025\6603 Technical Rescue L1_French"
drag, startPoint x: 464, startPoint y: 421, endPoint x: 26, endPoint y: 424, distance: 437.6
click at [255, 432] on input "March 2025\6603 folder *bold and underline the word - FRENCH*" at bounding box center [394, 427] width 484 height 21
drag, startPoint x: 254, startPoint y: 424, endPoint x: 0, endPoint y: 424, distance: 254.1
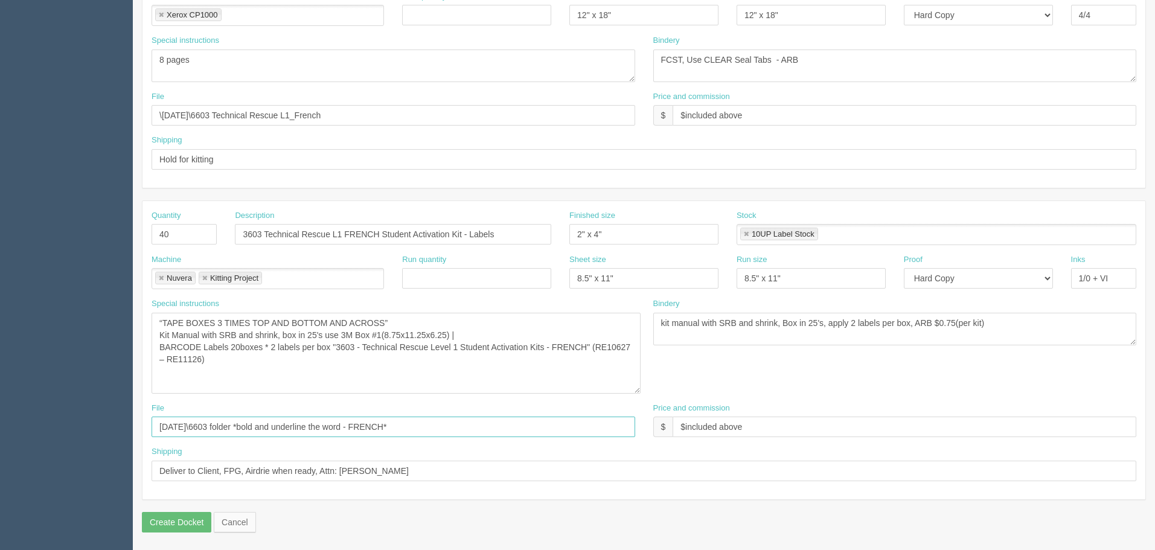
paste input "\June 2025\6603 Technical Rescue L1_French"
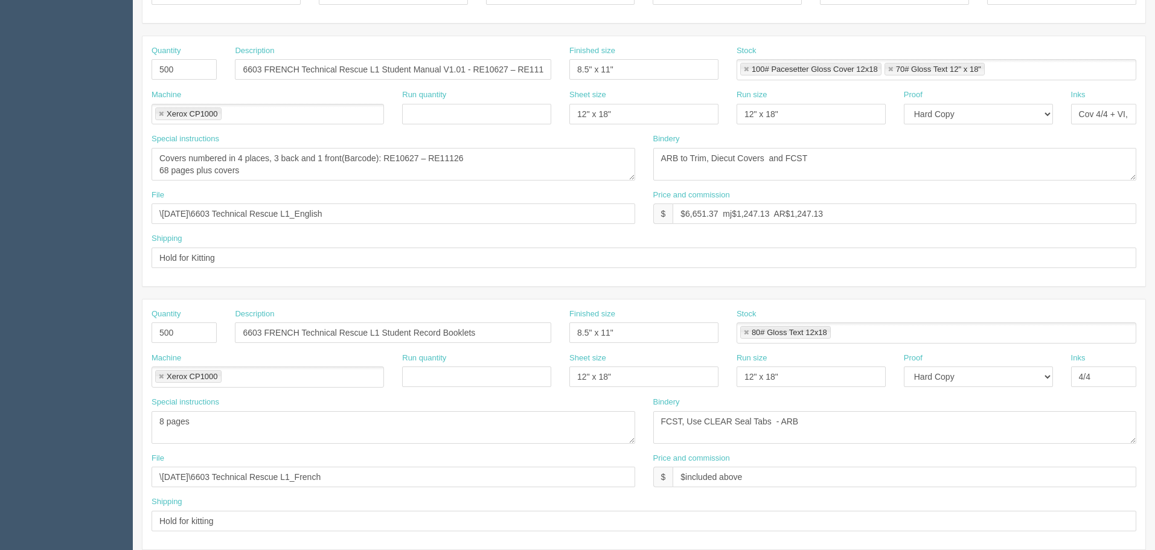
scroll to position [232, 0]
type input "\June 2025\6603 Technical Rescue L1_French *bold and underline the word - FRENC…"
drag, startPoint x: 341, startPoint y: 213, endPoint x: 25, endPoint y: 212, distance: 315.7
click at [26, 212] on section "Dockets Estimates Customers" at bounding box center [577, 355] width 1155 height 1114
paste input "ne 2025\6603 Technical Rescue L1_Frenc"
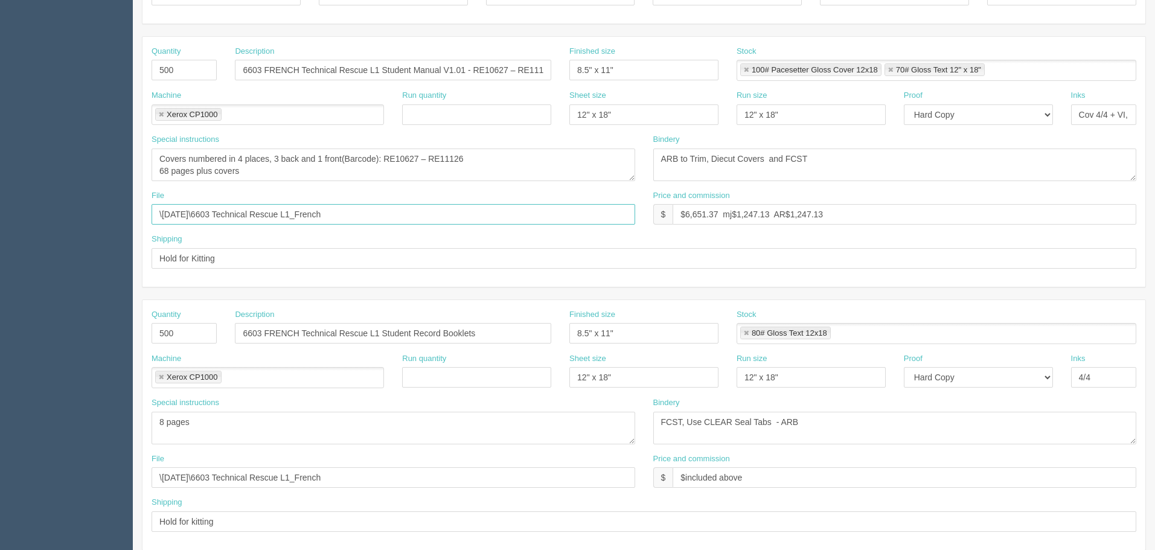
type input "\June 2025\6603 Technical Rescue L1_French"
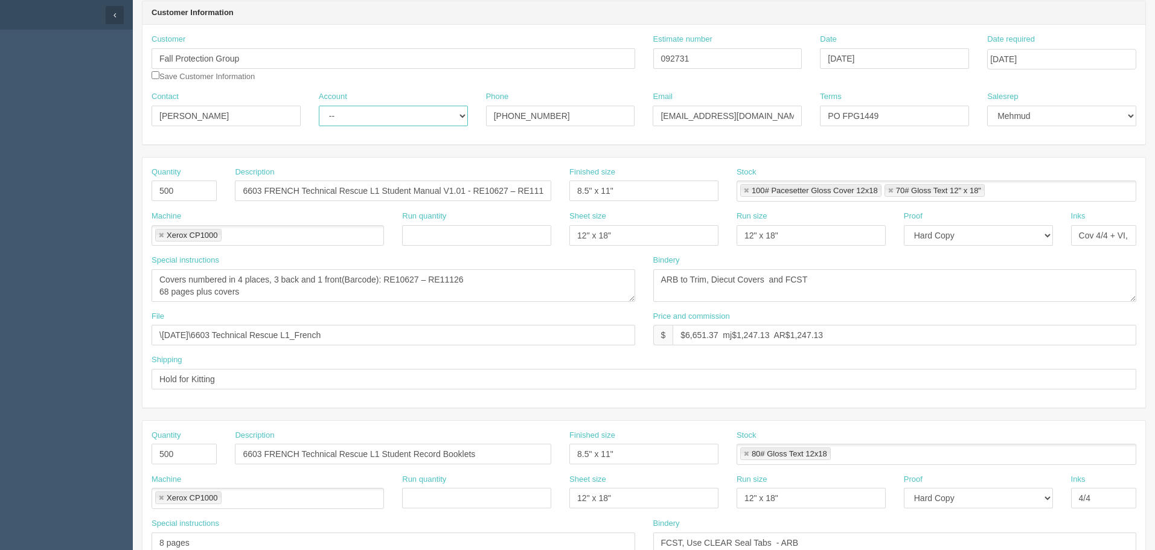
click at [425, 121] on select "-- Existing Client Allrush Client Rep Client" at bounding box center [393, 116] width 149 height 21
select select "Rep Client"
click at [319, 106] on select "-- Existing Client Allrush Client Rep Client" at bounding box center [393, 116] width 149 height 21
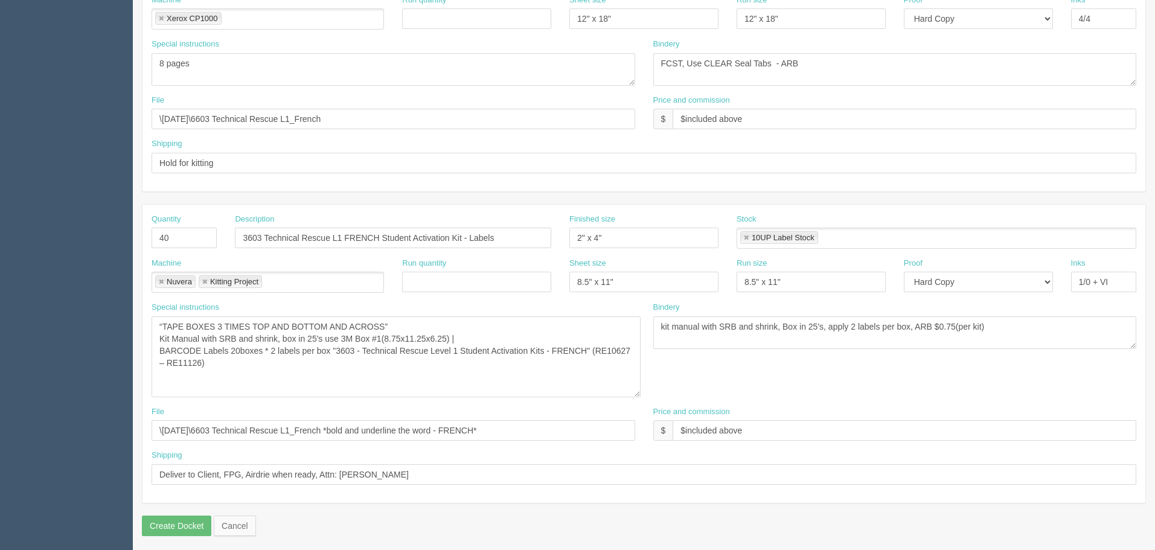
scroll to position [594, 0]
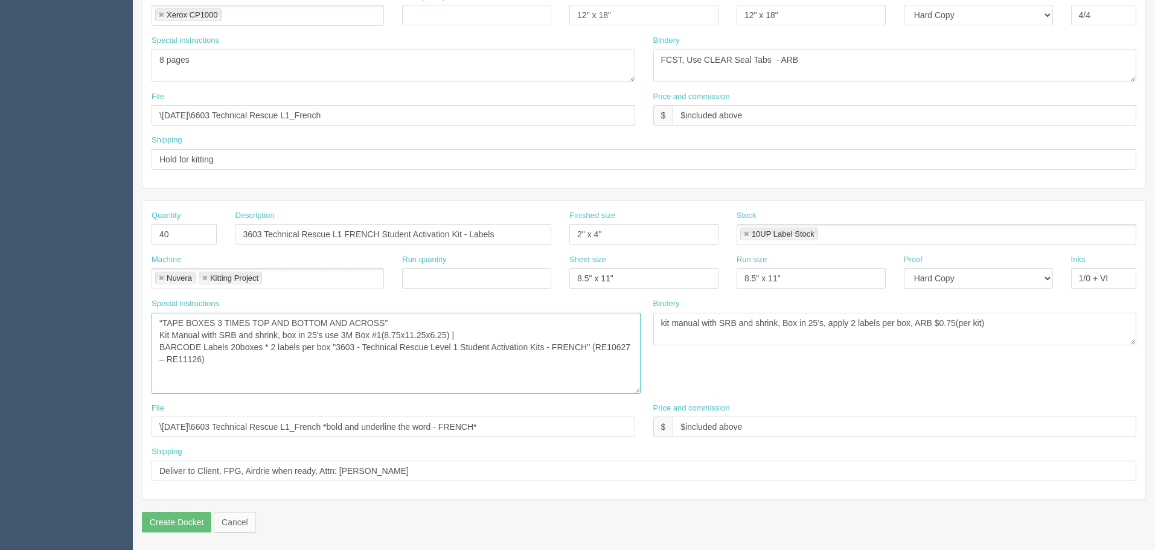
click at [309, 359] on textarea "“TAPE BOXES 3 TIMES TOP AND BOTTOM AND ACROSS” Kit Manual with SRB and shrink, …" at bounding box center [396, 353] width 489 height 81
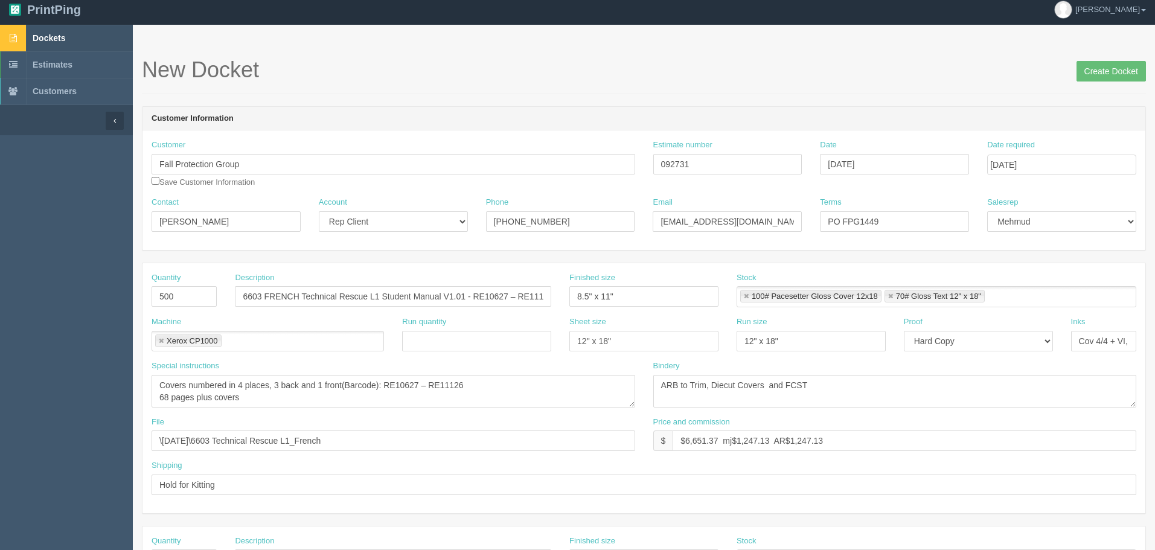
scroll to position [0, 0]
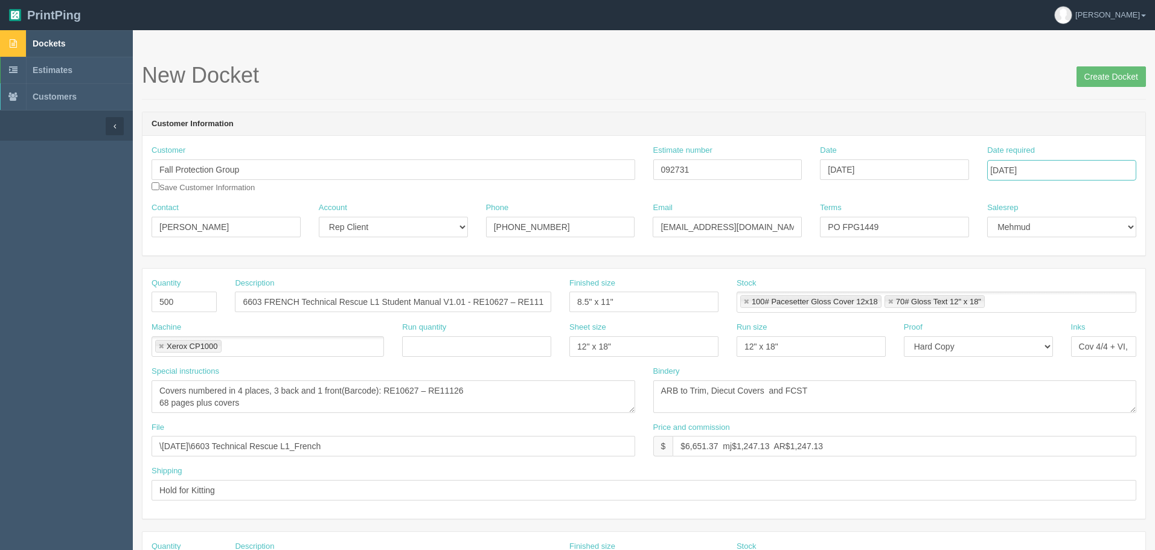
click at [1072, 170] on input "October 9, 2025" at bounding box center [1061, 170] width 149 height 21
click at [1009, 77] on h1 "New Docket Create Docket" at bounding box center [644, 75] width 1004 height 24
click at [1097, 74] on input "Create Docket" at bounding box center [1110, 76] width 69 height 21
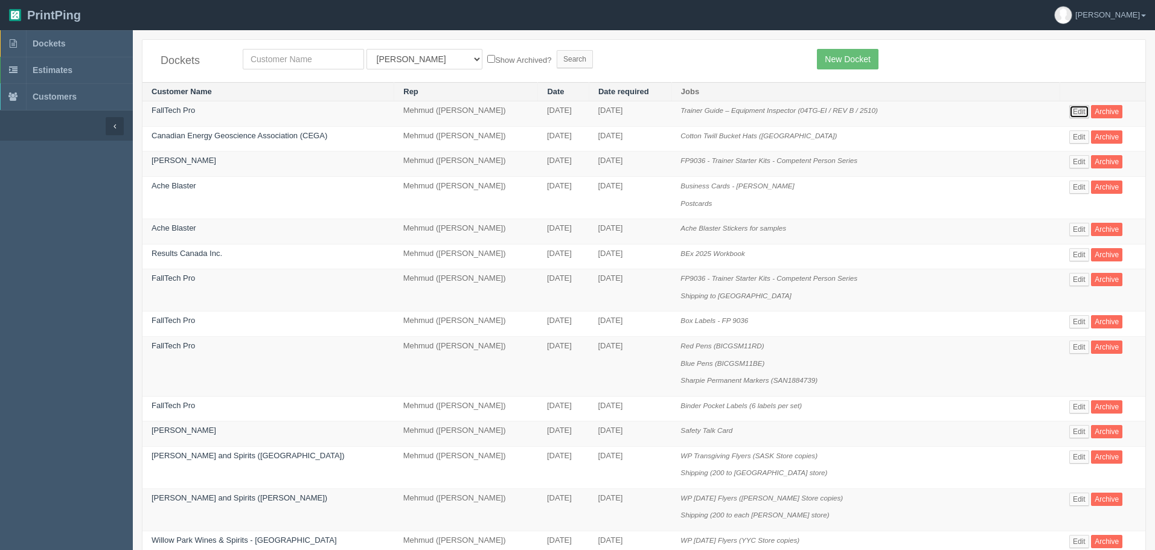
click at [1075, 109] on link "Edit" at bounding box center [1079, 111] width 20 height 13
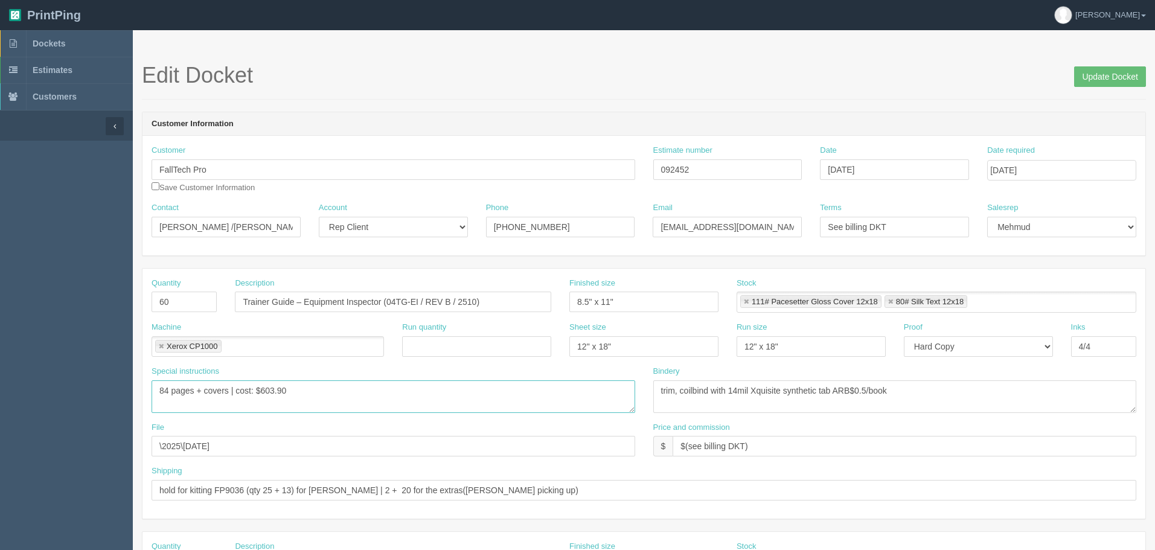
click at [165, 391] on textarea "84 pages + covers | cost: $603.90" at bounding box center [394, 396] width 484 height 33
drag, startPoint x: 263, startPoint y: 389, endPoint x: 645, endPoint y: 380, distance: 381.6
click at [643, 380] on div "Special instructions 84 pages + covers | cost: $603.90 Bindery trim, coilbind w…" at bounding box center [643, 394] width 1003 height 56
type textarea "80 pages + covers | cost: $585.35"
click at [1082, 81] on input "Update Docket" at bounding box center [1110, 76] width 72 height 21
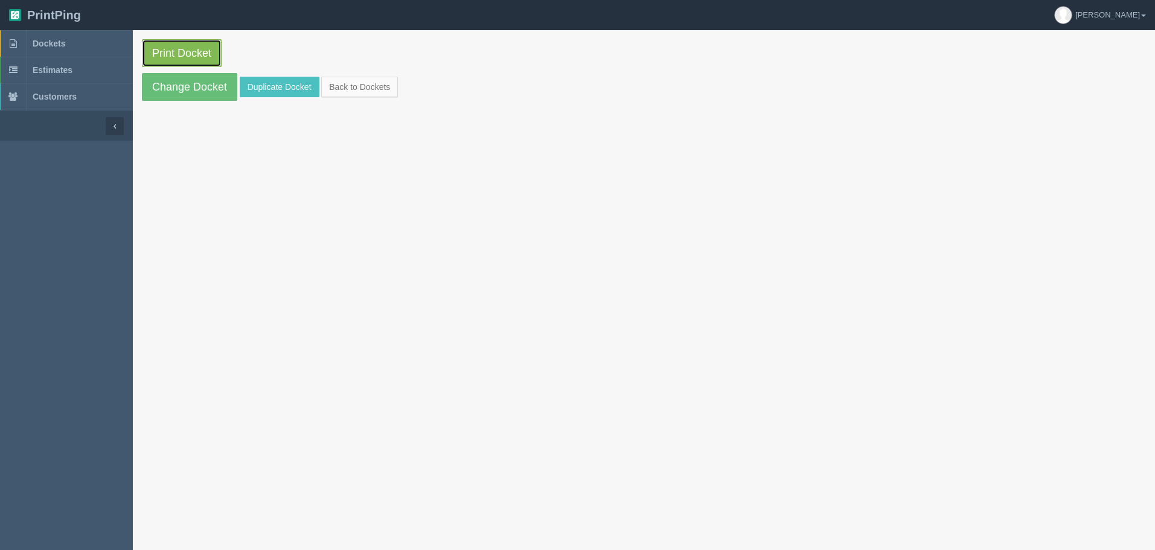
click at [175, 50] on link "Print Docket" at bounding box center [182, 53] width 80 height 28
click at [52, 46] on span "Dockets" at bounding box center [49, 44] width 33 height 10
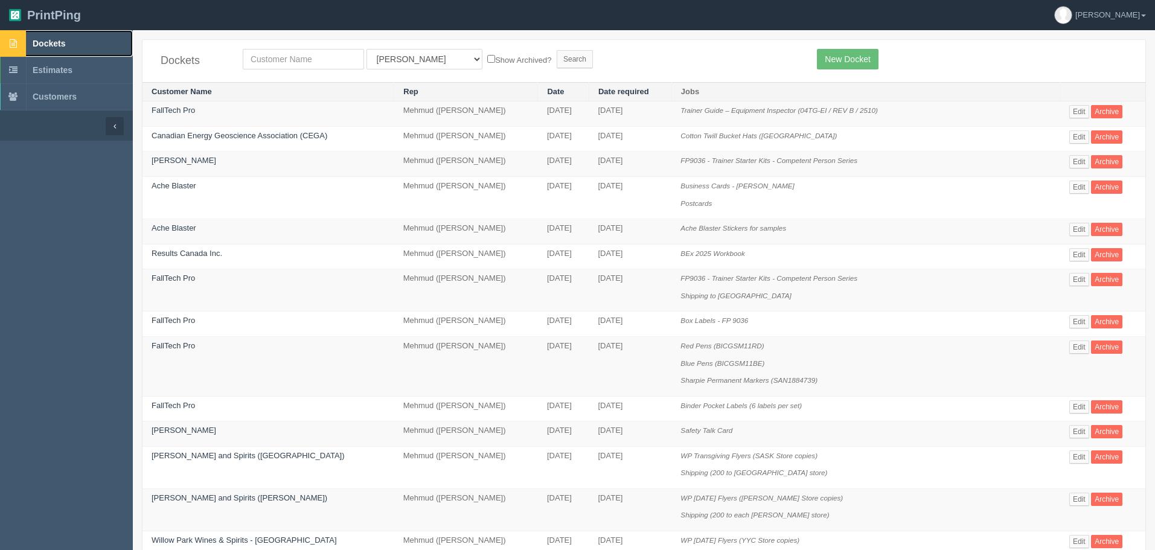
click at [60, 42] on span "Dockets" at bounding box center [49, 44] width 33 height 10
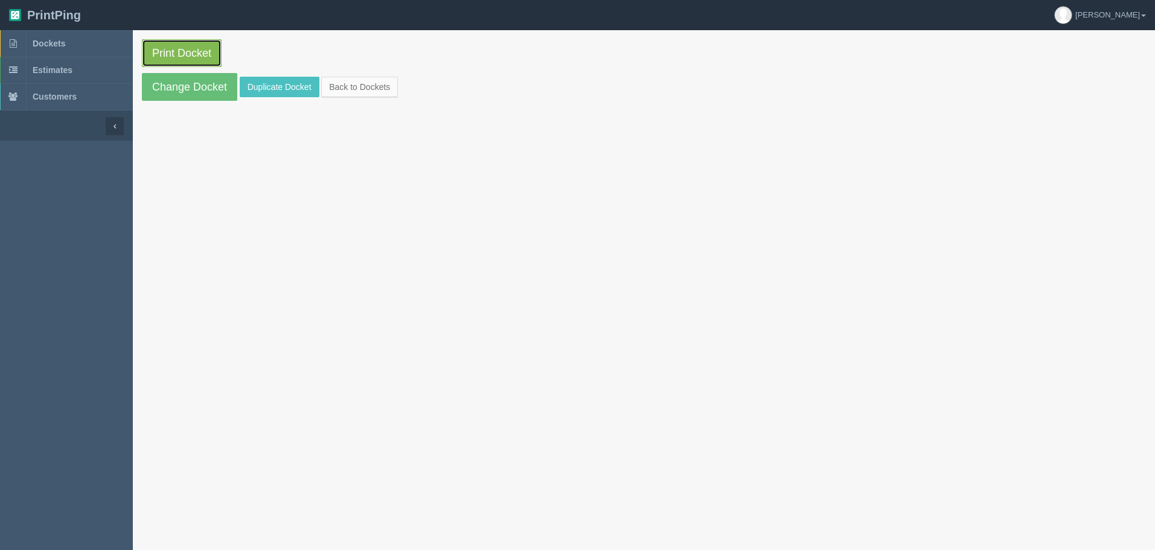
click at [186, 63] on link "Print Docket" at bounding box center [182, 53] width 80 height 28
click at [69, 42] on link "Dockets" at bounding box center [66, 43] width 133 height 27
